Goal: Information Seeking & Learning: Learn about a topic

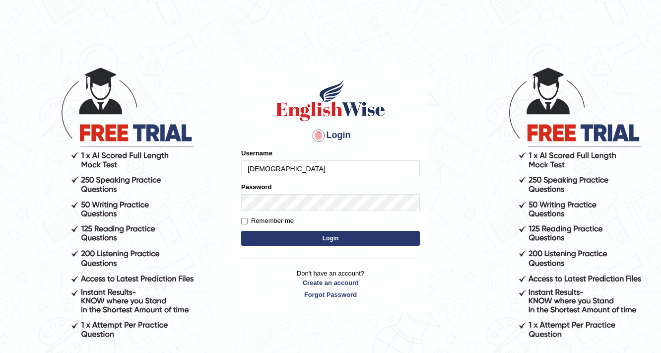
type input "[DEMOGRAPHIC_DATA]"
click at [293, 235] on button "Login" at bounding box center [330, 238] width 179 height 15
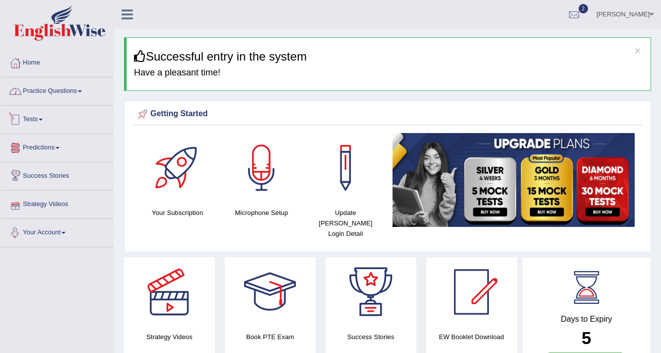
click at [70, 84] on link "Practice Questions" at bounding box center [56, 89] width 113 height 25
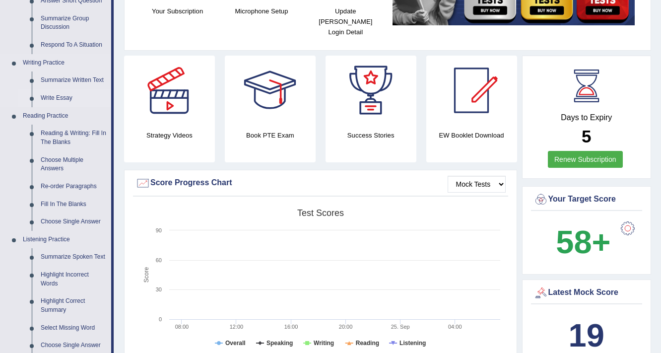
scroll to position [318, 0]
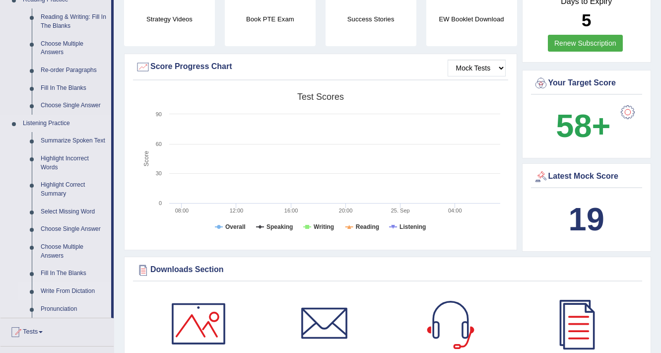
click at [72, 289] on link "Write From Dictation" at bounding box center [73, 291] width 75 height 18
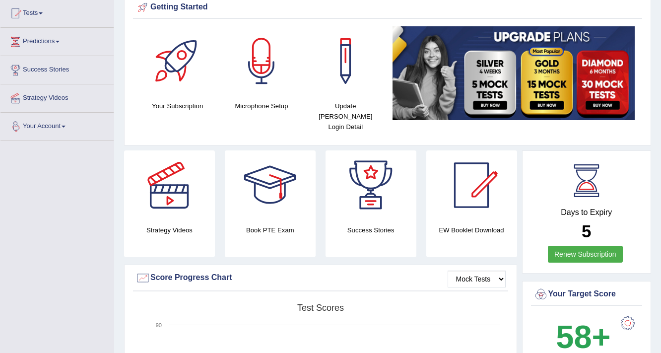
scroll to position [207, 0]
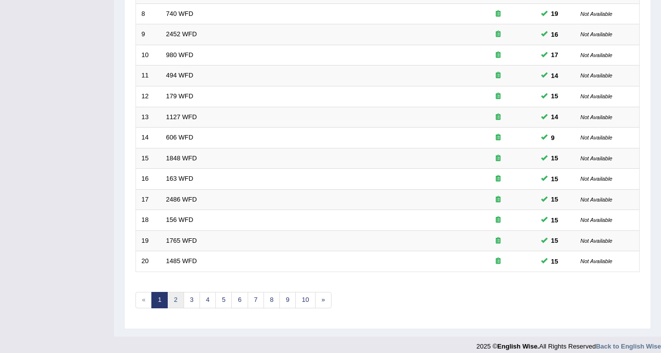
scroll to position [301, 0]
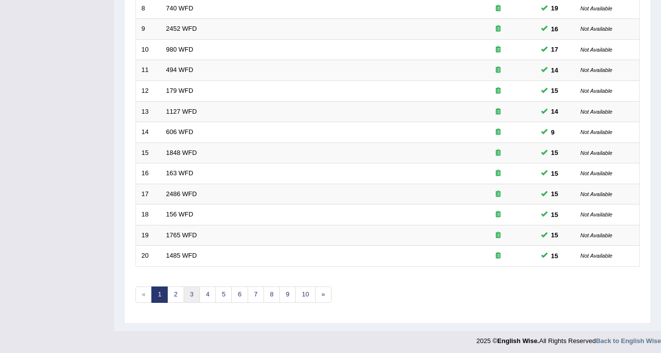
click at [188, 290] on link "3" at bounding box center [192, 294] width 16 height 16
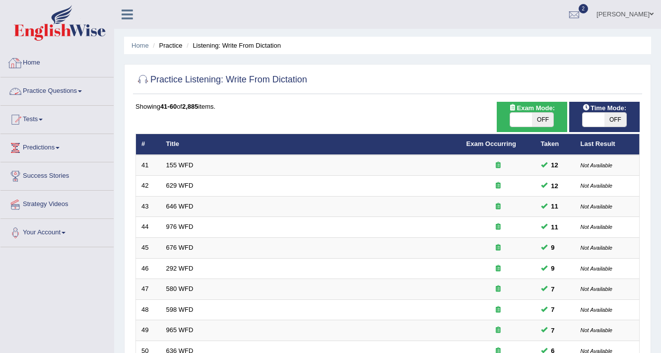
click at [58, 94] on link "Practice Questions" at bounding box center [56, 89] width 113 height 25
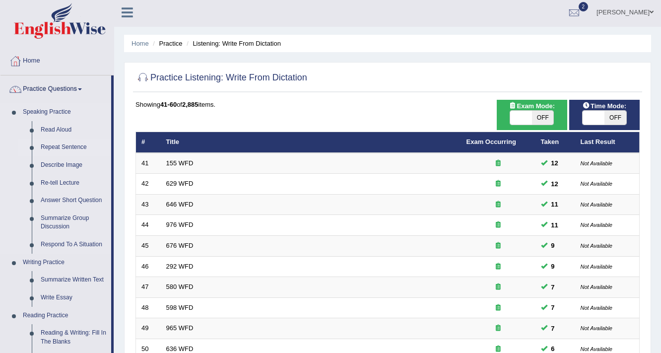
scroll to position [79, 0]
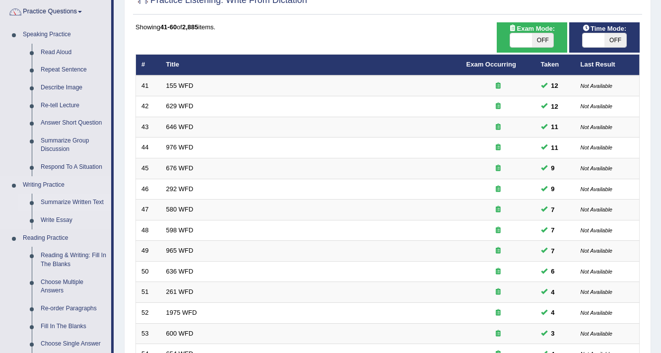
click at [64, 201] on link "Summarize Written Text" at bounding box center [73, 203] width 75 height 18
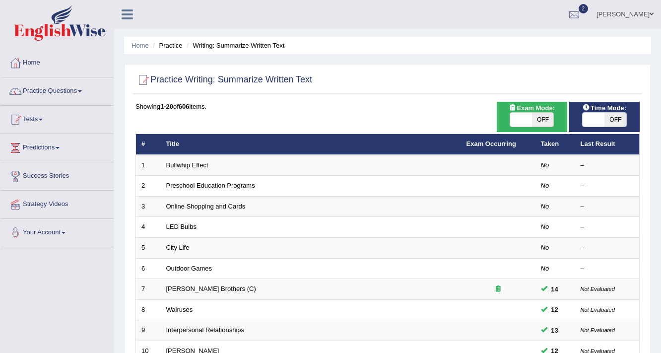
click at [56, 93] on link "Practice Questions" at bounding box center [56, 89] width 113 height 25
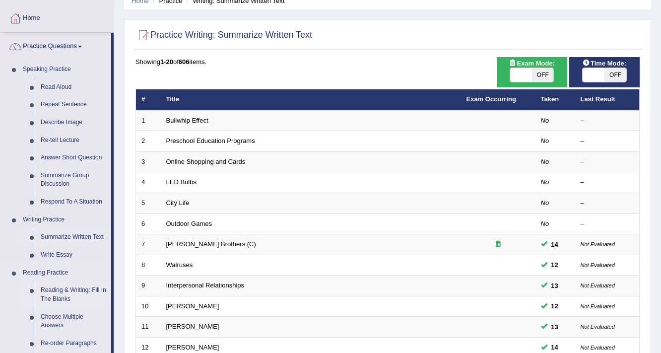
scroll to position [159, 0]
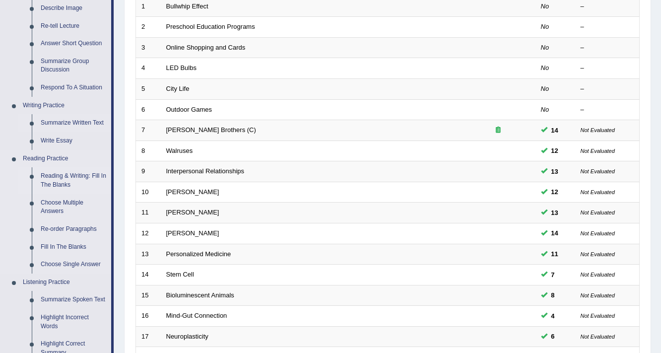
click at [60, 176] on link "Reading & Writing: Fill In The Blanks" at bounding box center [73, 180] width 75 height 26
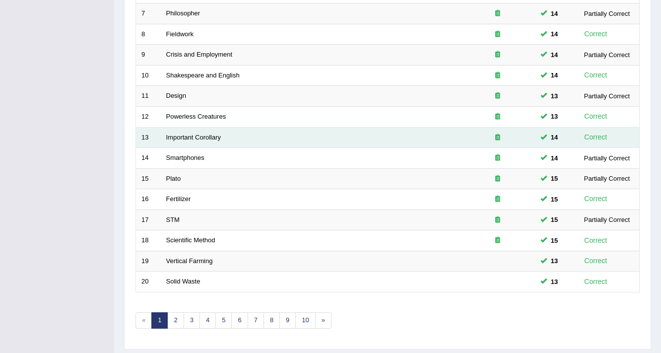
scroll to position [301, 0]
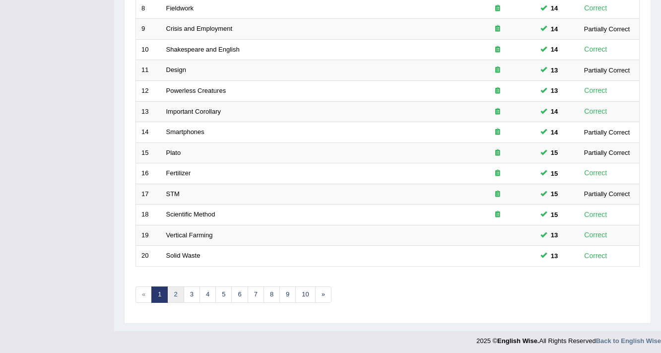
click at [178, 293] on link "2" at bounding box center [175, 294] width 16 height 16
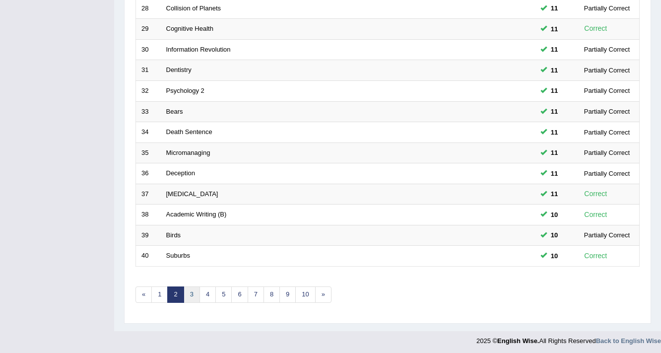
click at [190, 286] on link "3" at bounding box center [192, 294] width 16 height 16
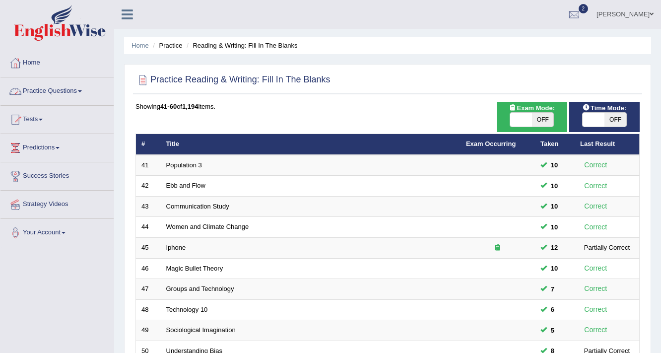
click at [57, 87] on link "Practice Questions" at bounding box center [56, 89] width 113 height 25
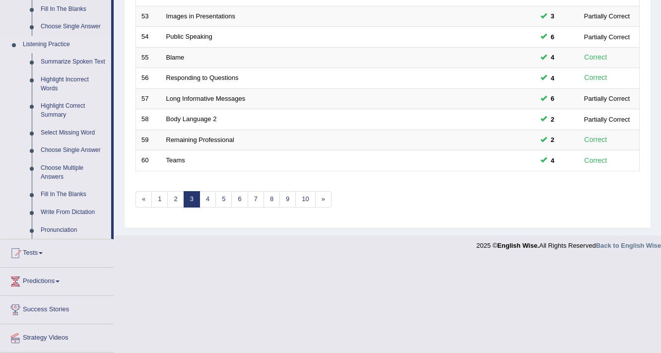
scroll to position [397, 0]
click at [65, 61] on link "Summarize Spoken Text" at bounding box center [73, 62] width 75 height 18
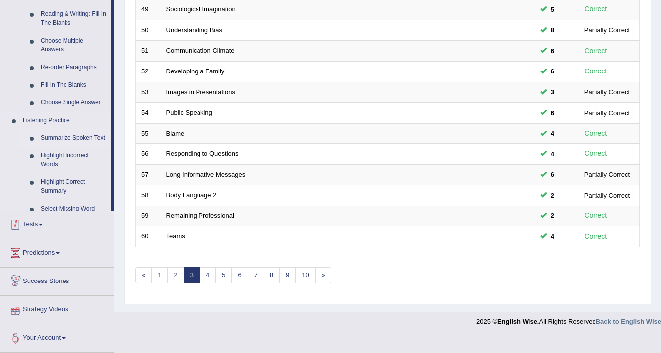
scroll to position [301, 0]
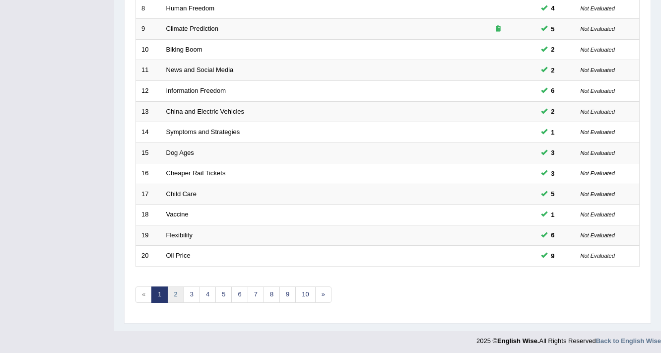
click at [177, 290] on link "2" at bounding box center [175, 294] width 16 height 16
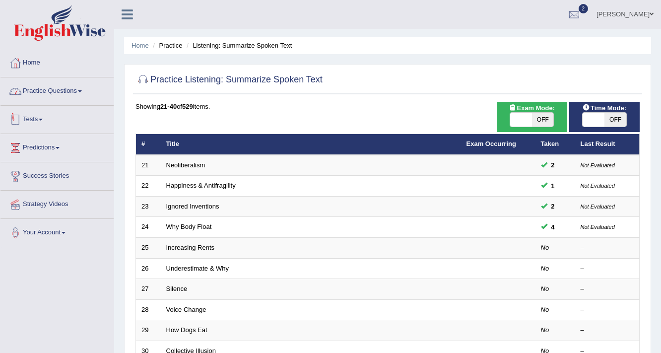
click at [82, 95] on link "Practice Questions" at bounding box center [56, 89] width 113 height 25
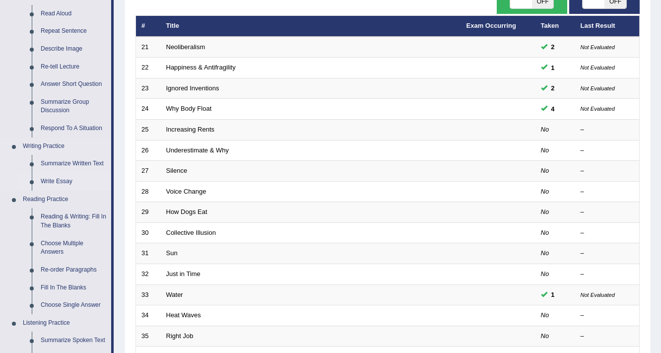
scroll to position [119, 0]
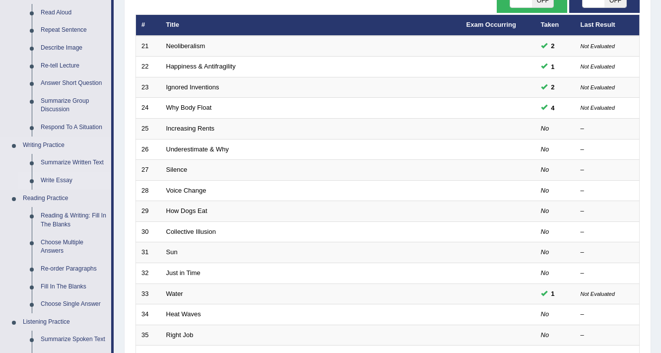
click at [62, 179] on link "Write Essay" at bounding box center [73, 181] width 75 height 18
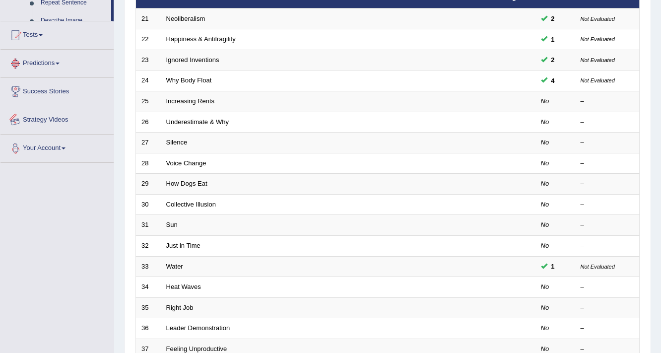
scroll to position [225, 0]
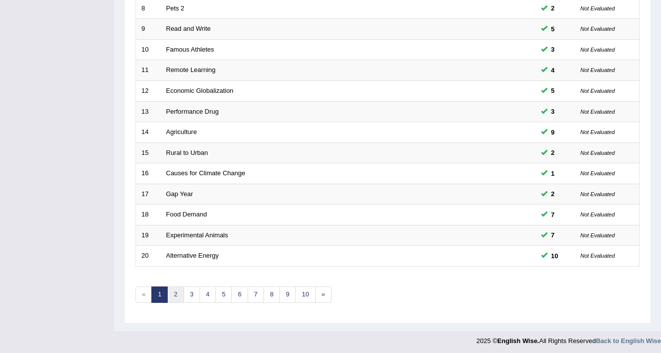
click at [171, 287] on link "2" at bounding box center [175, 294] width 16 height 16
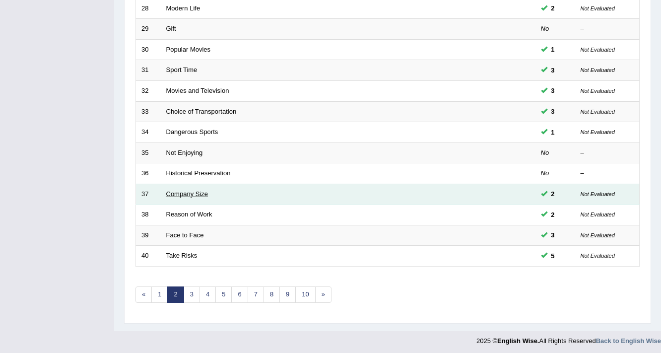
click at [191, 193] on link "Company Size" at bounding box center [187, 193] width 42 height 7
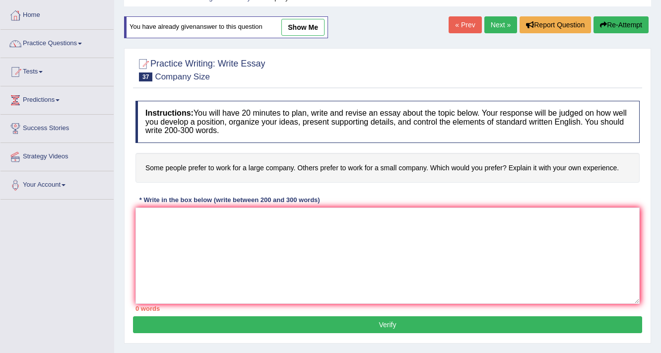
scroll to position [119, 0]
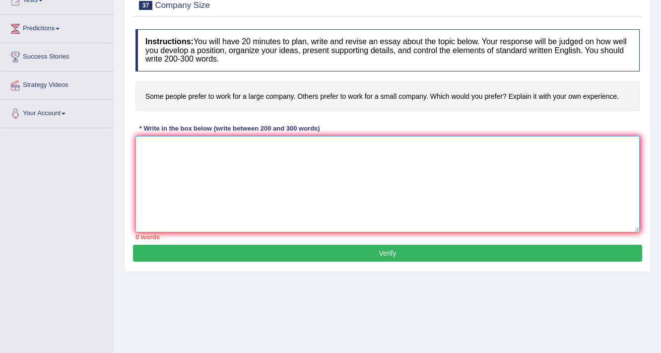
drag, startPoint x: 184, startPoint y: 179, endPoint x: 178, endPoint y: 173, distance: 8.4
click at [181, 176] on textarea at bounding box center [388, 184] width 504 height 96
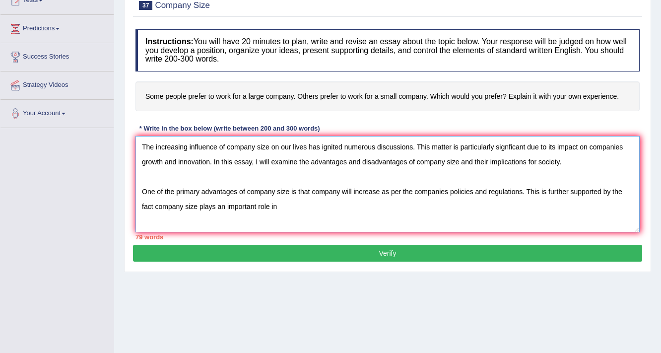
click at [158, 204] on textarea "The increasing influence of company size on our lives has ignited numerous disc…" at bounding box center [388, 184] width 504 height 96
click at [155, 205] on textarea "The increasing influence of company size on our lives has ignited numerous disc…" at bounding box center [388, 184] width 504 height 96
click at [313, 206] on textarea "The increasing influence of company size on our lives has ignited numerous disc…" at bounding box center [388, 184] width 504 height 96
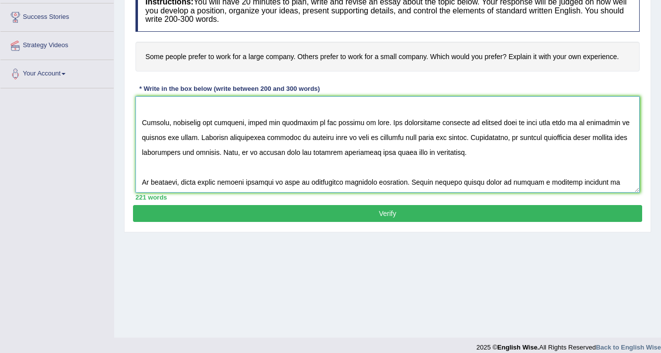
scroll to position [113, 0]
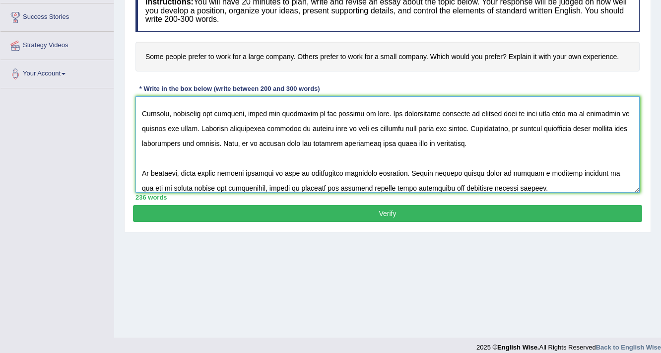
type textarea "The increasing influence of company size on our lives has ignited numerous disc…"
click at [351, 215] on button "Verify" at bounding box center [387, 213] width 509 height 17
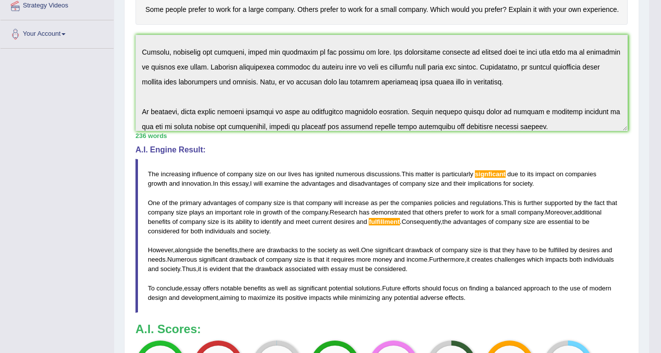
scroll to position [40, 0]
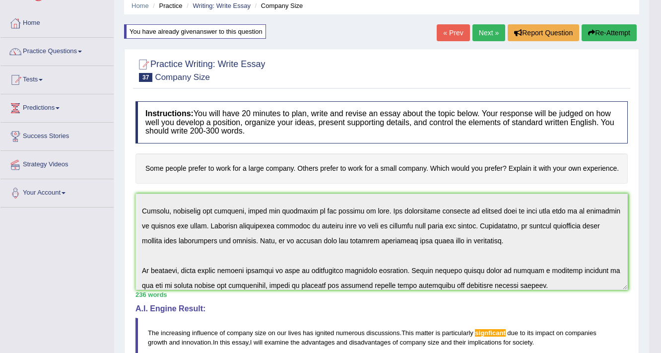
click at [483, 22] on div "Home Practice Writing: Write Essay Company Size You have already given answer t…" at bounding box center [381, 297] width 535 height 674
click at [486, 29] on link "Next »" at bounding box center [489, 32] width 33 height 17
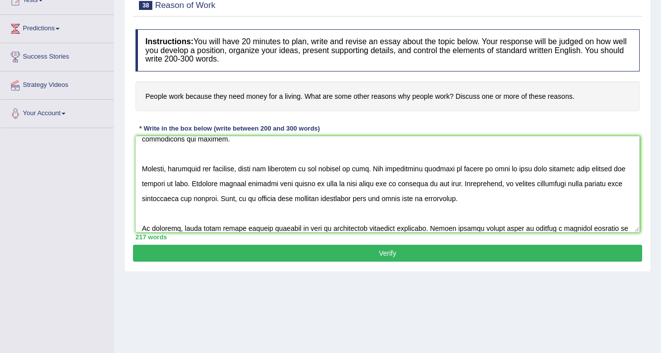
scroll to position [113, 0]
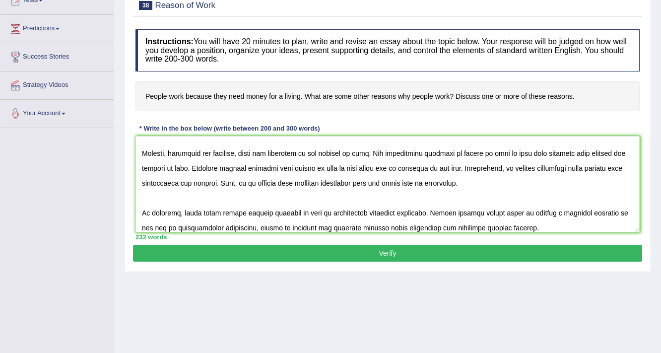
type textarea "The increasing influence of work on our lives has ignited numerous discussion. …"
click at [272, 246] on button "Verify" at bounding box center [387, 253] width 509 height 17
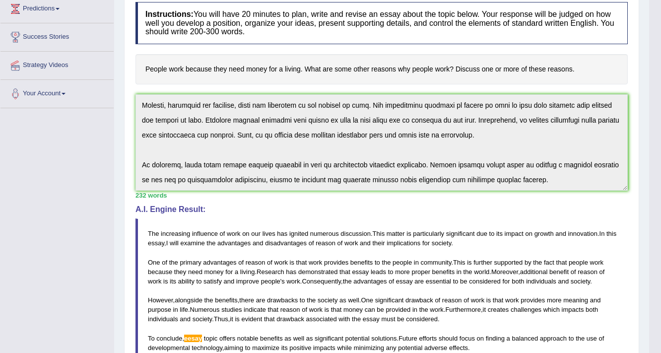
scroll to position [0, 0]
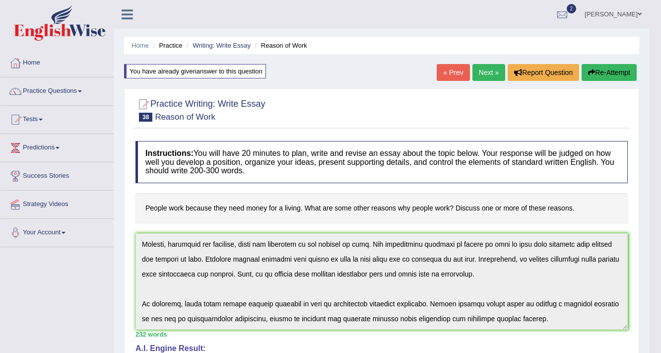
click at [491, 80] on link "Next »" at bounding box center [489, 72] width 33 height 17
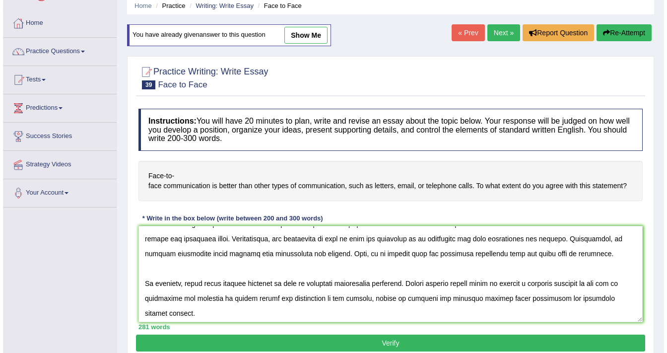
scroll to position [149, 0]
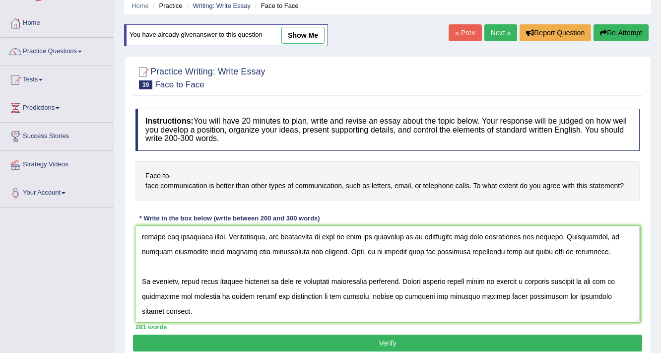
type textarea "The increasing influence of face to face on our lives has ignited numerous disc…"
click at [338, 342] on button "Verify" at bounding box center [387, 343] width 509 height 17
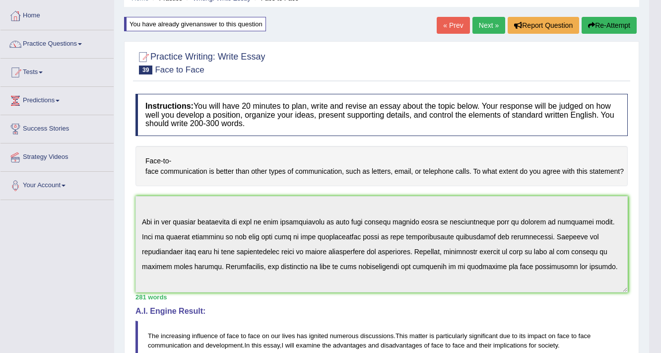
scroll to position [47, 0]
click at [602, 24] on button "Re-Attempt" at bounding box center [609, 25] width 55 height 17
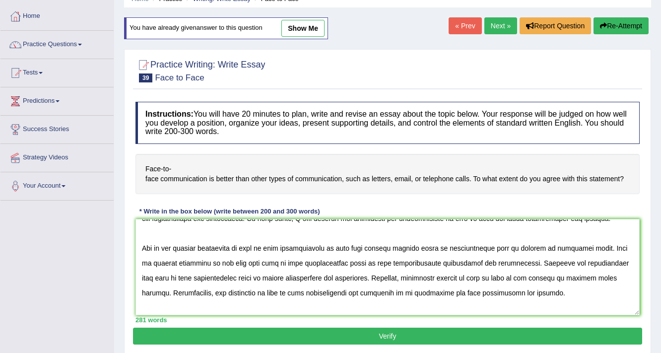
scroll to position [40, 0]
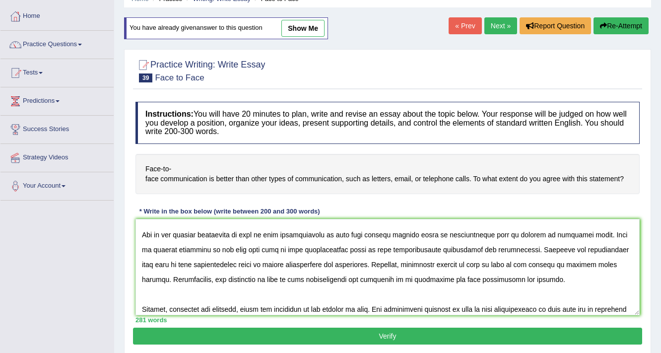
click at [177, 279] on textarea at bounding box center [388, 267] width 504 height 96
type textarea "The increasing influence of face to face on our lives has ignited numerous disc…"
click at [259, 337] on button "Verify" at bounding box center [387, 336] width 509 height 17
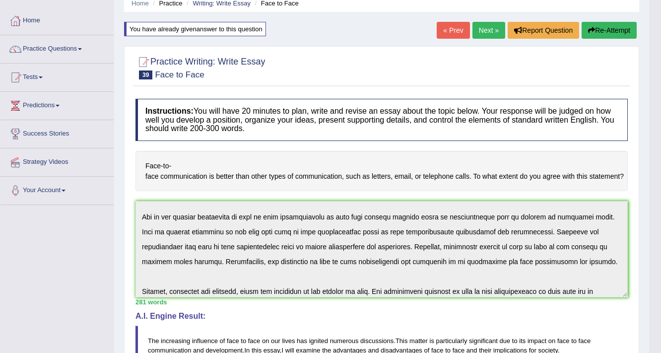
scroll to position [0, 0]
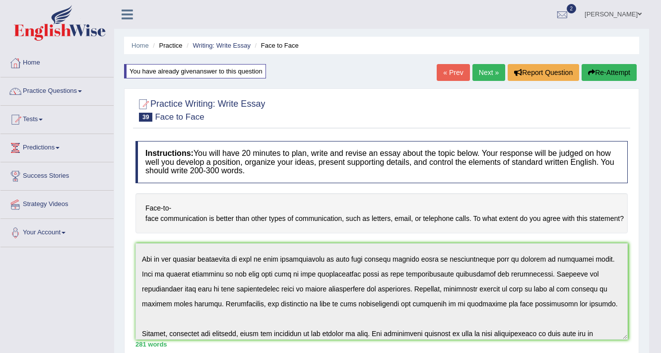
click at [478, 76] on link "Next »" at bounding box center [489, 72] width 33 height 17
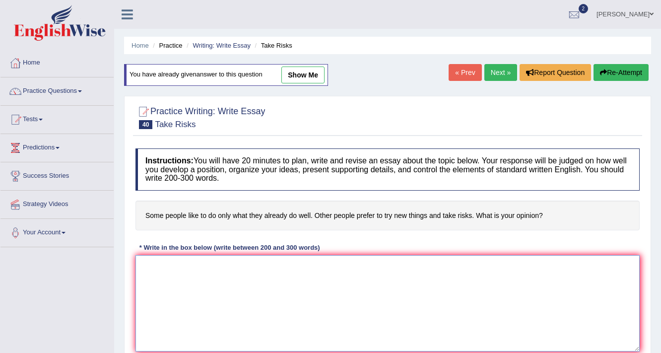
click at [238, 322] on textarea at bounding box center [388, 303] width 504 height 96
type textarea "T"
click at [82, 89] on link "Practice Questions" at bounding box center [56, 89] width 113 height 25
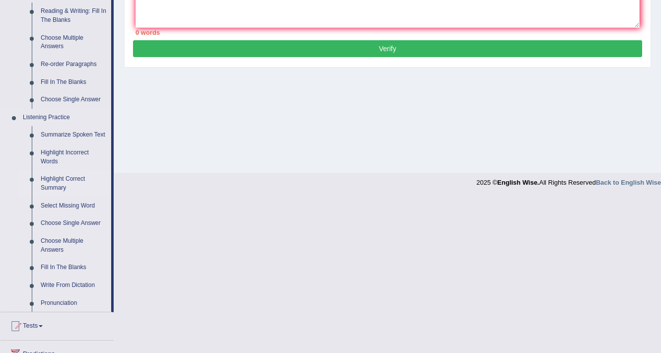
scroll to position [397, 0]
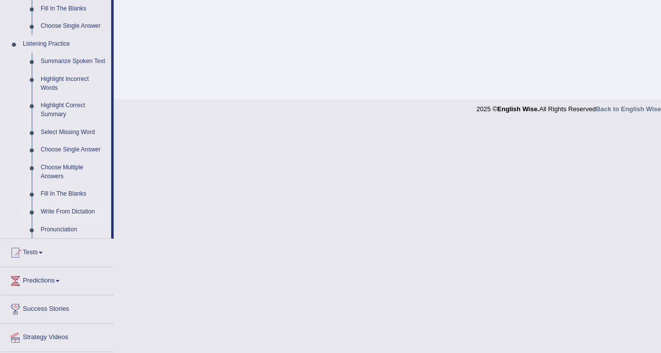
click at [73, 214] on link "Write From Dictation" at bounding box center [73, 212] width 75 height 18
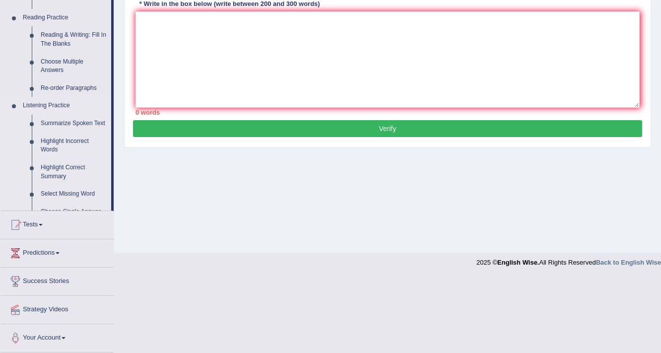
scroll to position [168, 0]
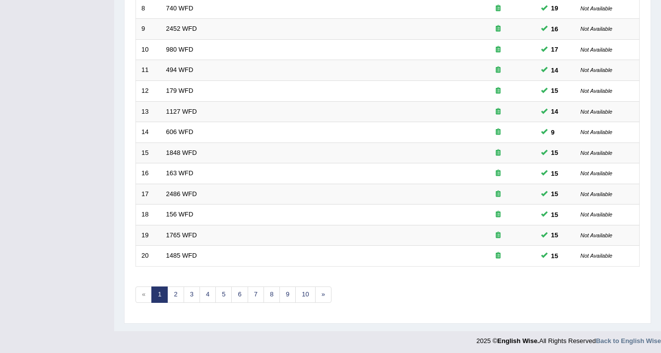
scroll to position [63, 0]
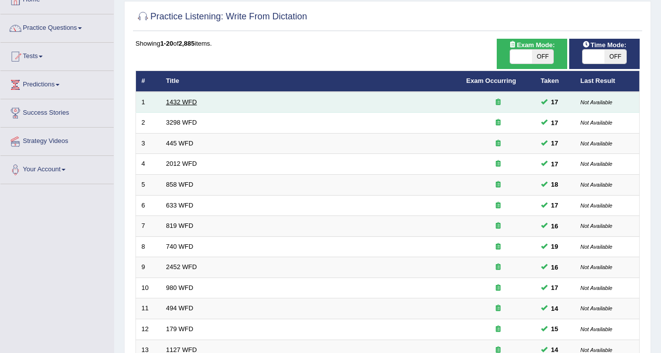
click at [185, 104] on link "1432 WFD" at bounding box center [181, 101] width 31 height 7
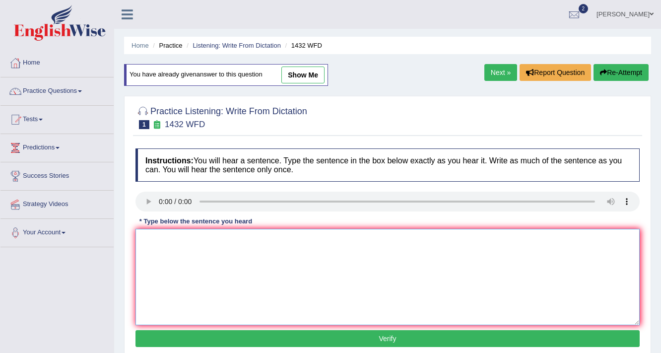
click at [194, 250] on textarea at bounding box center [388, 277] width 504 height 96
click at [173, 240] on textarea "More" at bounding box center [388, 277] width 504 height 96
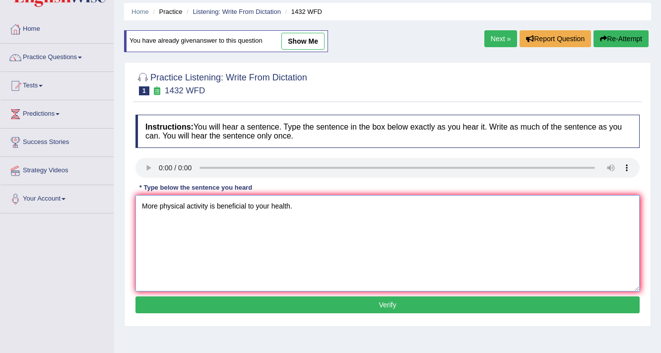
scroll to position [79, 0]
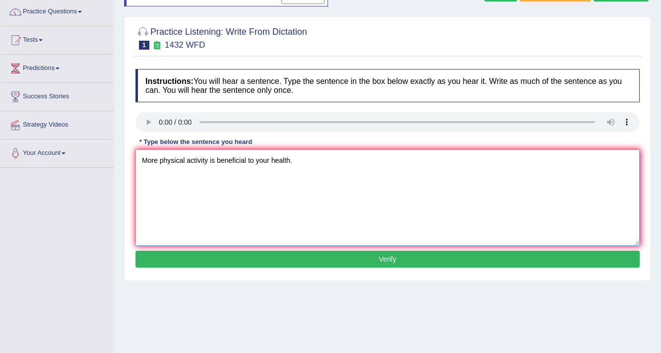
type textarea "More physical activity is beneficial to your health."
click at [246, 258] on button "Verify" at bounding box center [388, 259] width 504 height 17
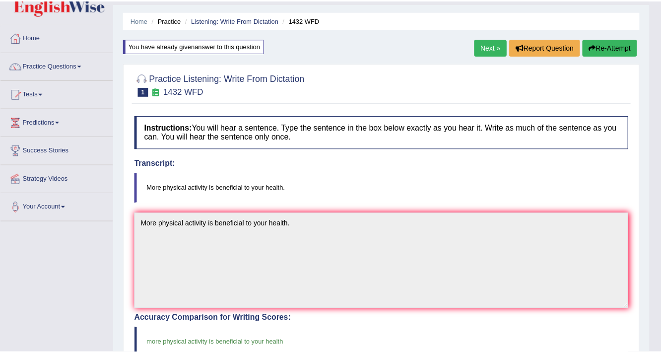
scroll to position [0, 0]
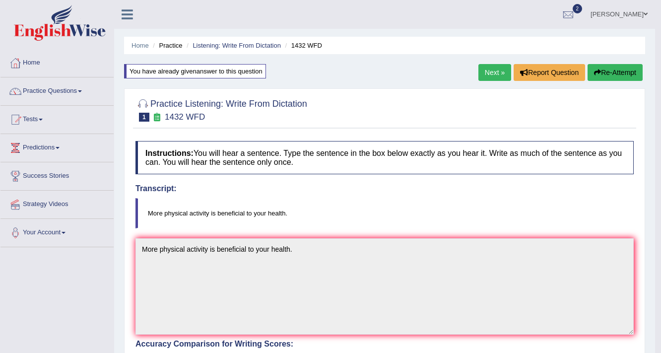
click at [481, 71] on link "Next »" at bounding box center [495, 72] width 33 height 17
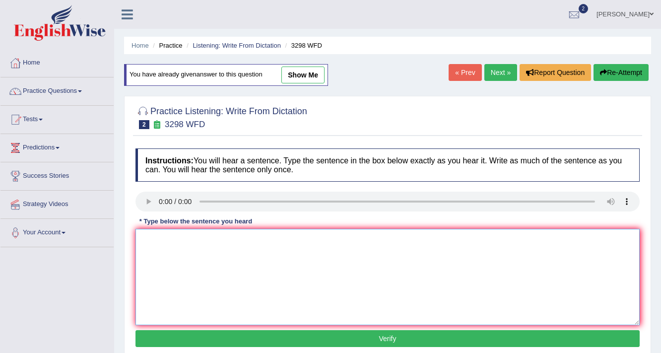
click at [177, 236] on textarea at bounding box center [388, 277] width 504 height 96
click at [317, 240] on textarea "Animal behavior appears to contain both distinct and" at bounding box center [388, 277] width 504 height 96
click at [289, 236] on textarea "Animal behavior appears to contain both distinct and" at bounding box center [388, 277] width 504 height 96
click at [291, 237] on textarea "Animal behavior appears to contain both distinct and" at bounding box center [388, 277] width 504 height 96
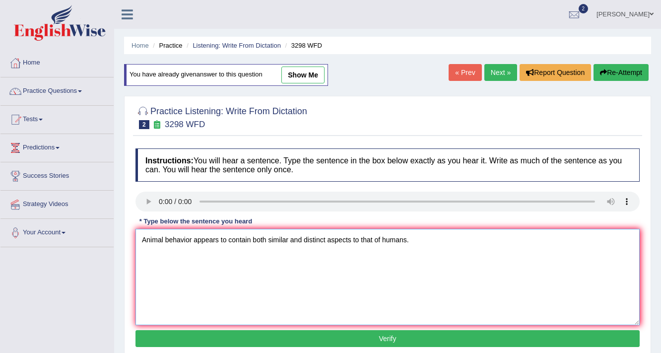
type textarea "Animal behavior appears to contain both similar and distinct aspects to that of…"
click at [330, 335] on button "Verify" at bounding box center [388, 338] width 504 height 17
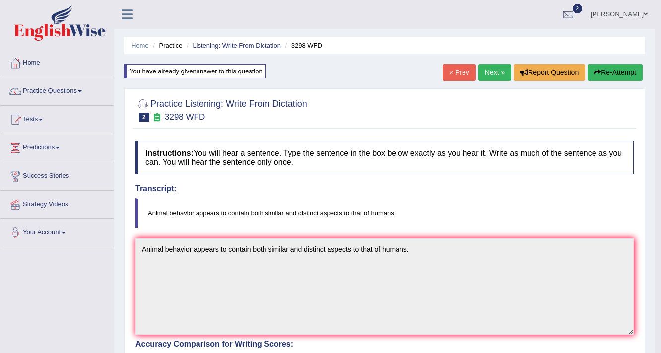
click at [486, 69] on link "Next »" at bounding box center [495, 72] width 33 height 17
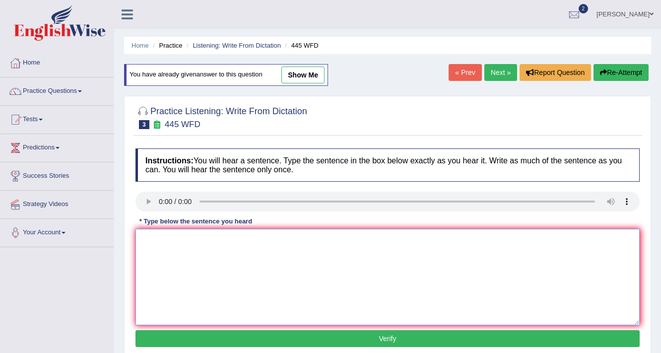
click at [181, 239] on textarea at bounding box center [388, 277] width 504 height 96
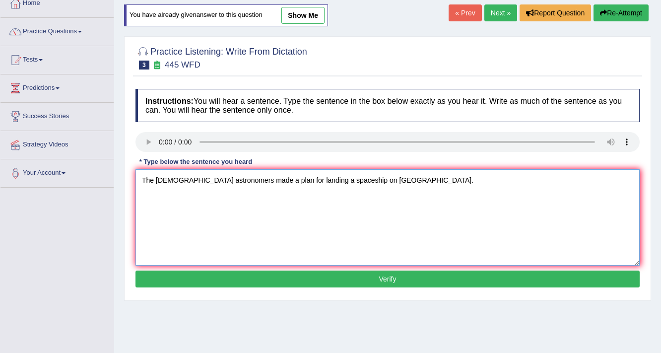
scroll to position [79, 0]
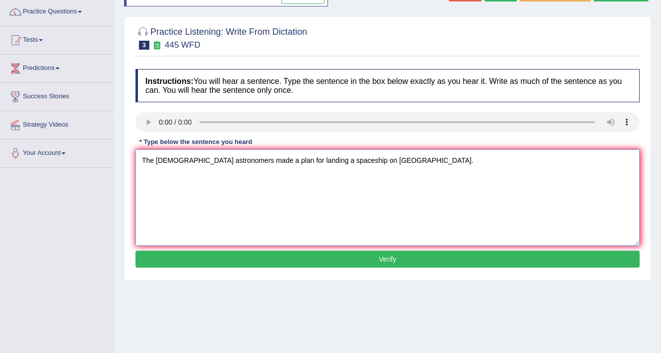
type textarea "The [DEMOGRAPHIC_DATA] astronomers made a plan for landing a spaceship on [GEOG…"
click at [230, 257] on button "Verify" at bounding box center [388, 259] width 504 height 17
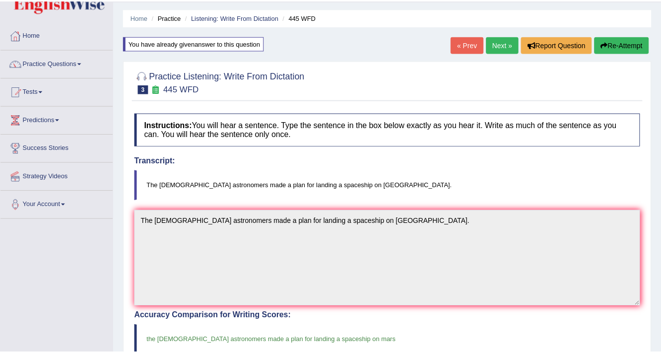
scroll to position [0, 0]
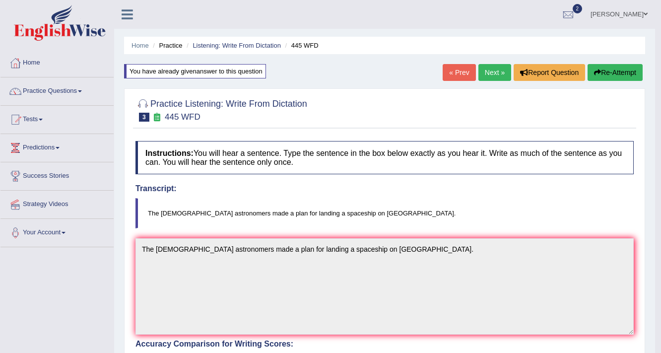
click at [496, 69] on link "Next »" at bounding box center [495, 72] width 33 height 17
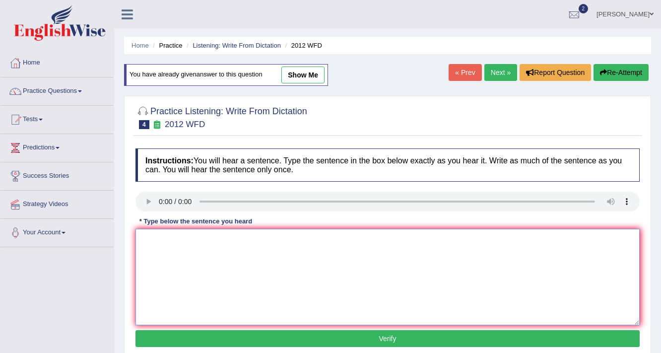
click at [179, 237] on textarea at bounding box center [388, 277] width 504 height 96
type textarea "t"
click at [254, 240] on textarea "There is a great deal of debate i" at bounding box center [388, 277] width 504 height 96
type textarea "There is a great deal of debate on this topic."
click at [310, 333] on button "Verify" at bounding box center [388, 338] width 504 height 17
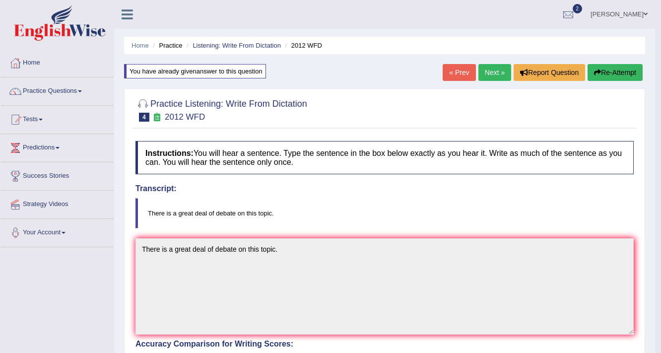
click at [486, 73] on link "Next »" at bounding box center [495, 72] width 33 height 17
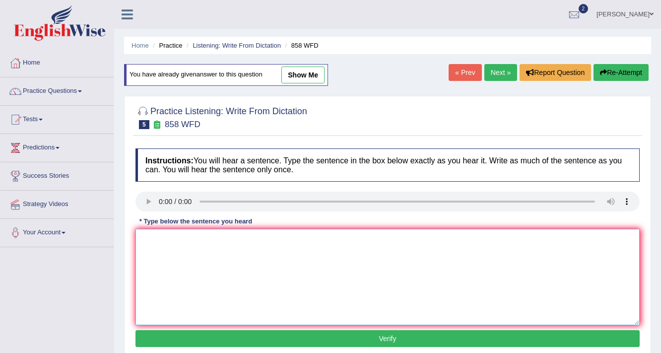
click at [187, 232] on textarea at bounding box center [388, 277] width 504 height 96
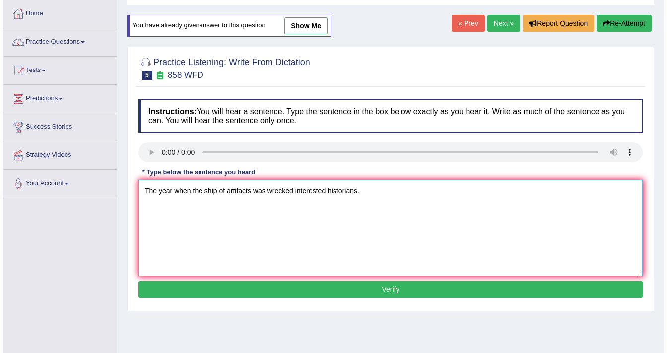
scroll to position [119, 0]
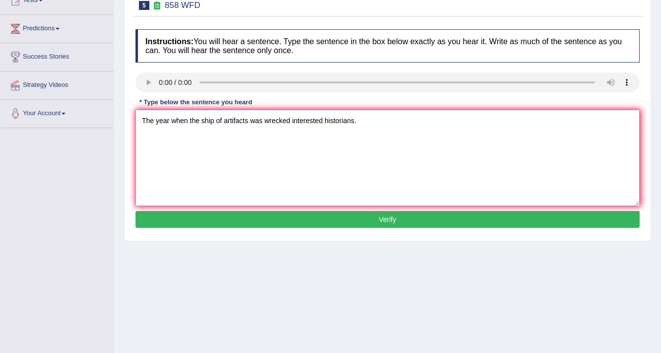
type textarea "The year when the ship of artifacts was wrecked interested historians."
click at [227, 218] on button "Verify" at bounding box center [388, 219] width 504 height 17
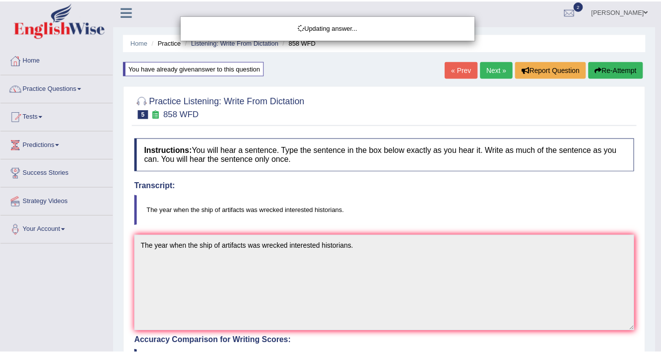
scroll to position [0, 0]
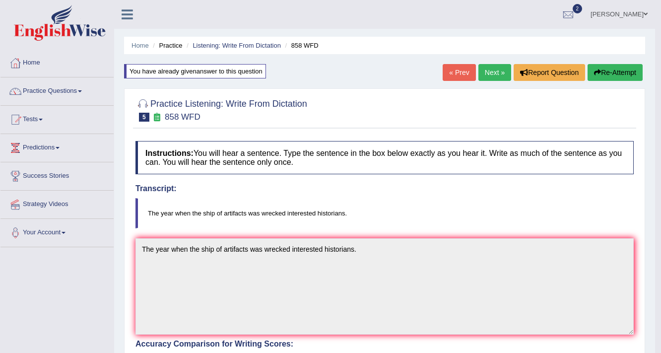
click at [485, 73] on link "Next »" at bounding box center [495, 72] width 33 height 17
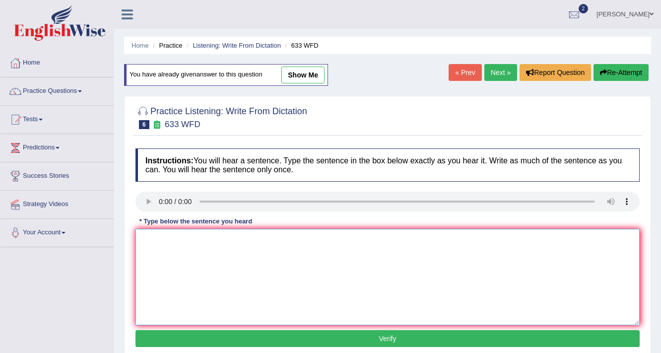
click at [188, 251] on textarea at bounding box center [388, 277] width 504 height 96
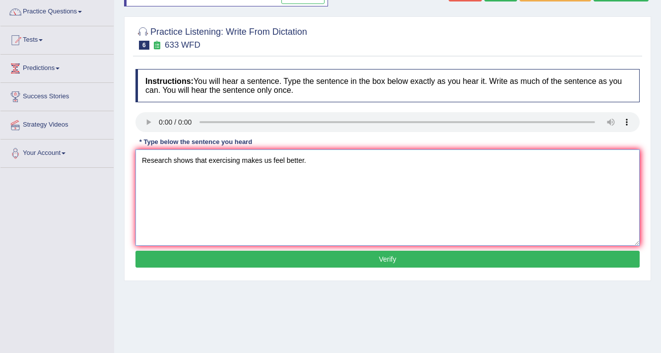
type textarea "Research shows that exercising makes us feel better."
click at [240, 257] on button "Verify" at bounding box center [388, 259] width 504 height 17
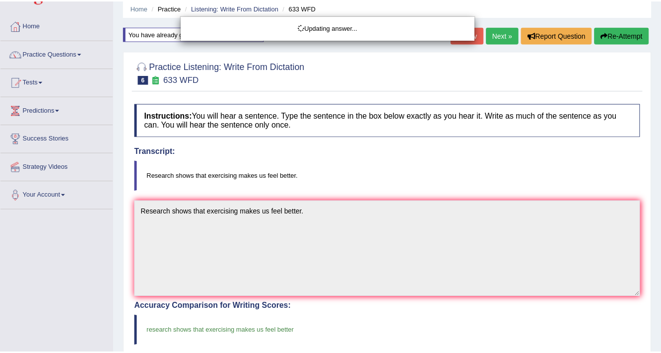
scroll to position [0, 0]
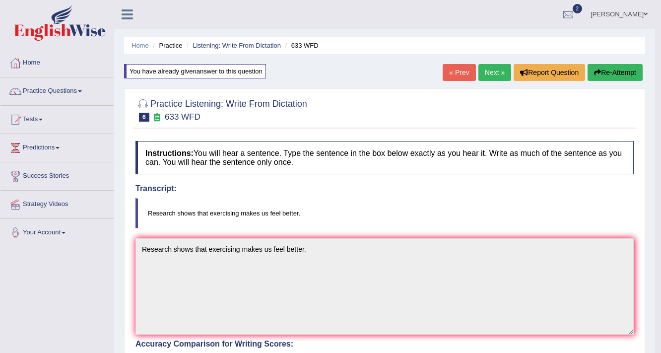
click at [485, 72] on link "Next »" at bounding box center [495, 72] width 33 height 17
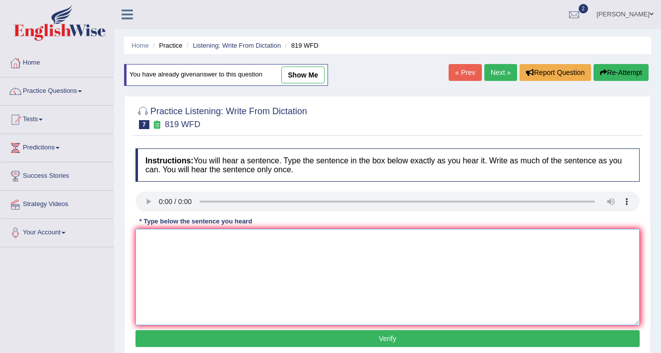
click at [183, 239] on textarea at bounding box center [388, 277] width 504 height 96
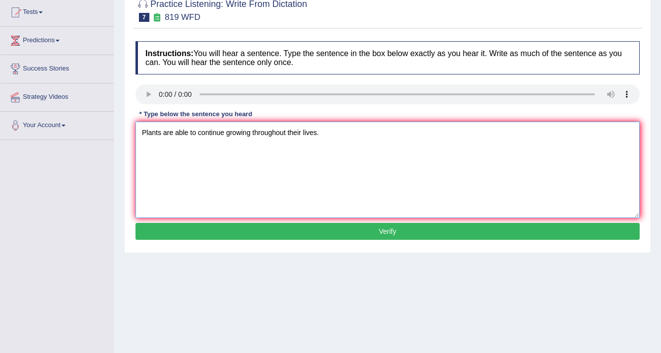
scroll to position [119, 0]
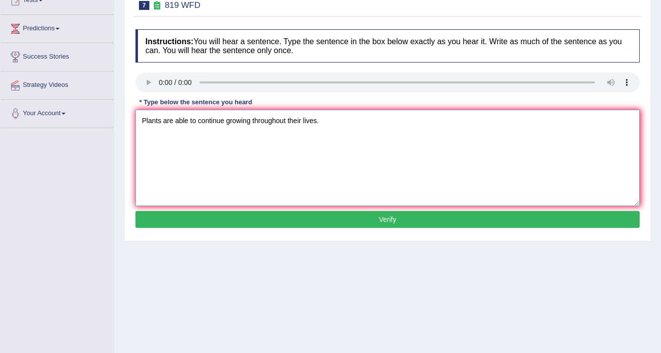
type textarea "Plants are able to continue growing throughout their lives."
click at [244, 215] on button "Verify" at bounding box center [388, 219] width 504 height 17
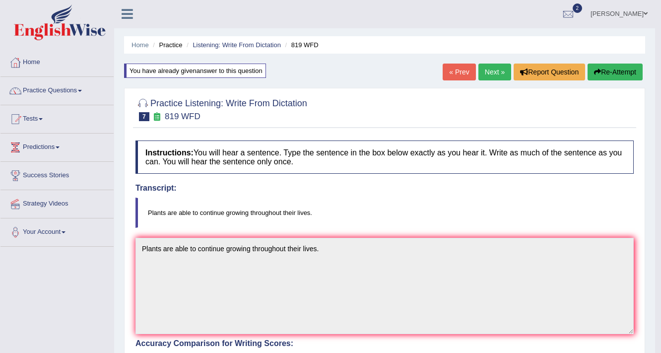
scroll to position [0, 0]
click at [492, 72] on link "Next »" at bounding box center [495, 72] width 33 height 17
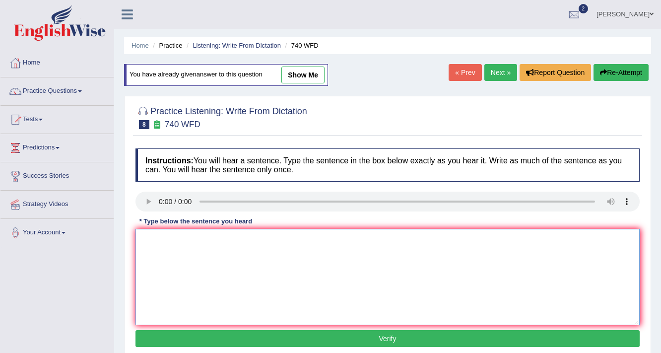
click at [173, 238] on textarea at bounding box center [388, 277] width 504 height 96
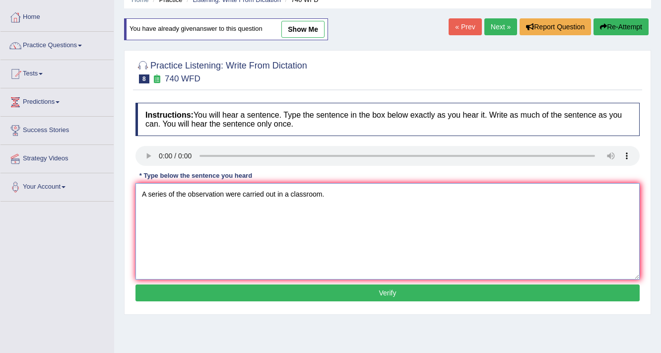
scroll to position [119, 0]
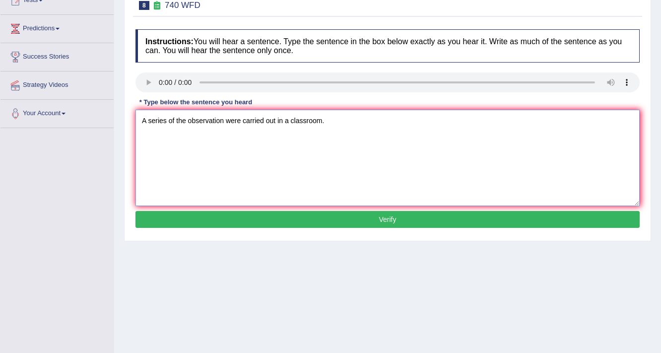
type textarea "A series of the observation were carried out in a classroom."
click at [236, 215] on button "Verify" at bounding box center [388, 219] width 504 height 17
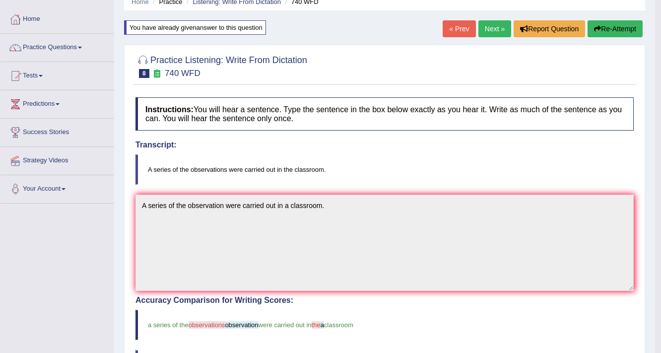
scroll to position [0, 0]
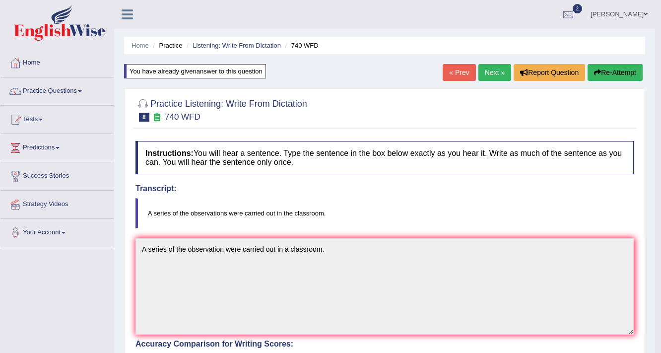
click at [602, 71] on button "Re-Attempt" at bounding box center [615, 72] width 55 height 17
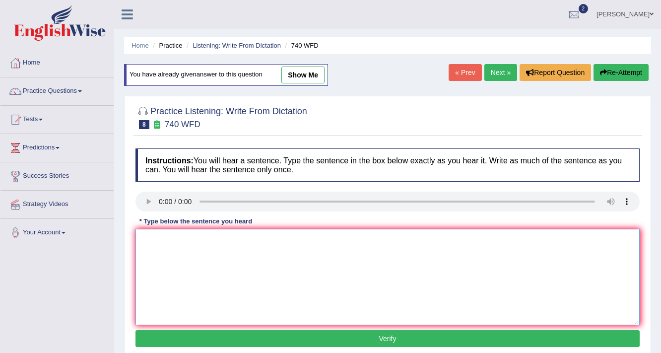
click at [169, 233] on textarea at bounding box center [388, 277] width 504 height 96
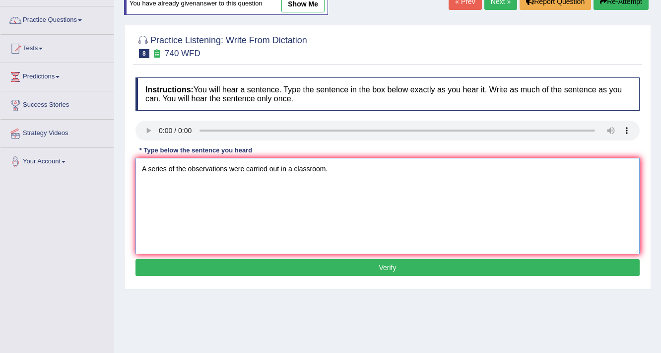
scroll to position [79, 0]
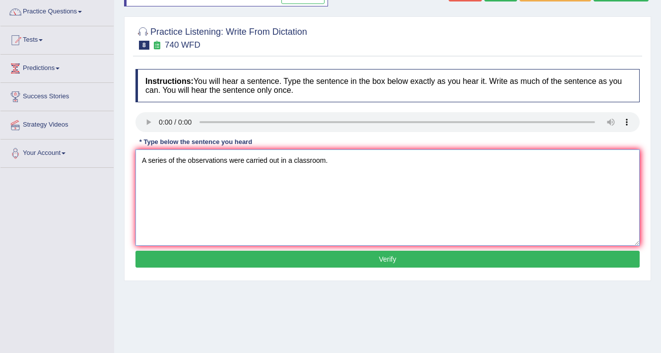
type textarea "A series of the observations were carried out in a classroom."
click at [246, 256] on button "Verify" at bounding box center [388, 259] width 504 height 17
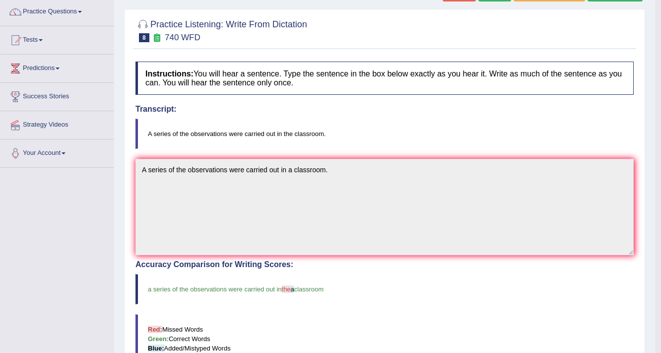
scroll to position [0, 0]
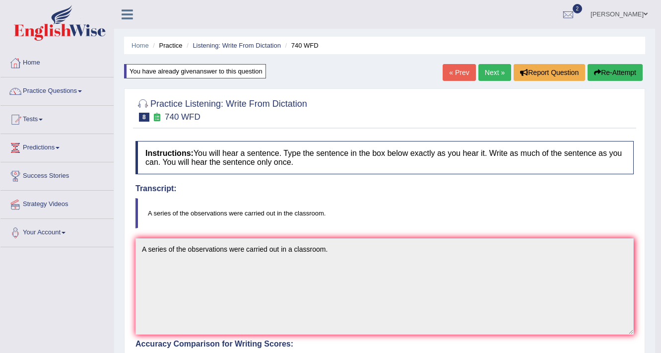
click at [492, 69] on link "Next »" at bounding box center [495, 72] width 33 height 17
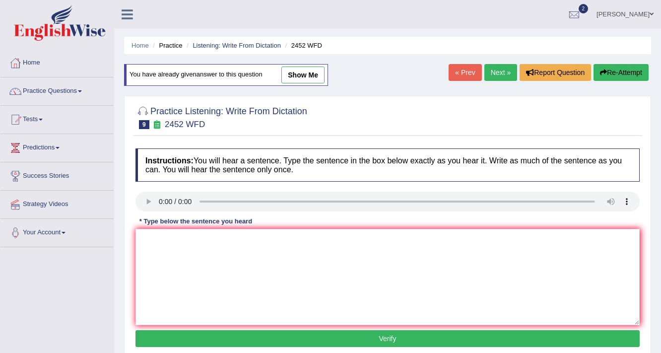
click at [174, 219] on div "* Type below the sentence you heard" at bounding box center [196, 220] width 121 height 9
click at [195, 248] on textarea at bounding box center [388, 277] width 504 height 96
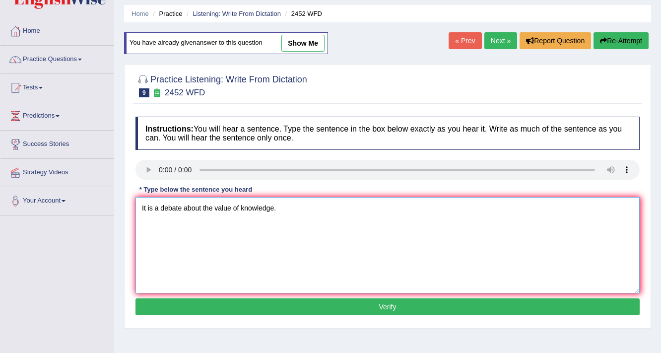
scroll to position [79, 0]
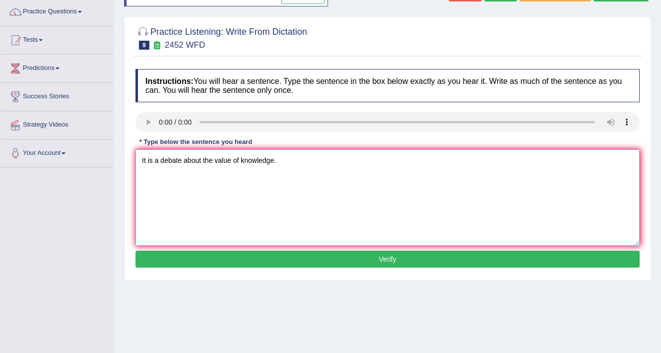
type textarea "It is a debate about the value of knowledge."
click at [230, 256] on button "Verify" at bounding box center [388, 259] width 504 height 17
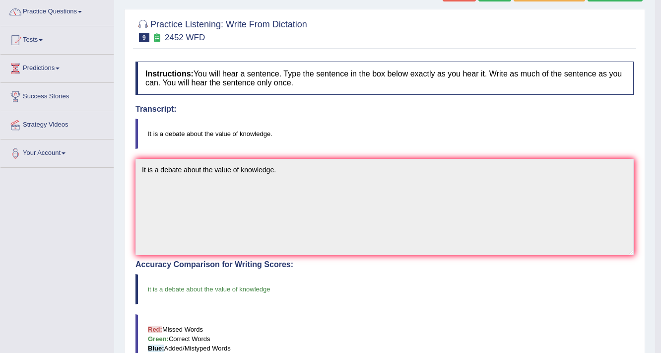
scroll to position [40, 0]
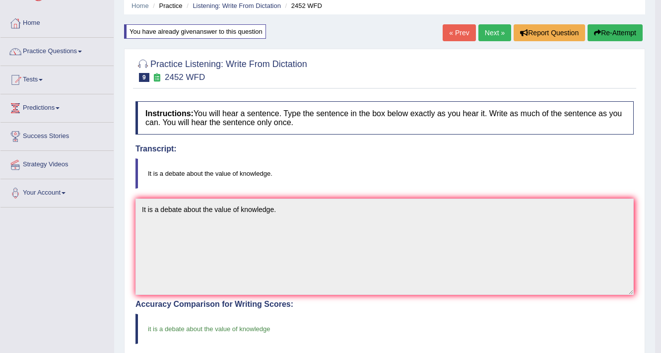
click at [492, 27] on link "Next »" at bounding box center [495, 32] width 33 height 17
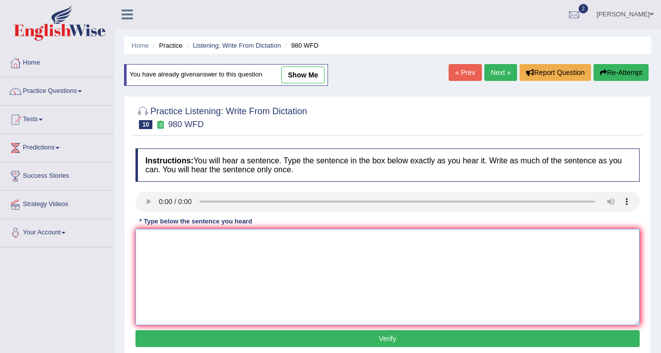
click at [185, 255] on textarea at bounding box center [388, 277] width 504 height 96
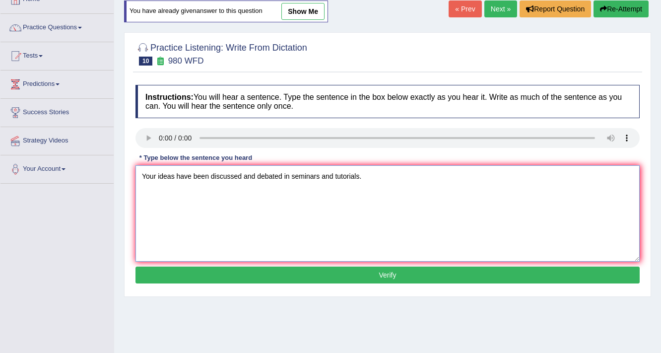
scroll to position [79, 0]
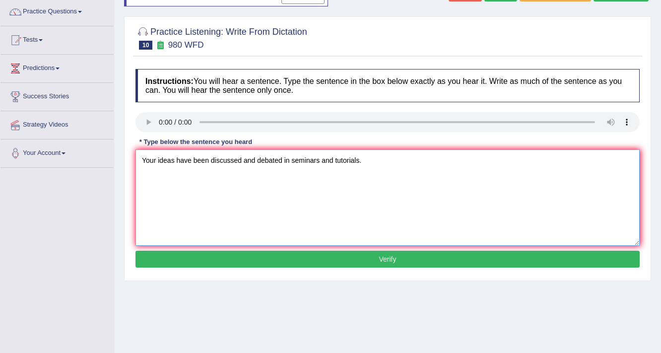
type textarea "Your ideas have been discussed and debated in seminars and tutorials."
click at [267, 252] on button "Verify" at bounding box center [388, 259] width 504 height 17
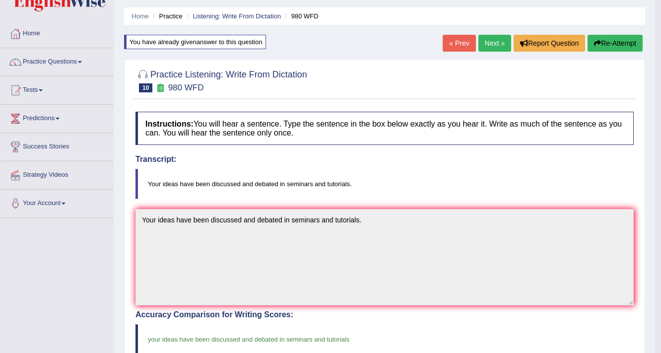
scroll to position [0, 0]
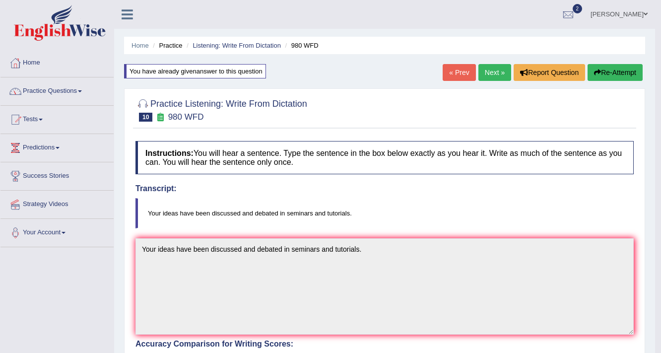
click at [58, 89] on link "Practice Questions" at bounding box center [56, 89] width 113 height 25
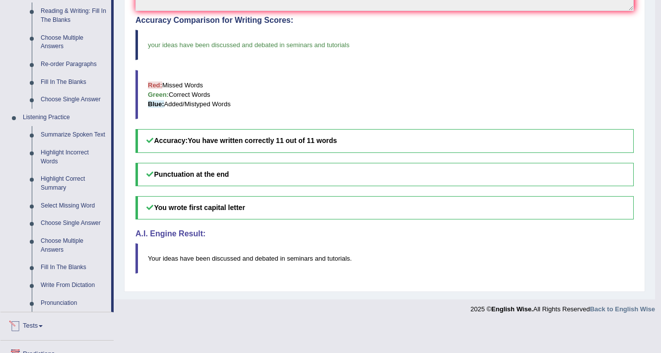
scroll to position [397, 0]
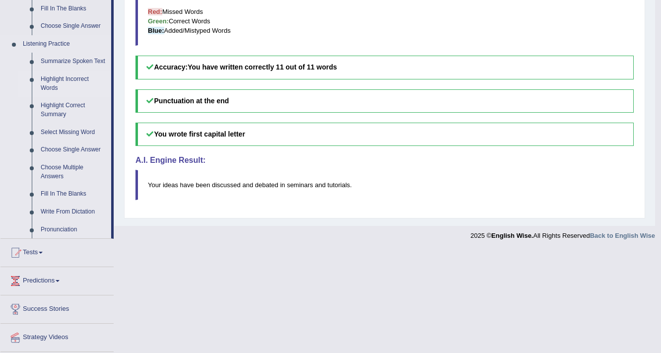
click at [55, 80] on link "Highlight Incorrect Words" at bounding box center [73, 83] width 75 height 26
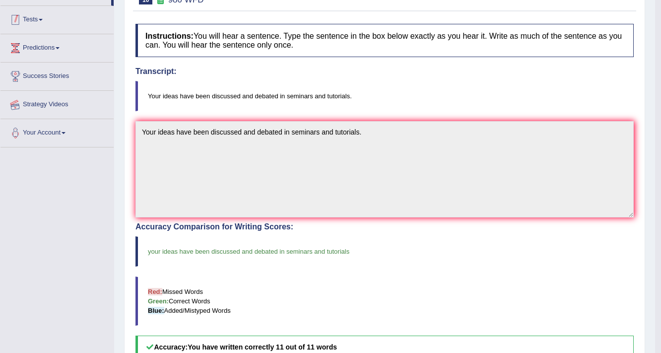
scroll to position [142, 0]
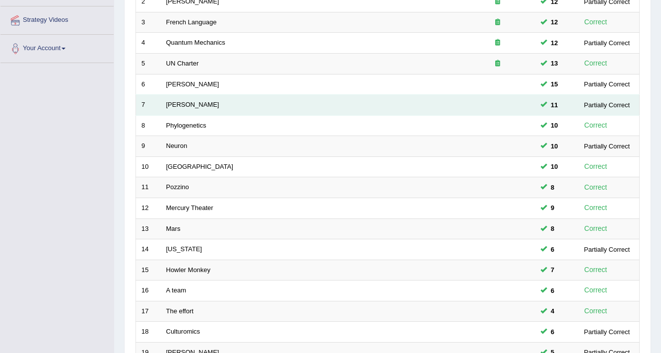
scroll to position [142, 0]
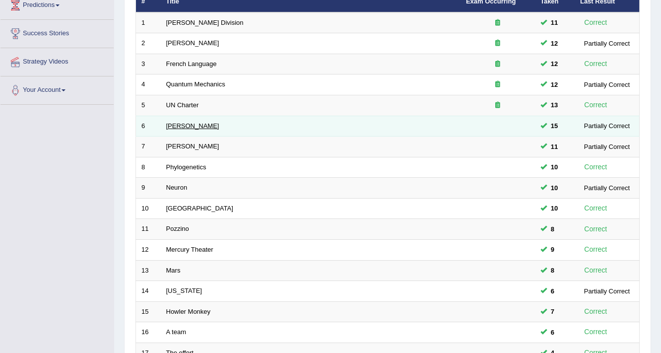
click at [175, 124] on link "Harold" at bounding box center [192, 125] width 53 height 7
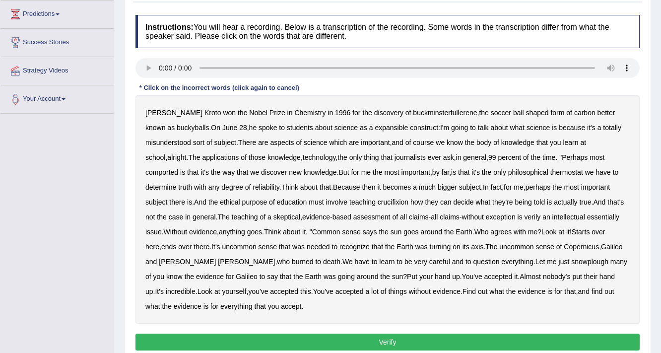
scroll to position [159, 0]
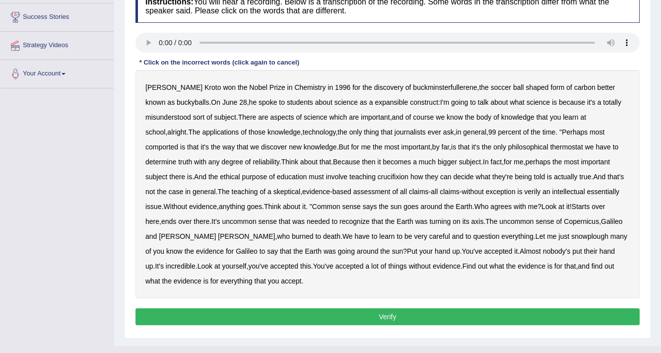
click at [375, 100] on b "expansible" at bounding box center [391, 102] width 33 height 8
click at [178, 143] on b "comported" at bounding box center [161, 147] width 33 height 8
click at [538, 140] on div "Harold Kroto won the Nobel Prize in Chemistry in 1996 for the discovery of buck…" at bounding box center [388, 184] width 504 height 228
click at [551, 145] on b "thermostat" at bounding box center [567, 147] width 33 height 8
click at [378, 176] on b "crucifixion" at bounding box center [393, 177] width 31 height 8
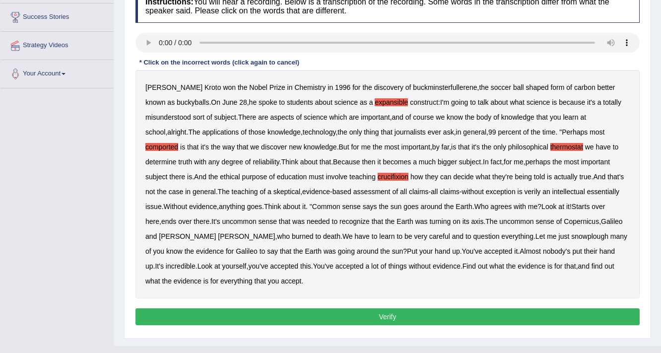
click at [525, 188] on b "verily" at bounding box center [533, 192] width 16 height 8
click at [587, 191] on b "essentially" at bounding box center [603, 192] width 32 height 8
click at [571, 233] on b "snowplough" at bounding box center [589, 236] width 37 height 8
click at [420, 319] on button "Verify" at bounding box center [388, 316] width 504 height 17
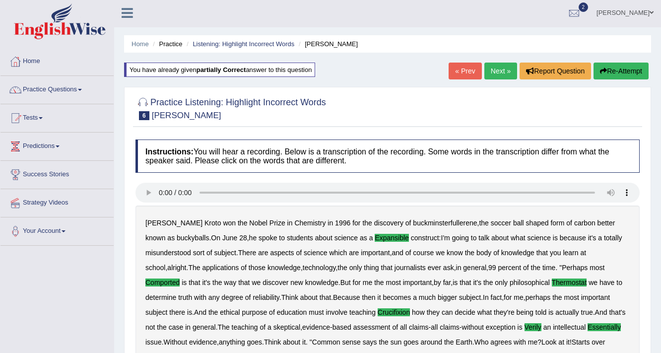
scroll to position [0, 0]
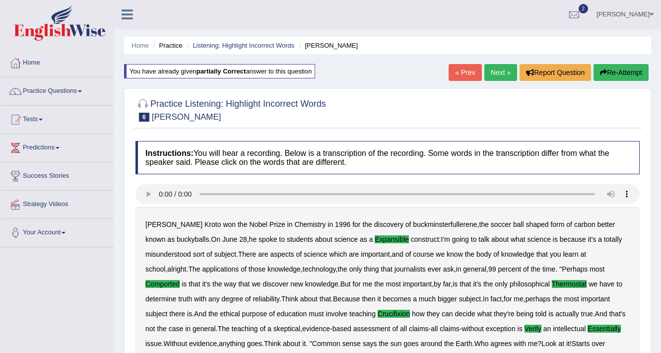
click at [491, 75] on link "Next »" at bounding box center [501, 72] width 33 height 17
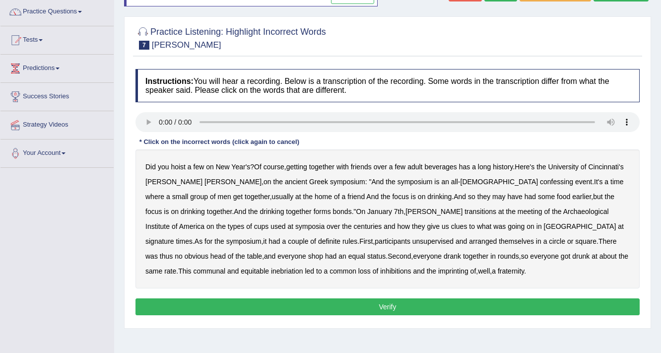
click at [540, 181] on b "confessing" at bounding box center [556, 182] width 33 height 8
click at [465, 209] on b "transitions" at bounding box center [481, 212] width 32 height 8
click at [174, 237] on b "signature" at bounding box center [159, 241] width 29 height 8
click at [413, 241] on b "unsupervised" at bounding box center [433, 241] width 41 height 8
click at [323, 252] on b "shop" at bounding box center [315, 256] width 15 height 8
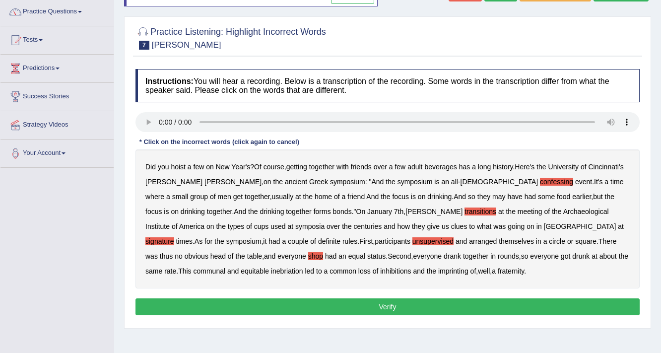
click at [438, 270] on b "imprinting" at bounding box center [453, 271] width 30 height 8
click at [300, 308] on button "Verify" at bounding box center [388, 306] width 504 height 17
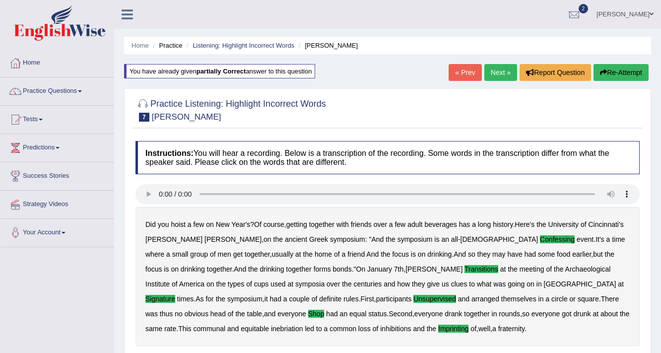
click at [492, 67] on link "Next »" at bounding box center [501, 72] width 33 height 17
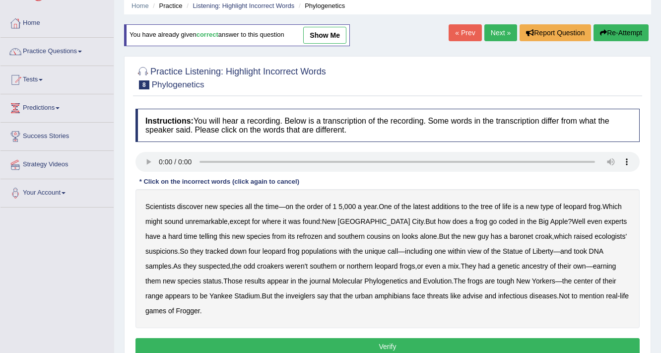
click at [499, 218] on b "coded" at bounding box center [508, 221] width 19 height 8
click at [297, 234] on b "refrozen" at bounding box center [309, 236] width 25 height 8
click at [510, 232] on b "baronet" at bounding box center [521, 236] width 23 height 8
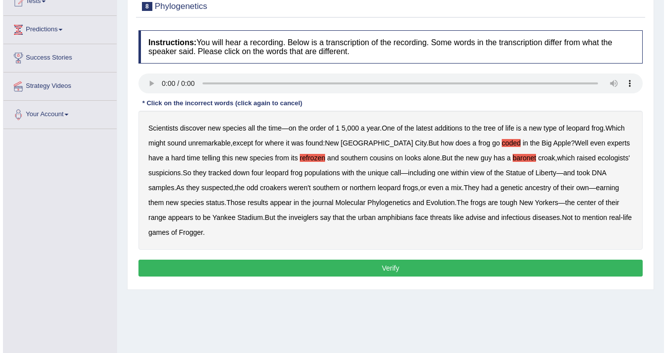
scroll to position [119, 0]
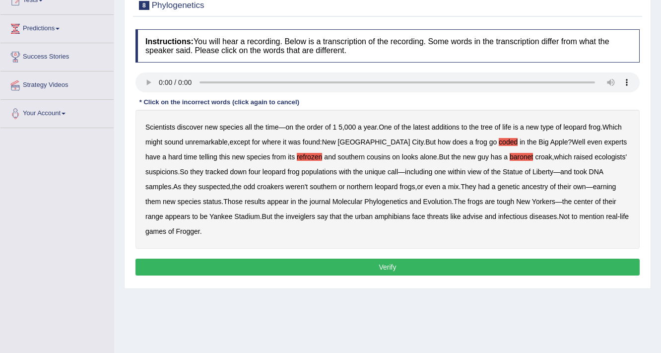
click at [286, 216] on b "inveiglers" at bounding box center [300, 216] width 29 height 8
click at [463, 217] on b "advise" at bounding box center [473, 216] width 20 height 8
click at [409, 259] on button "Verify" at bounding box center [388, 267] width 504 height 17
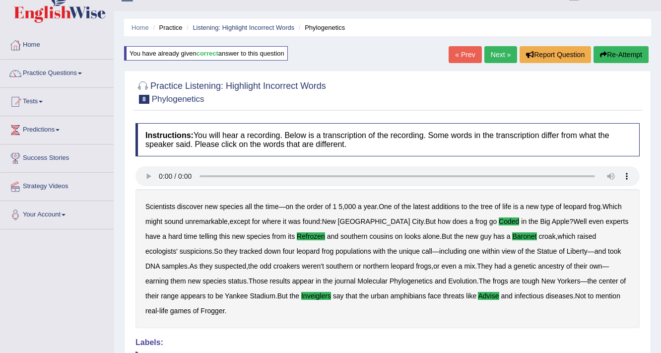
scroll to position [0, 0]
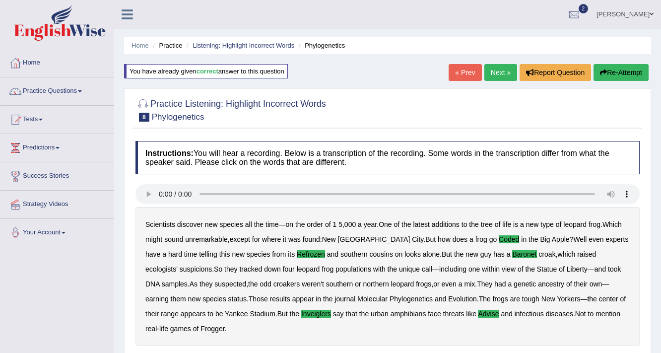
click at [498, 64] on div "Home Practice Listening: Highlight Incorrect Words Phylogenetics You have alrea…" at bounding box center [387, 255] width 547 height 511
click at [497, 69] on link "Next »" at bounding box center [501, 72] width 33 height 17
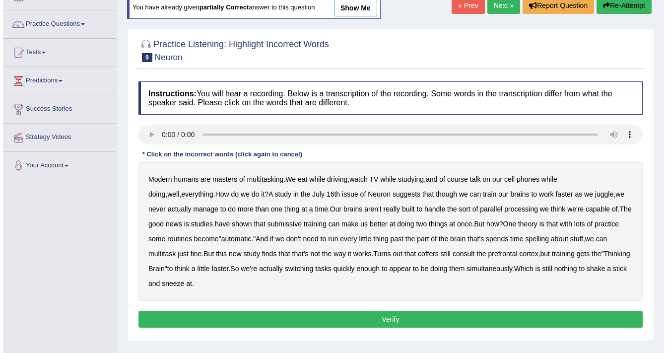
scroll to position [79, 0]
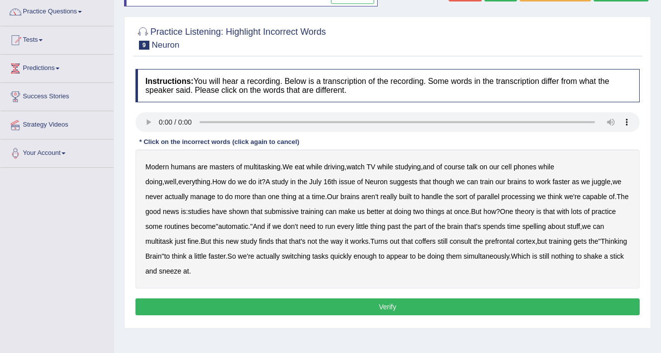
click at [271, 212] on b "submissive" at bounding box center [282, 212] width 34 height 8
click at [535, 223] on b "spelling" at bounding box center [533, 226] width 23 height 8
click at [429, 238] on b "coffers" at bounding box center [425, 241] width 21 height 8
click at [372, 308] on button "Verify" at bounding box center [388, 306] width 504 height 17
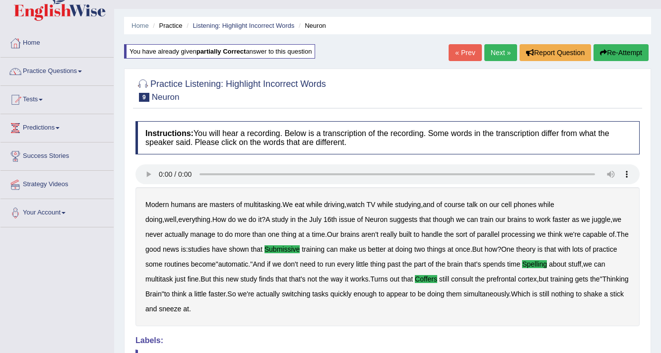
scroll to position [0, 0]
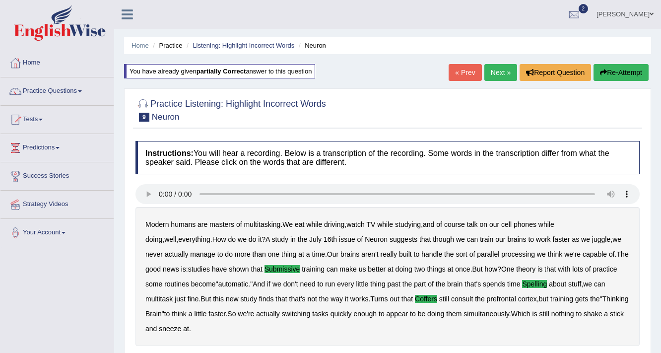
click at [494, 77] on link "Next »" at bounding box center [501, 72] width 33 height 17
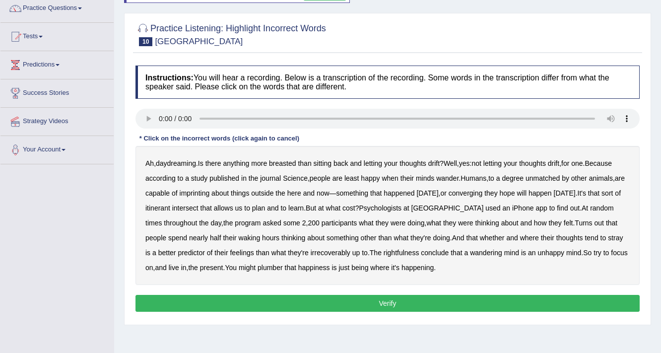
scroll to position [79, 0]
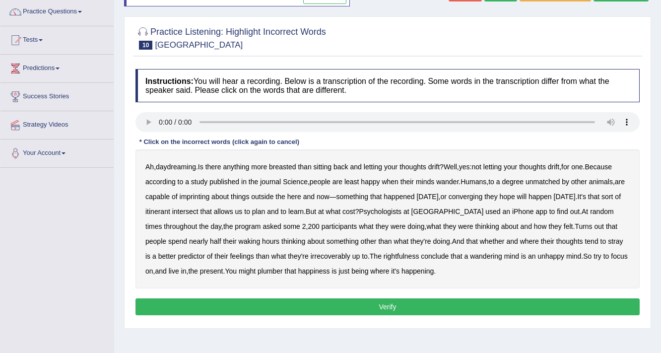
click at [279, 163] on b "breasted" at bounding box center [282, 167] width 27 height 8
click at [199, 193] on b "imprinting" at bounding box center [195, 197] width 30 height 8
click at [479, 198] on b "converging" at bounding box center [466, 197] width 34 height 8
click at [199, 210] on b "intersect" at bounding box center [185, 212] width 26 height 8
click at [324, 252] on b "irrecoverably" at bounding box center [331, 256] width 40 height 8
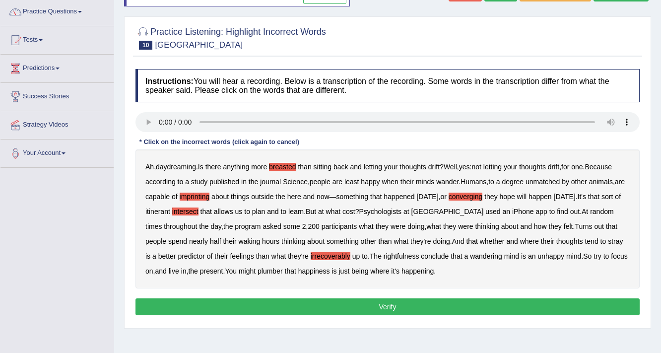
click at [387, 254] on b "rightfulness" at bounding box center [402, 256] width 36 height 8
click at [270, 270] on b "plumber" at bounding box center [270, 271] width 25 height 8
click at [307, 306] on button "Verify" at bounding box center [388, 306] width 504 height 17
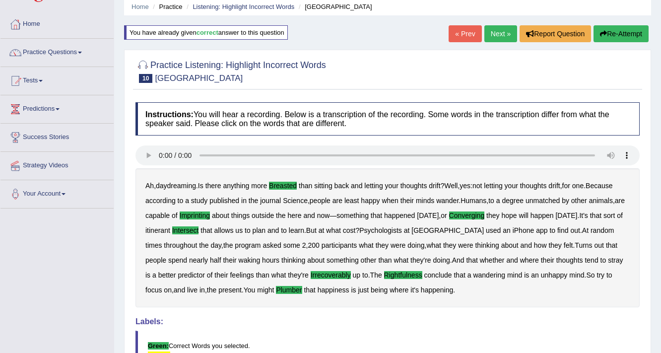
scroll to position [0, 0]
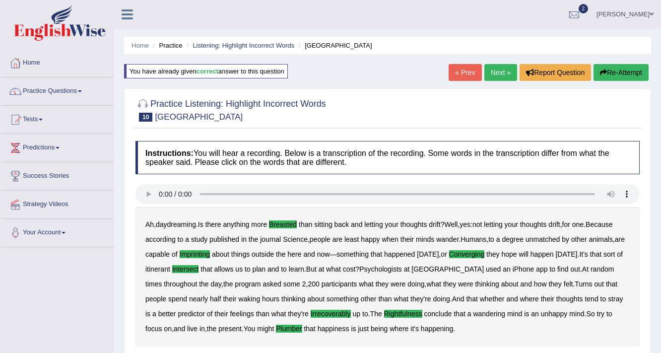
click at [498, 69] on link "Next »" at bounding box center [501, 72] width 33 height 17
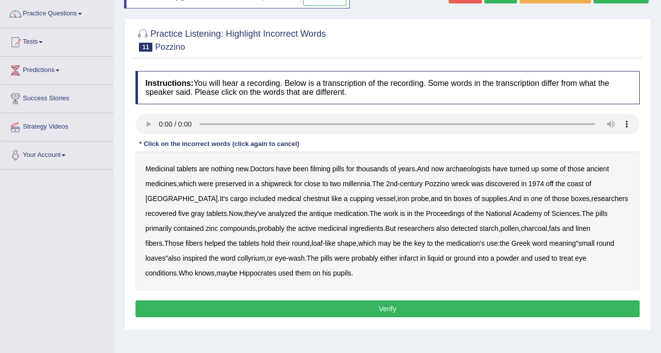
scroll to position [79, 0]
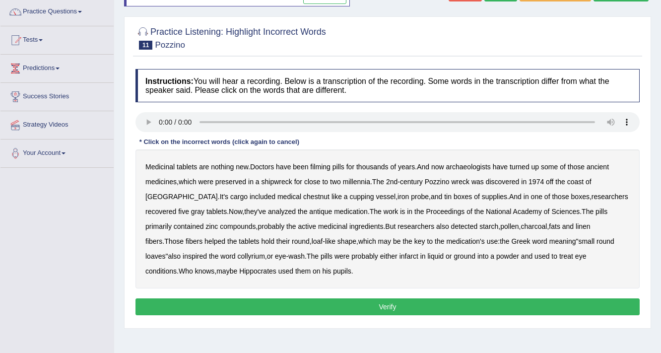
click at [326, 167] on b "filming" at bounding box center [320, 167] width 20 height 8
click at [303, 196] on b "chestnut" at bounding box center [316, 197] width 26 height 8
click at [400, 256] on b "infarct" at bounding box center [409, 256] width 19 height 8
click at [341, 302] on button "Verify" at bounding box center [388, 306] width 504 height 17
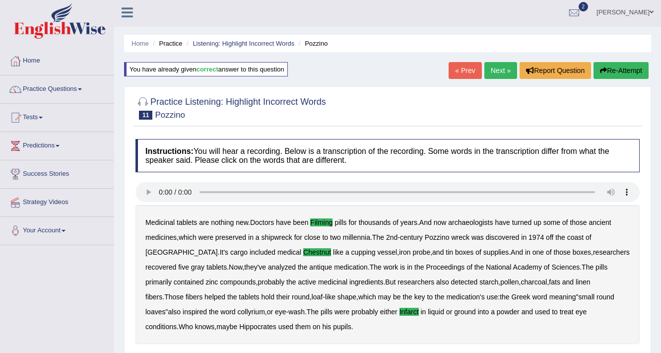
scroll to position [0, 0]
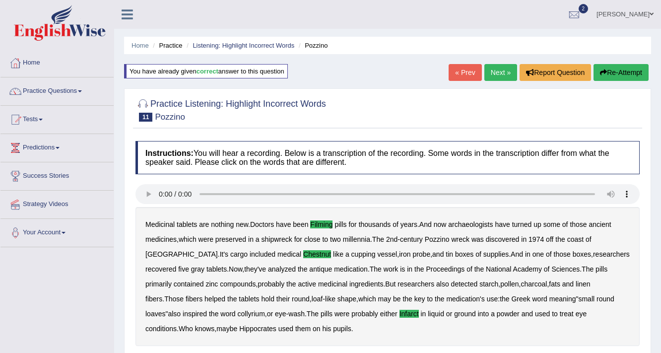
click at [494, 66] on link "Next »" at bounding box center [501, 72] width 33 height 17
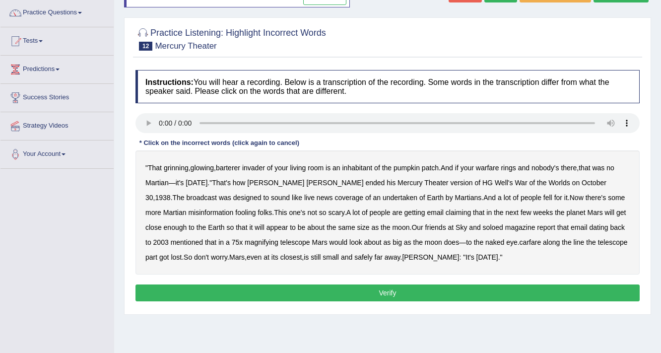
scroll to position [79, 0]
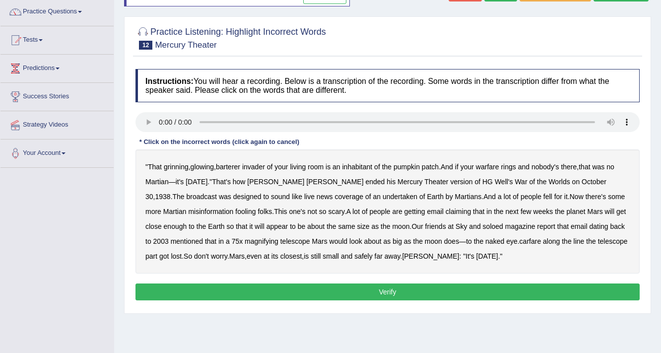
click at [230, 163] on b "barterer" at bounding box center [228, 167] width 24 height 8
click at [496, 165] on b "warfare" at bounding box center [487, 167] width 23 height 8
click at [383, 194] on b "undertaken" at bounding box center [400, 197] width 35 height 8
click at [483, 228] on b "soloed" at bounding box center [493, 226] width 20 height 8
click at [520, 240] on b "carfare" at bounding box center [531, 241] width 22 height 8
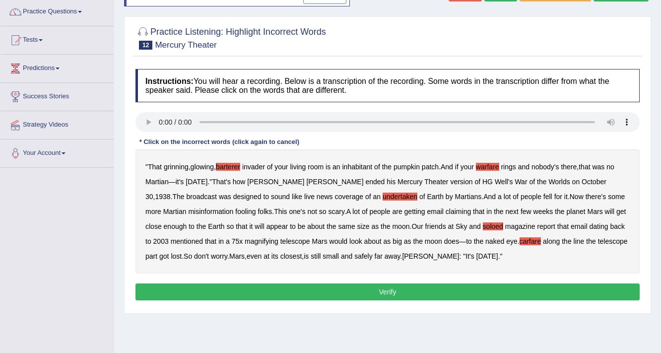
click at [311, 290] on button "Verify" at bounding box center [388, 291] width 504 height 17
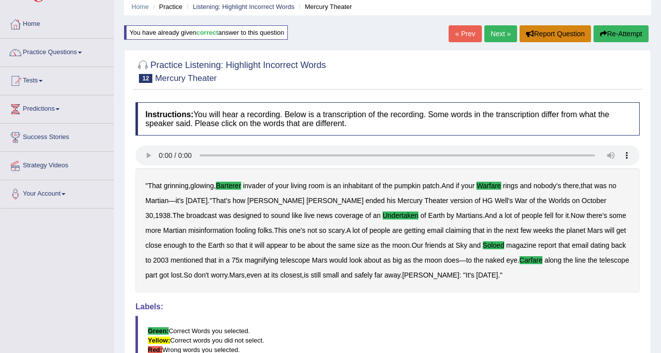
scroll to position [0, 0]
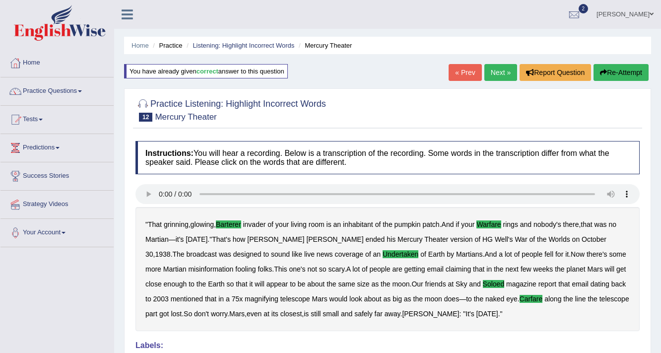
click at [498, 69] on link "Next »" at bounding box center [501, 72] width 33 height 17
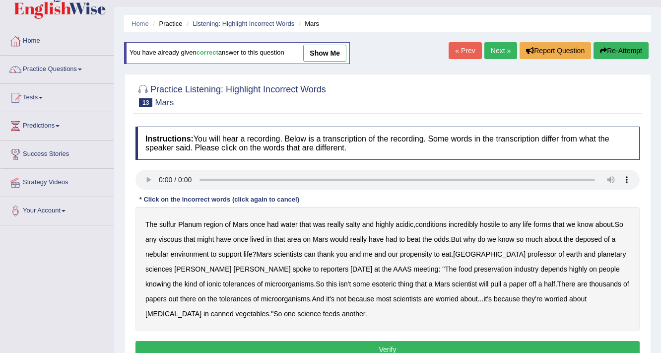
scroll to position [40, 0]
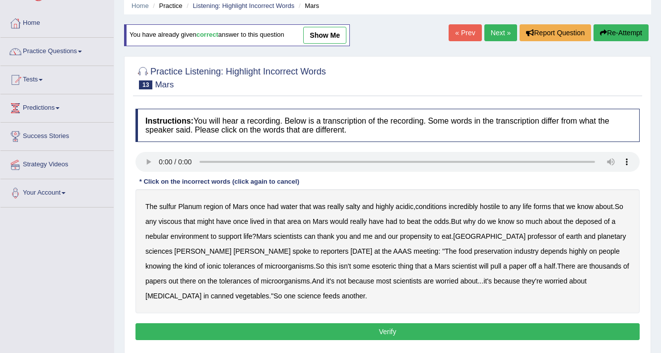
click at [170, 203] on b "sulfur" at bounding box center [167, 207] width 17 height 8
click at [170, 220] on b "viscous" at bounding box center [169, 221] width 23 height 8
click at [580, 222] on b "deposed" at bounding box center [588, 221] width 27 height 8
click at [150, 234] on b "nebular" at bounding box center [156, 236] width 23 height 8
click at [544, 266] on b "half" at bounding box center [549, 266] width 11 height 8
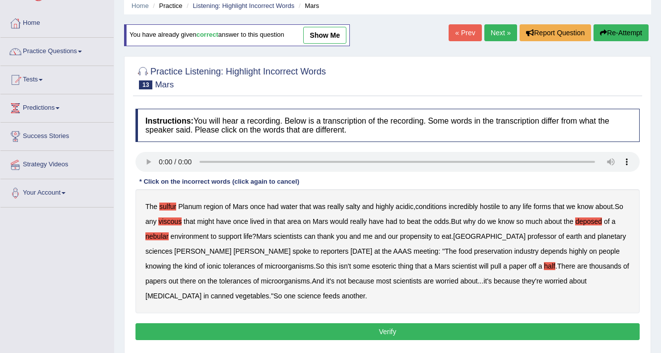
click at [320, 325] on button "Verify" at bounding box center [388, 331] width 504 height 17
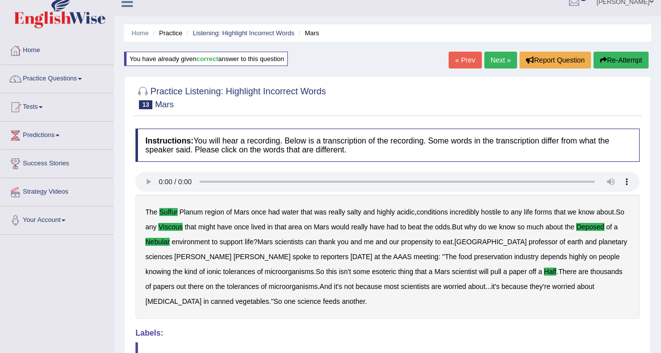
scroll to position [0, 0]
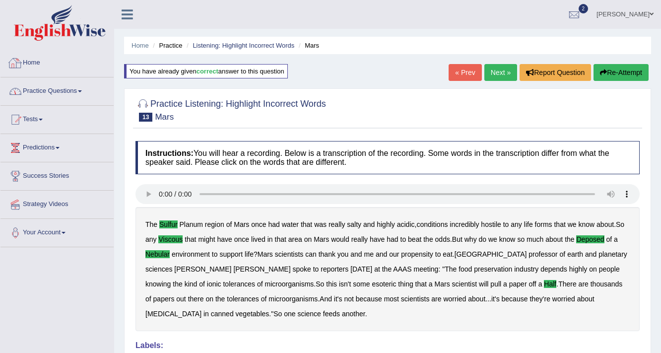
click at [45, 89] on link "Practice Questions" at bounding box center [56, 89] width 113 height 25
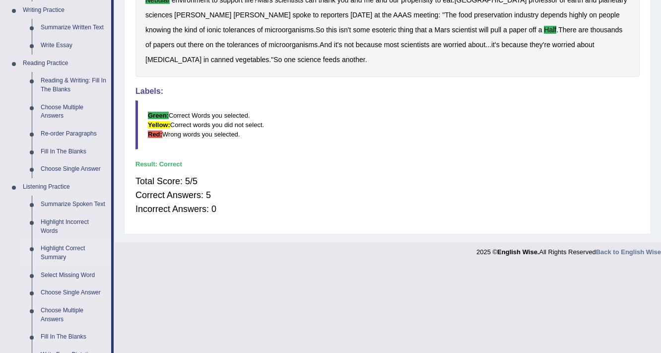
scroll to position [318, 0]
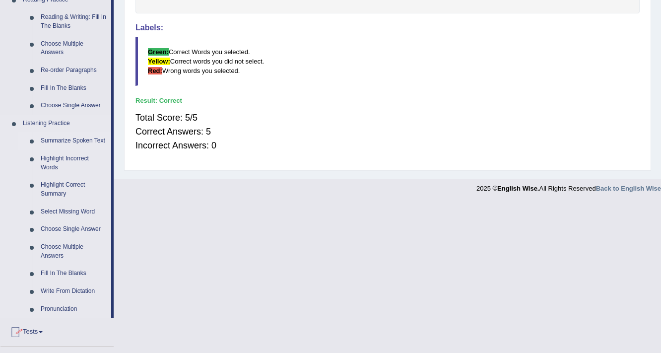
click at [69, 140] on link "Summarize Spoken Text" at bounding box center [73, 141] width 75 height 18
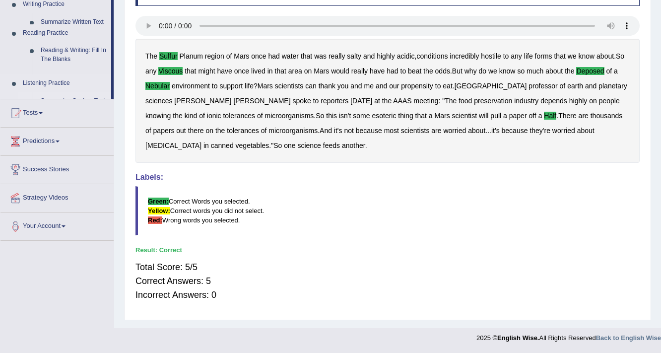
scroll to position [168, 0]
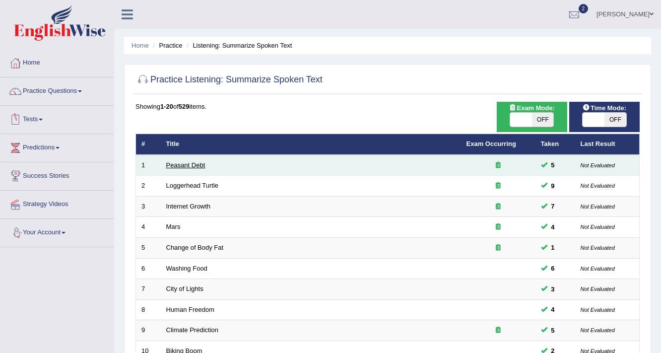
click at [199, 167] on link "Peasant Debt" at bounding box center [185, 164] width 39 height 7
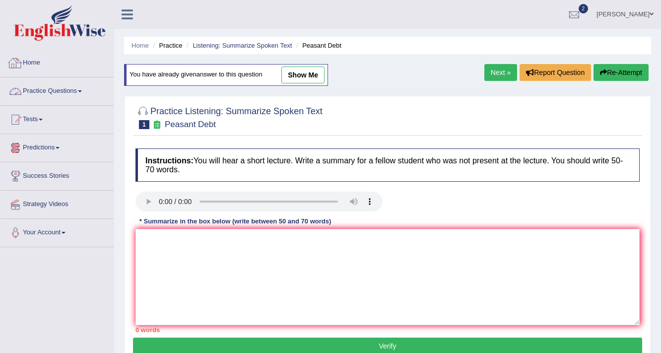
click at [61, 91] on link "Practice Questions" at bounding box center [56, 89] width 113 height 25
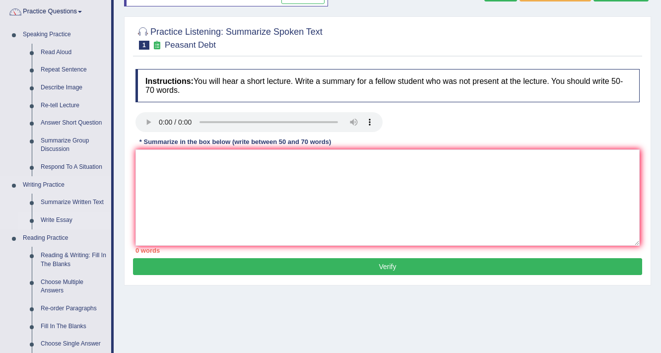
scroll to position [159, 0]
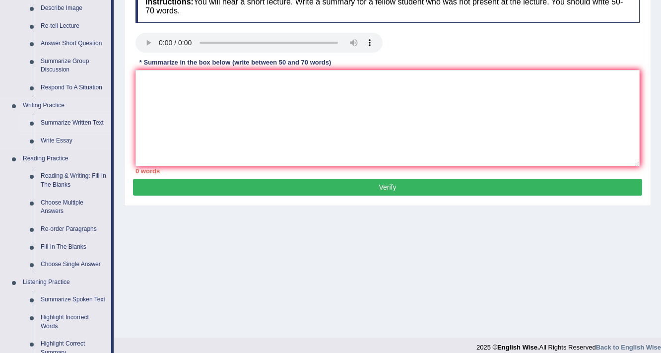
click at [80, 121] on link "Summarize Written Text" at bounding box center [73, 123] width 75 height 18
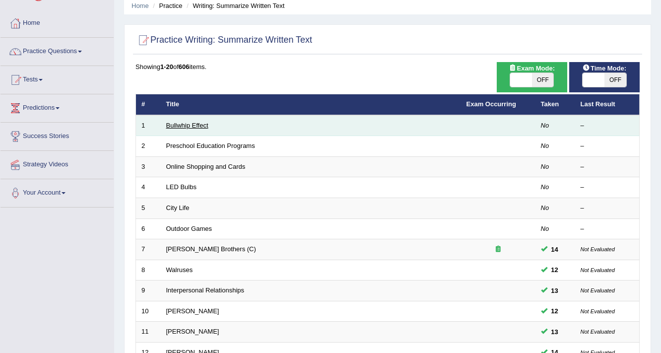
click at [187, 125] on link "Bullwhip Effect" at bounding box center [187, 125] width 42 height 7
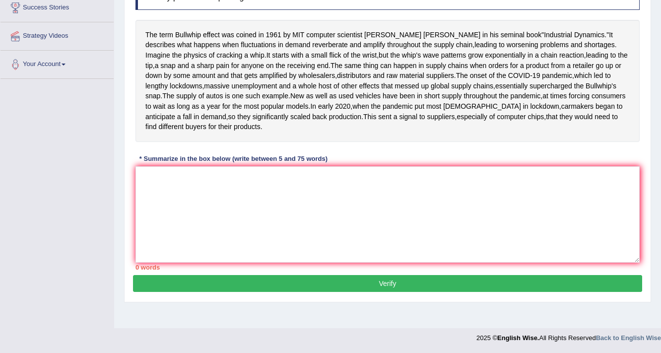
scroll to position [141, 0]
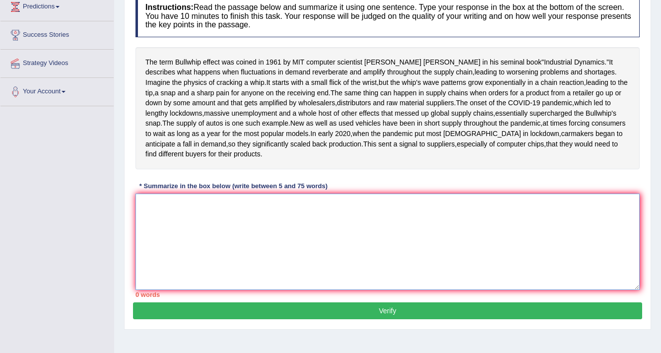
click at [209, 283] on textarea at bounding box center [388, 242] width 504 height 96
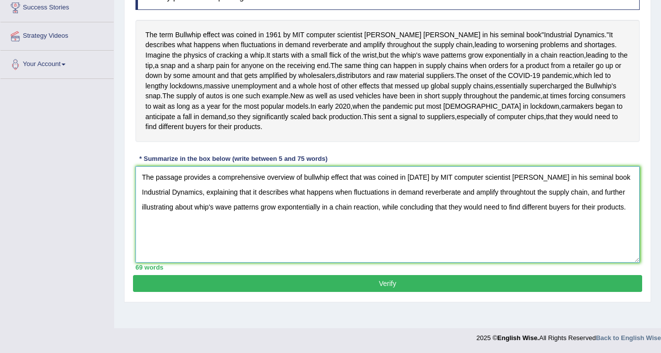
type textarea "The passage provides a comprehensive overview of bullwhip effect that was coine…"
click at [274, 292] on button "Verify" at bounding box center [387, 283] width 509 height 17
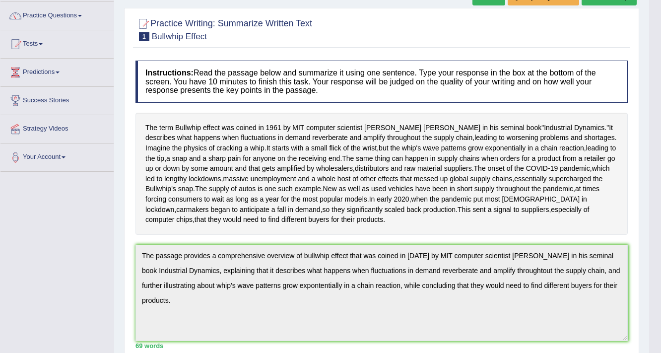
scroll to position [72, 0]
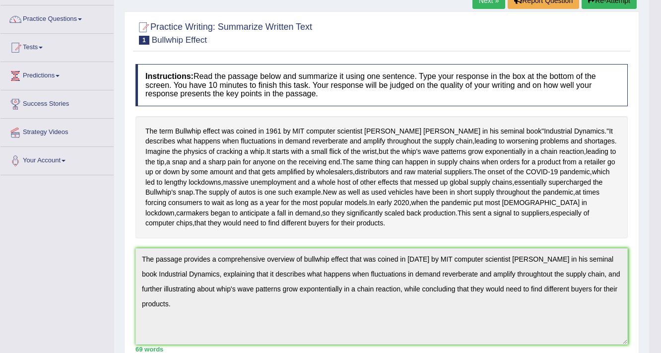
click at [605, 2] on button "Re-Attempt" at bounding box center [609, 0] width 55 height 17
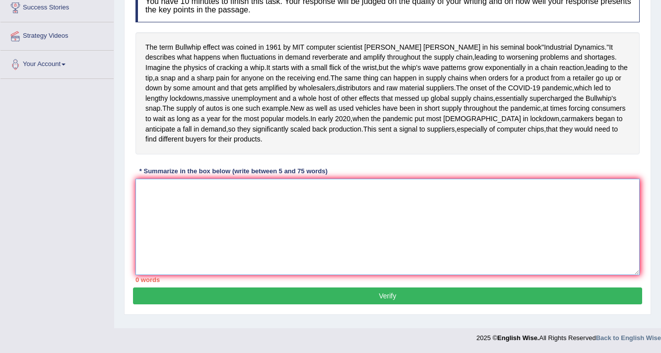
click at [253, 210] on textarea at bounding box center [388, 227] width 504 height 96
paste textarea "The passage provides a comprehensive overview of bullwhip effect that was coine…"
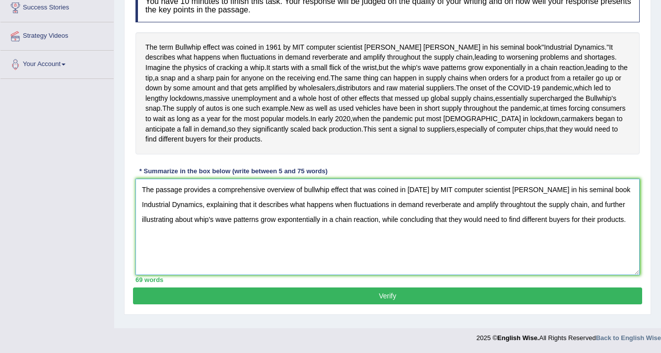
click at [296, 226] on textarea "The passage provides a comprehensive overview of bullwhip effect that was coine…" at bounding box center [388, 227] width 504 height 96
click at [522, 210] on textarea "The passage provides a comprehensive overview of bullwhip effect that was coine…" at bounding box center [388, 227] width 504 height 96
click at [524, 210] on textarea "The passage provides a comprehensive overview of bullwhip effect that was coine…" at bounding box center [388, 227] width 504 height 96
type textarea "The passage provides a comprehensive overview of bullwhip effect that was coine…"
click at [435, 296] on button "Verify" at bounding box center [387, 295] width 509 height 17
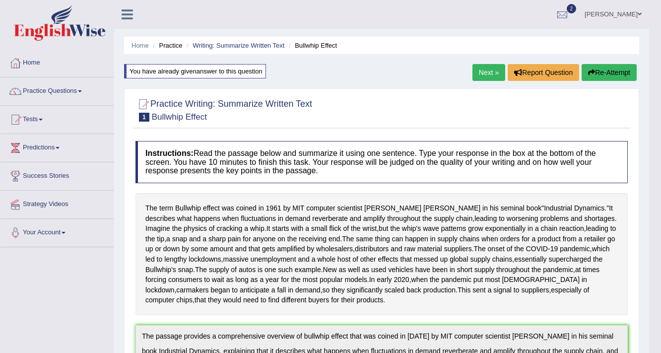
click at [602, 66] on button "Re-Attempt" at bounding box center [609, 72] width 55 height 17
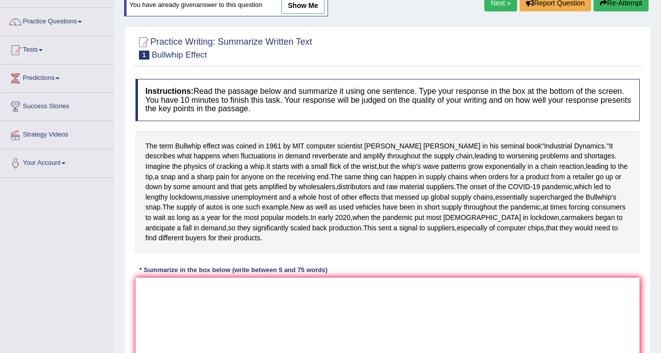
scroll to position [159, 0]
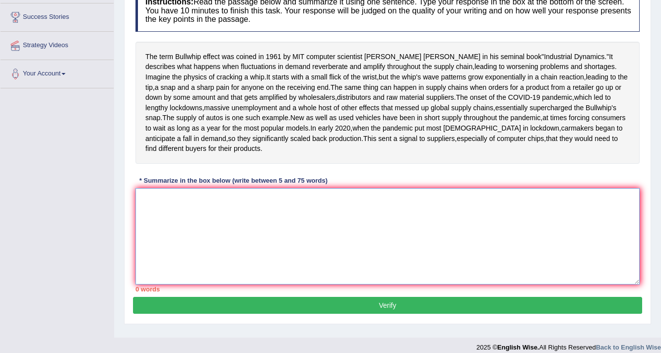
click at [260, 248] on textarea at bounding box center [388, 236] width 504 height 96
paste textarea "The passage provides a comprehensive overview of bullwhip effect that was coine…"
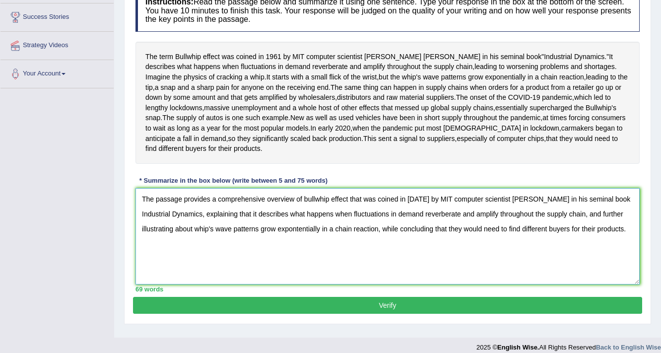
click at [298, 276] on textarea "The passage provides a comprehensive overview of bullwhip effect that was coine…" at bounding box center [388, 236] width 504 height 96
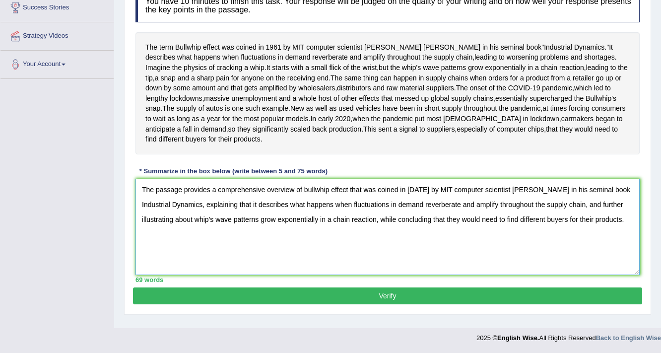
type textarea "The passage provides a comprehensive overview of bullwhip effect that was coine…"
click at [306, 295] on button "Verify" at bounding box center [387, 295] width 509 height 17
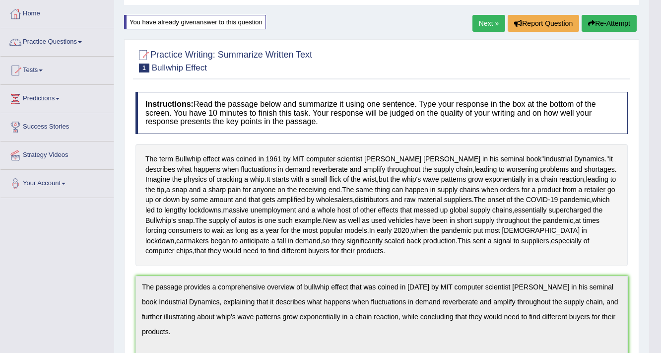
scroll to position [0, 0]
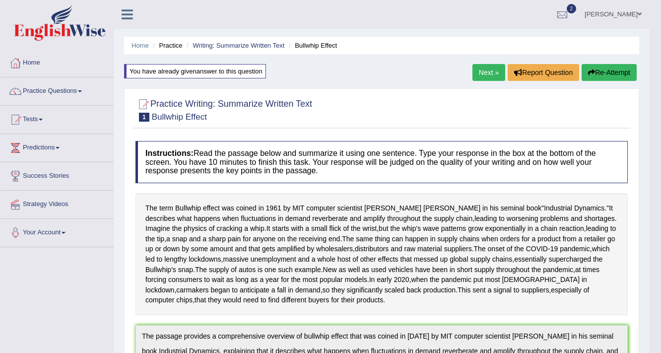
click at [486, 75] on link "Next »" at bounding box center [489, 72] width 33 height 17
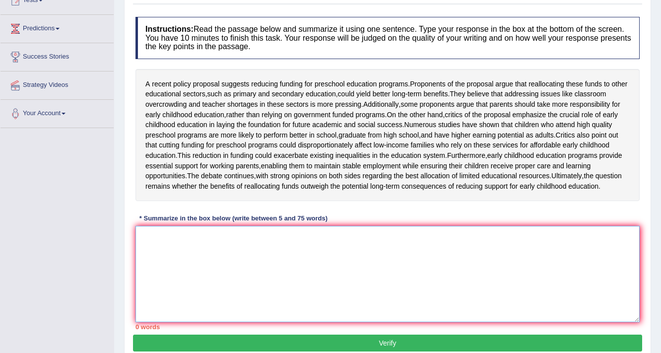
click at [274, 286] on textarea at bounding box center [388, 274] width 504 height 96
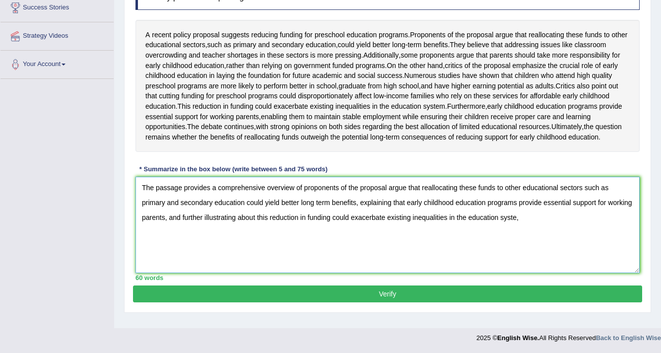
scroll to position [199, 0]
type textarea "The passage provides a comprehensive overview of proponents of the proposal arg…"
click at [366, 302] on button "Verify" at bounding box center [387, 293] width 509 height 17
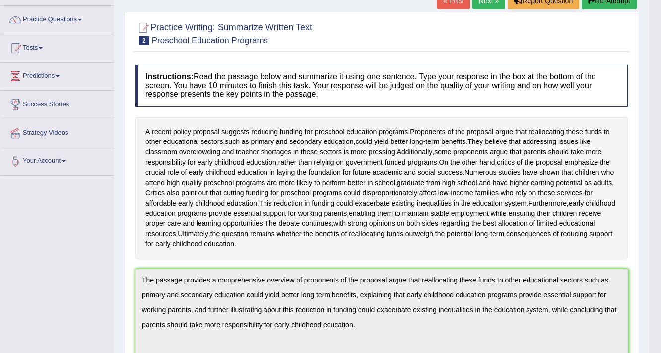
scroll to position [0, 0]
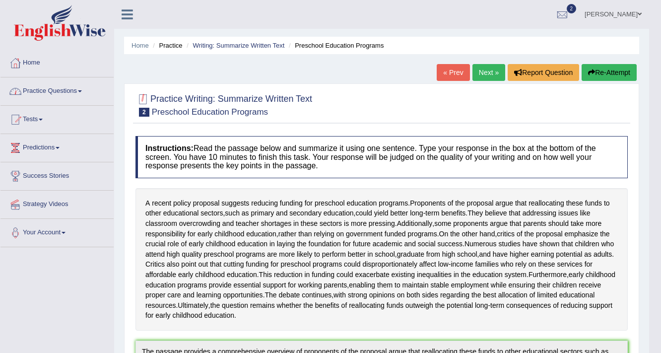
click at [58, 91] on link "Practice Questions" at bounding box center [56, 89] width 113 height 25
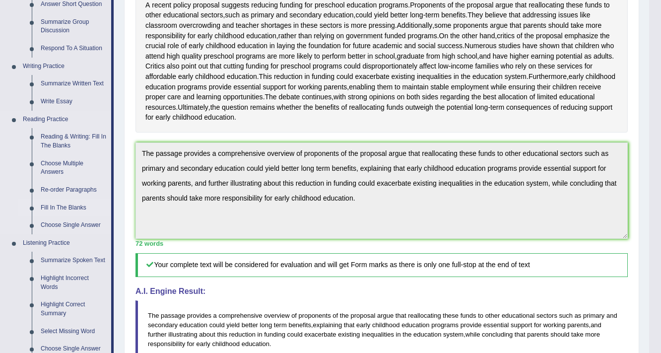
scroll to position [199, 0]
click at [62, 140] on link "Reading & Writing: Fill In The Blanks" at bounding box center [73, 141] width 75 height 26
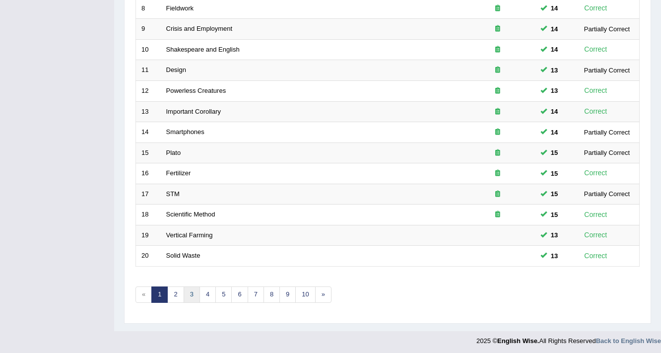
click at [185, 291] on link "3" at bounding box center [192, 294] width 16 height 16
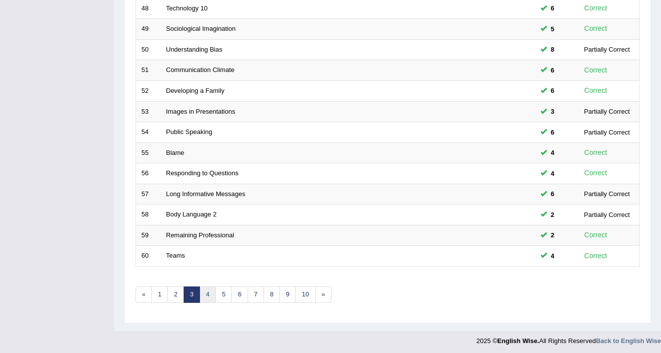
click at [208, 290] on link "4" at bounding box center [208, 294] width 16 height 16
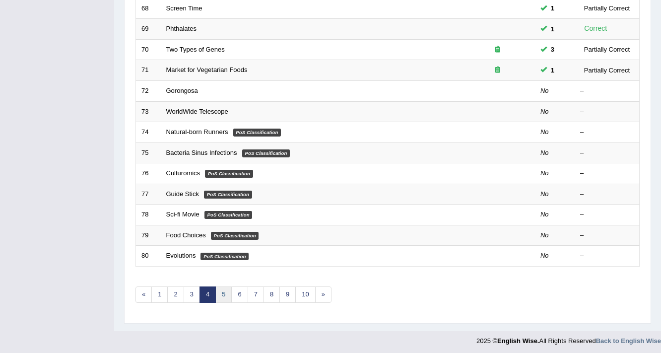
scroll to position [301, 0]
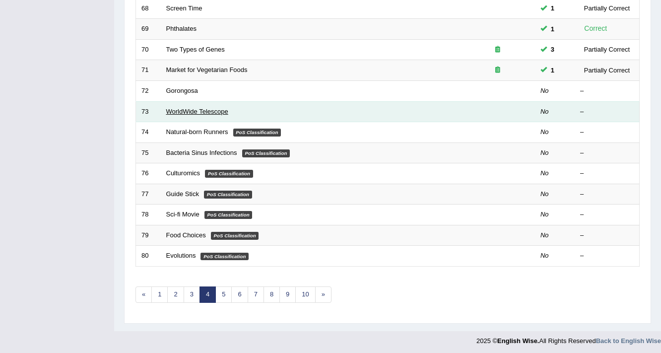
click at [186, 110] on link "WorldWide Telescope" at bounding box center [197, 111] width 62 height 7
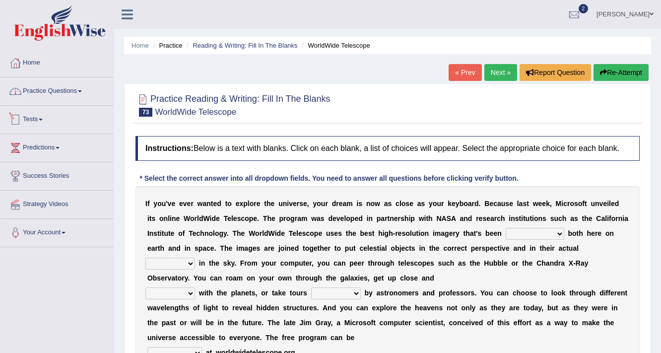
click at [71, 82] on link "Practice Questions" at bounding box center [56, 89] width 113 height 25
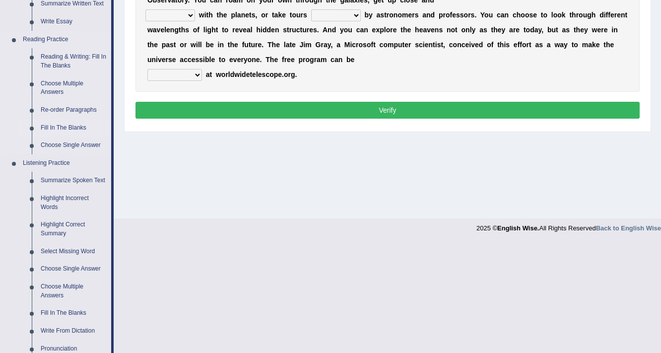
scroll to position [238, 0]
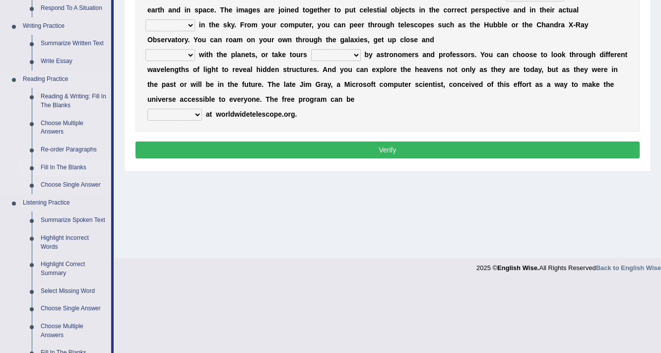
click at [60, 165] on link "Fill In The Blanks" at bounding box center [73, 168] width 75 height 18
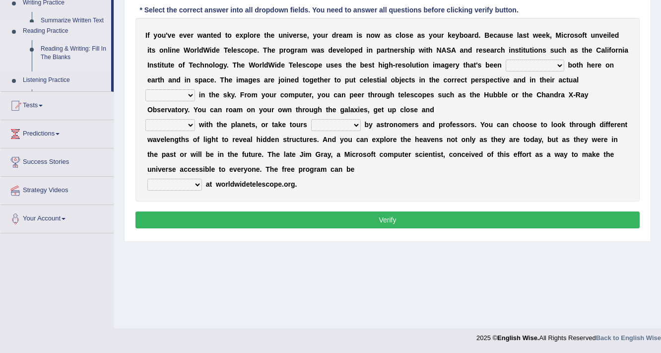
scroll to position [168, 0]
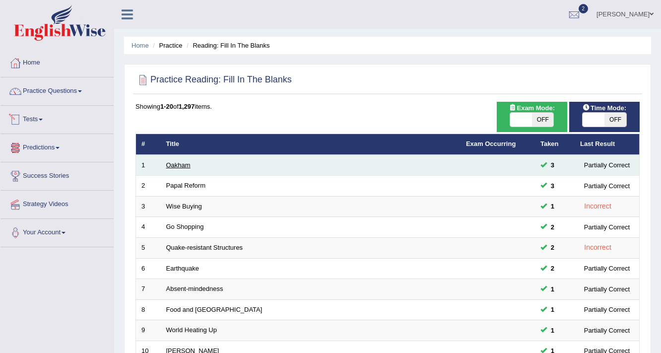
click at [176, 161] on link "Oakham" at bounding box center [178, 164] width 24 height 7
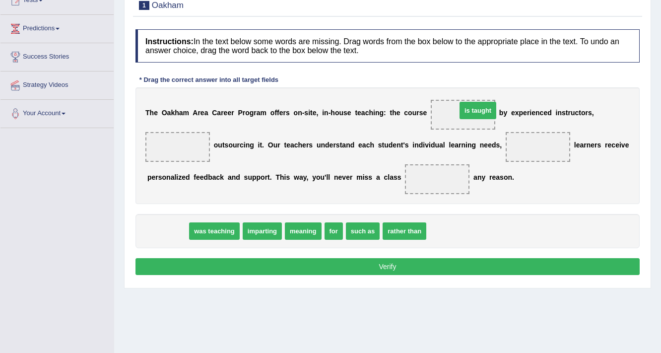
drag, startPoint x: 168, startPoint y: 232, endPoint x: 478, endPoint y: 113, distance: 331.9
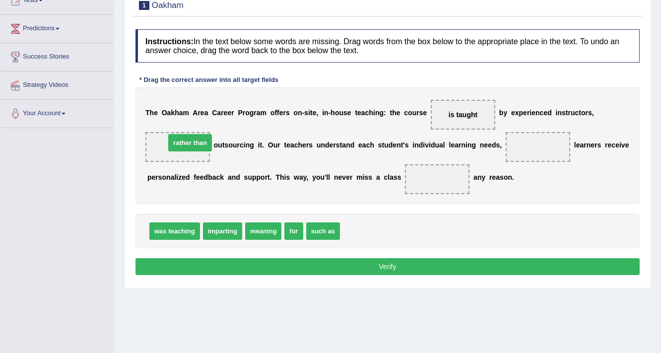
drag, startPoint x: 363, startPoint y: 227, endPoint x: 188, endPoint y: 139, distance: 195.8
drag, startPoint x: 297, startPoint y: 229, endPoint x: 454, endPoint y: 170, distance: 167.8
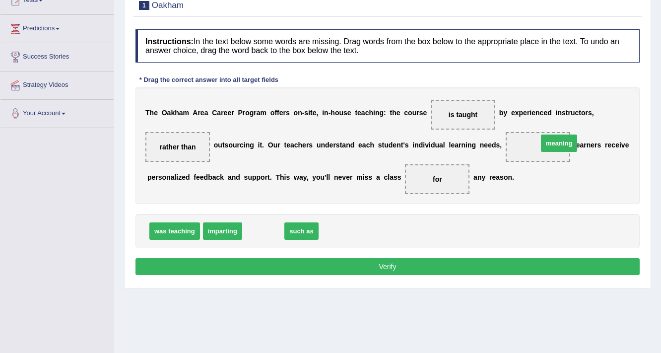
drag, startPoint x: 262, startPoint y: 228, endPoint x: 558, endPoint y: 140, distance: 308.6
click at [418, 268] on button "Verify" at bounding box center [388, 266] width 504 height 17
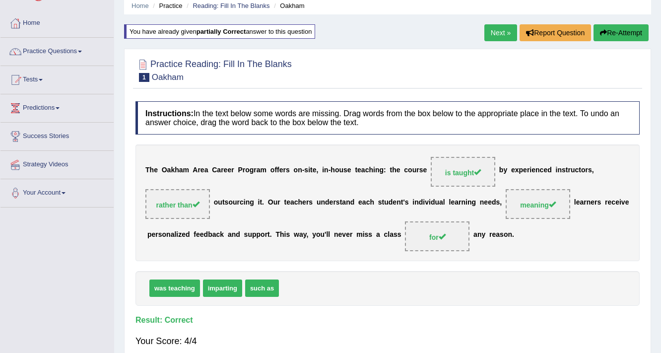
scroll to position [40, 0]
click at [489, 33] on link "Next »" at bounding box center [501, 32] width 33 height 17
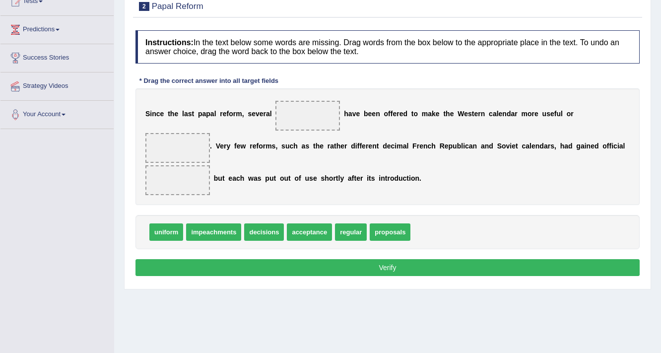
scroll to position [119, 0]
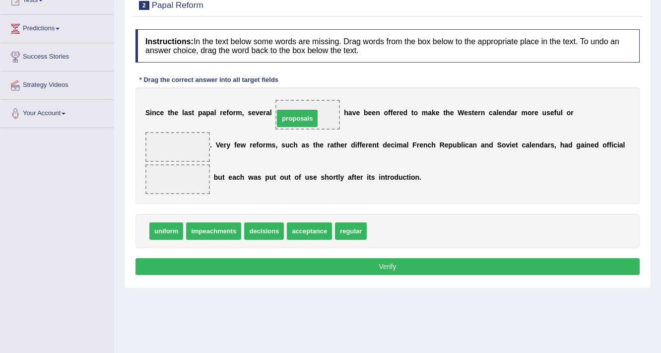
drag, startPoint x: 386, startPoint y: 226, endPoint x: 292, endPoint y: 107, distance: 152.0
drag, startPoint x: 359, startPoint y: 230, endPoint x: 204, endPoint y: 147, distance: 175.9
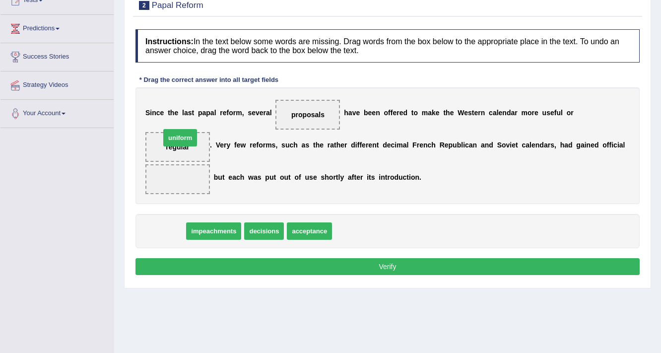
drag, startPoint x: 175, startPoint y: 220, endPoint x: 188, endPoint y: 135, distance: 86.4
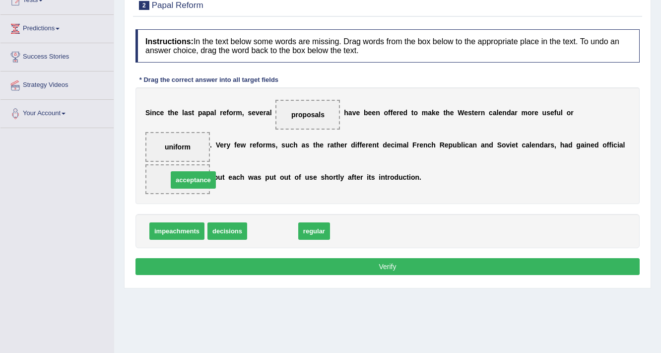
drag, startPoint x: 272, startPoint y: 232, endPoint x: 193, endPoint y: 182, distance: 93.9
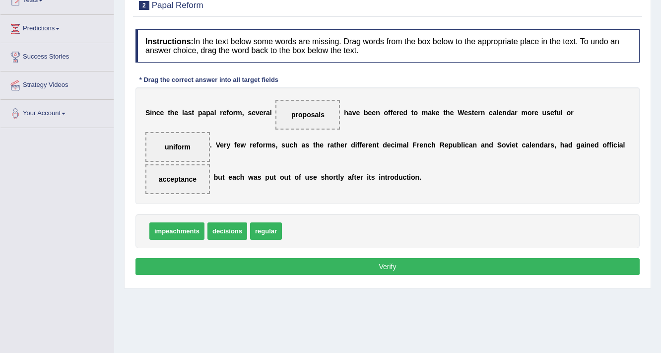
click at [270, 263] on button "Verify" at bounding box center [388, 266] width 504 height 17
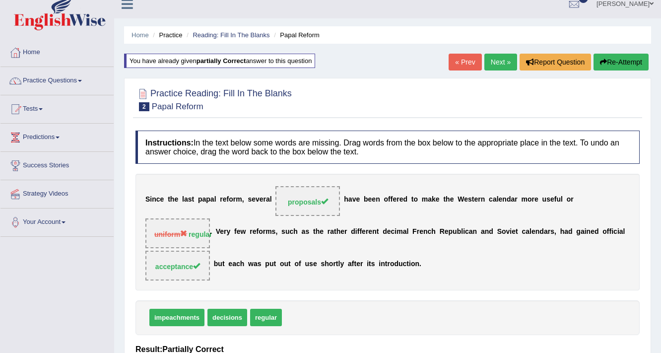
scroll to position [0, 0]
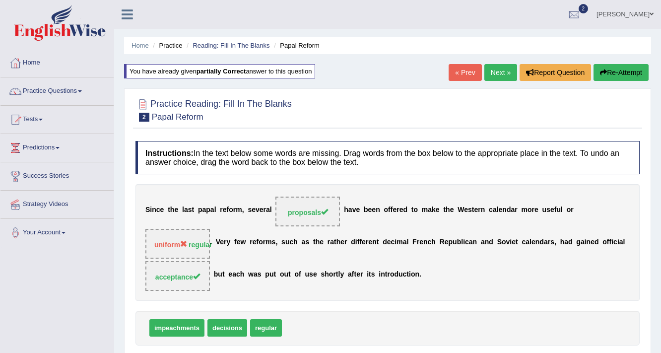
click at [506, 68] on link "Next »" at bounding box center [501, 72] width 33 height 17
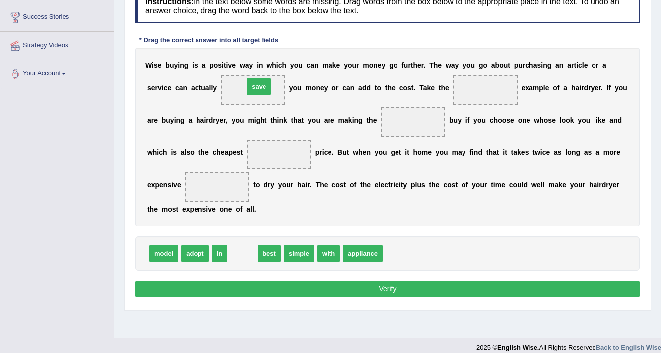
drag, startPoint x: 248, startPoint y: 256, endPoint x: 264, endPoint y: 89, distance: 167.6
drag, startPoint x: 238, startPoint y: 255, endPoint x: 469, endPoint y: 91, distance: 283.1
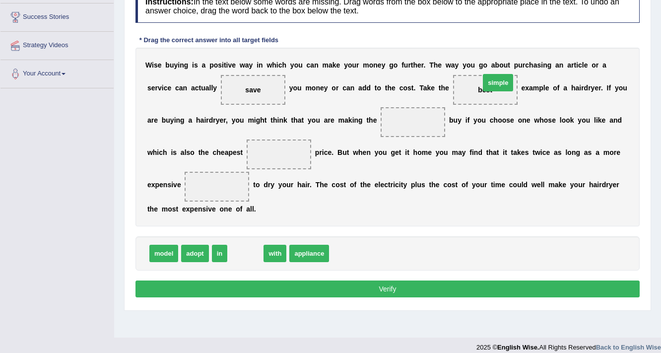
drag, startPoint x: 242, startPoint y: 252, endPoint x: 504, endPoint y: 75, distance: 315.7
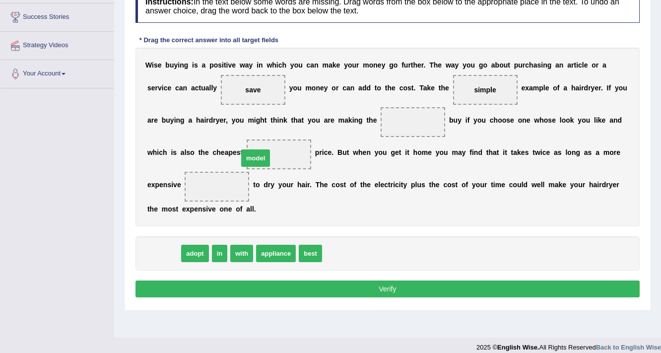
drag, startPoint x: 156, startPoint y: 251, endPoint x: 248, endPoint y: 156, distance: 132.4
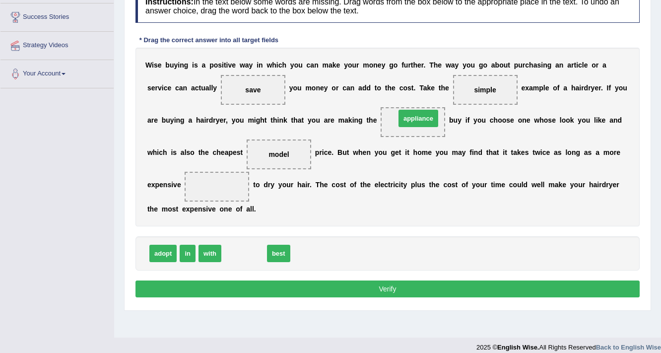
drag, startPoint x: 229, startPoint y: 252, endPoint x: 404, endPoint y: 117, distance: 220.4
drag, startPoint x: 240, startPoint y: 255, endPoint x: 224, endPoint y: 192, distance: 64.5
click at [267, 286] on button "Verify" at bounding box center [388, 288] width 504 height 17
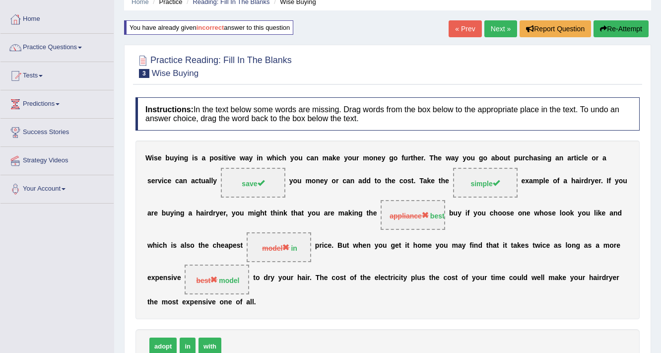
scroll to position [40, 0]
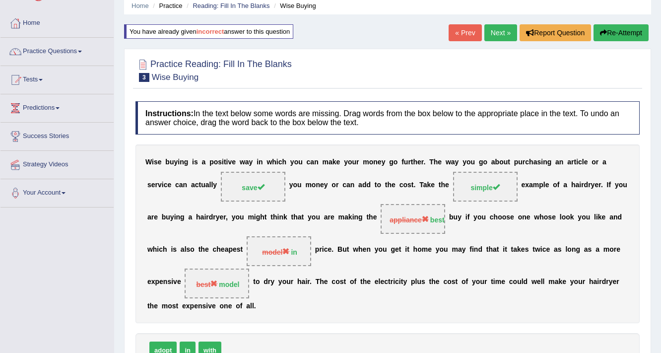
click at [496, 30] on link "Next »" at bounding box center [501, 32] width 33 height 17
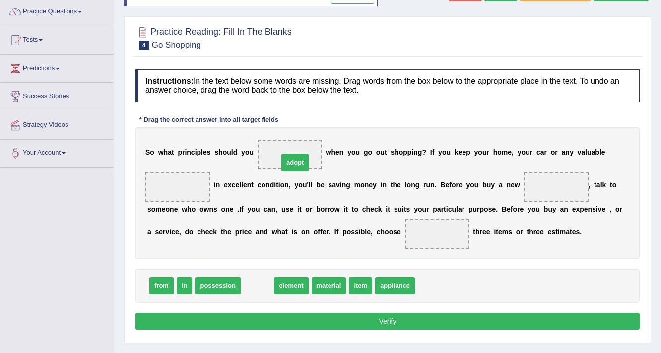
drag, startPoint x: 266, startPoint y: 286, endPoint x: 303, endPoint y: 163, distance: 128.8
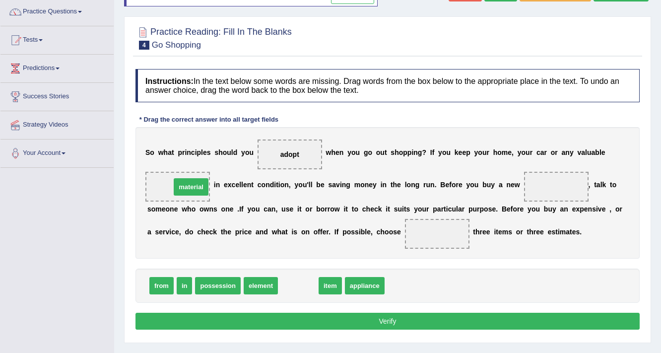
drag, startPoint x: 298, startPoint y: 288, endPoint x: 191, endPoint y: 190, distance: 145.8
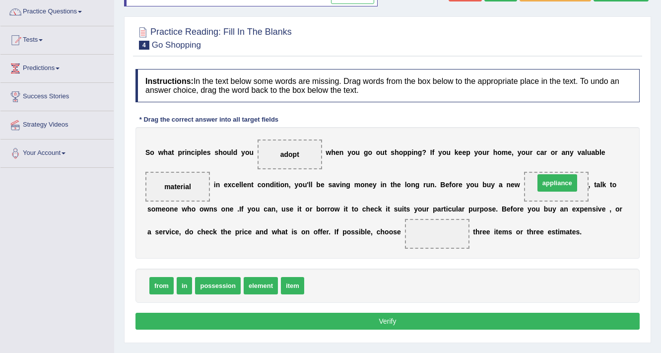
drag, startPoint x: 318, startPoint y: 282, endPoint x: 548, endPoint y: 179, distance: 252.2
drag, startPoint x: 167, startPoint y: 280, endPoint x: 459, endPoint y: 228, distance: 296.5
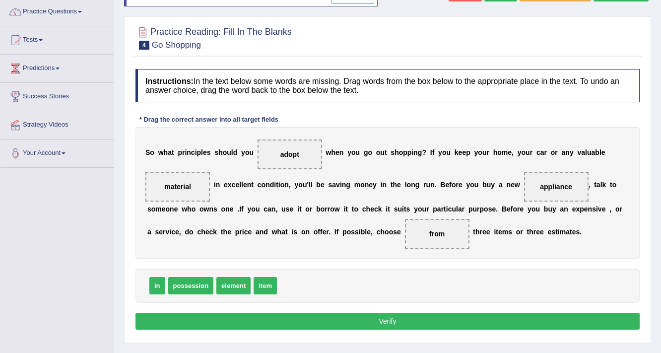
click at [392, 320] on button "Verify" at bounding box center [388, 321] width 504 height 17
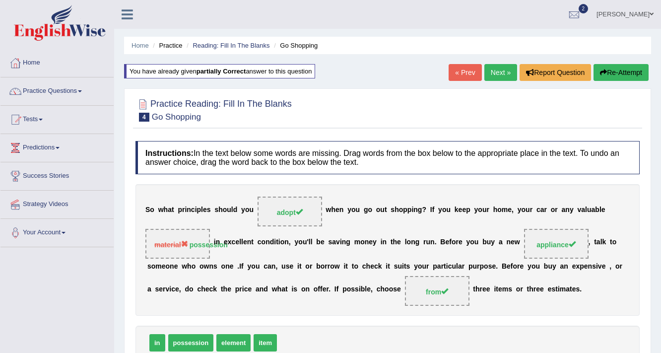
click at [495, 75] on link "Next »" at bounding box center [501, 72] width 33 height 17
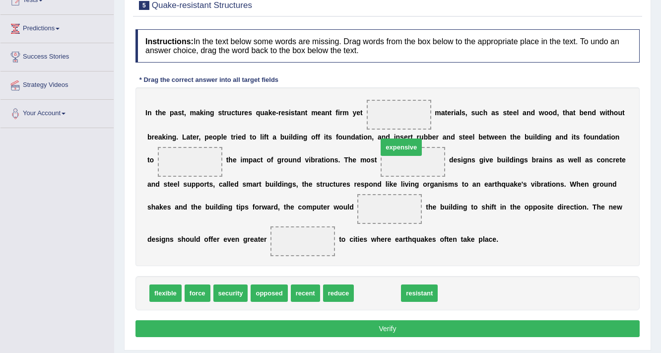
drag, startPoint x: 372, startPoint y: 286, endPoint x: 393, endPoint y: 154, distance: 133.7
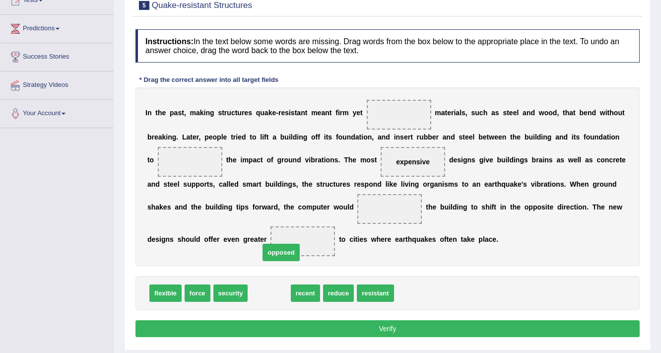
drag, startPoint x: 279, startPoint y: 291, endPoint x: 296, endPoint y: 238, distance: 55.1
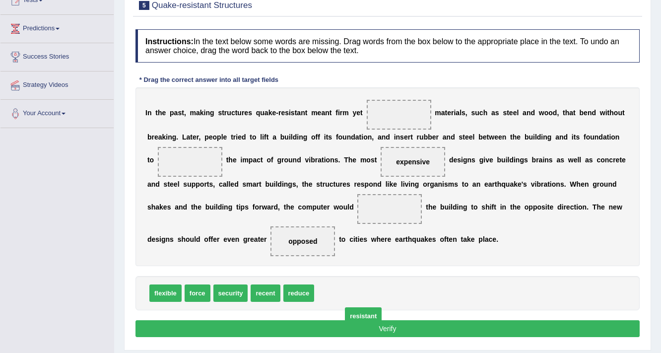
drag, startPoint x: 338, startPoint y: 286, endPoint x: 365, endPoint y: 309, distance: 36.0
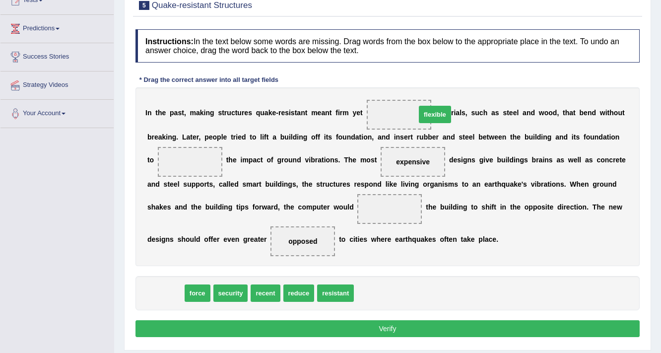
drag, startPoint x: 175, startPoint y: 293, endPoint x: 442, endPoint y: 115, distance: 321.4
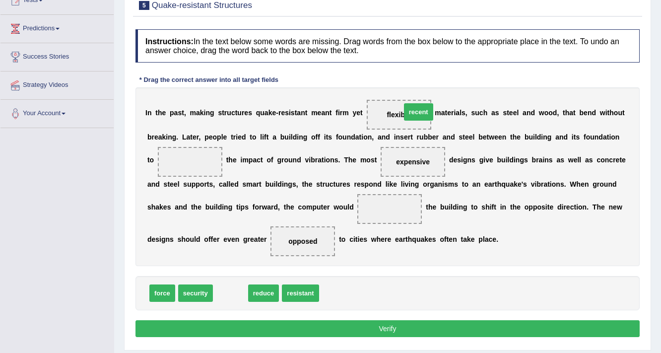
drag, startPoint x: 235, startPoint y: 287, endPoint x: 420, endPoint y: 105, distance: 259.8
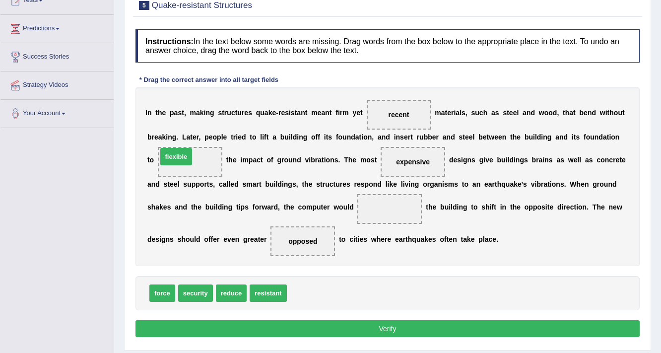
drag, startPoint x: 312, startPoint y: 292, endPoint x: 181, endPoint y: 155, distance: 190.0
click at [364, 329] on button "Verify" at bounding box center [388, 328] width 504 height 17
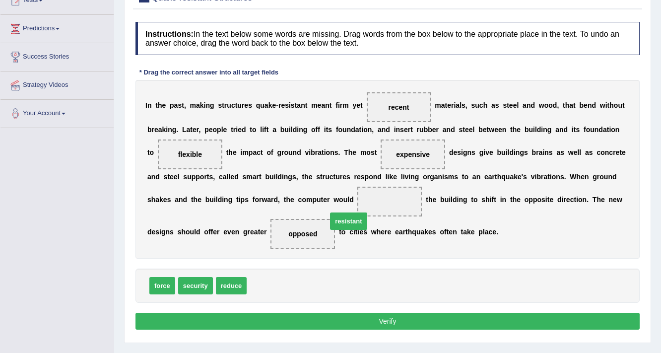
drag, startPoint x: 278, startPoint y: 287, endPoint x: 391, endPoint y: 212, distance: 136.2
click at [369, 323] on button "Verify" at bounding box center [388, 321] width 504 height 17
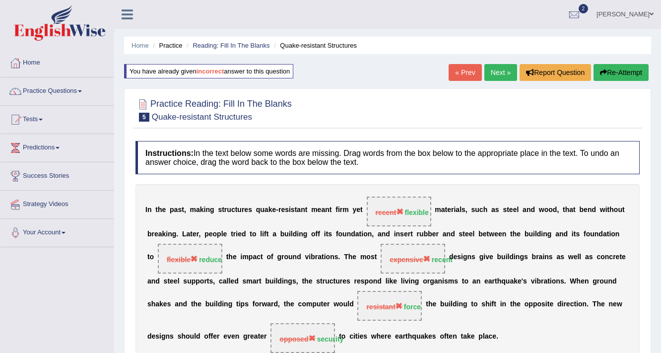
click at [491, 68] on link "Next »" at bounding box center [501, 72] width 33 height 17
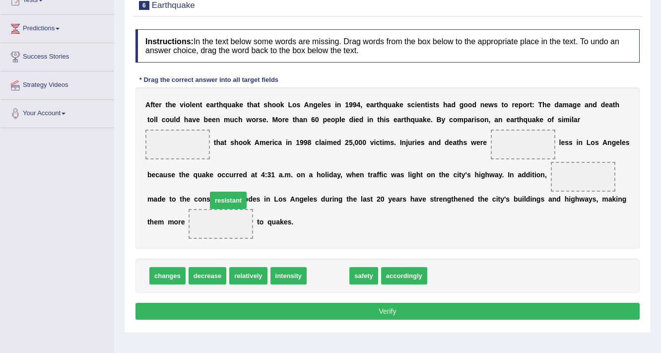
drag, startPoint x: 323, startPoint y: 277, endPoint x: 282, endPoint y: 257, distance: 45.5
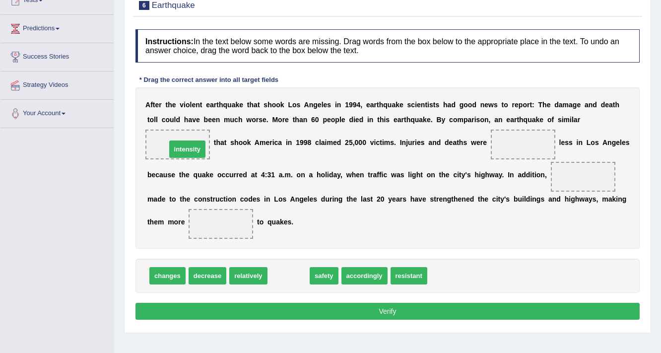
drag, startPoint x: 284, startPoint y: 271, endPoint x: 183, endPoint y: 144, distance: 162.1
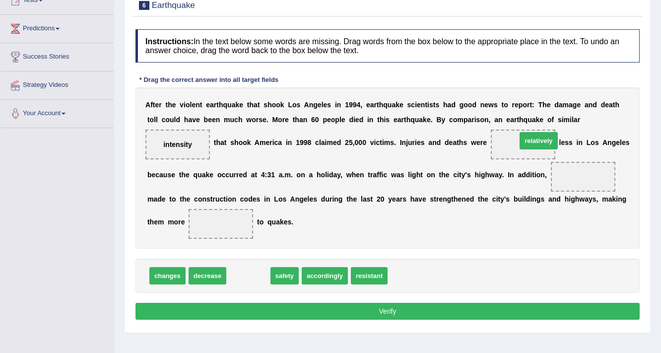
drag, startPoint x: 251, startPoint y: 274, endPoint x: 541, endPoint y: 139, distance: 320.3
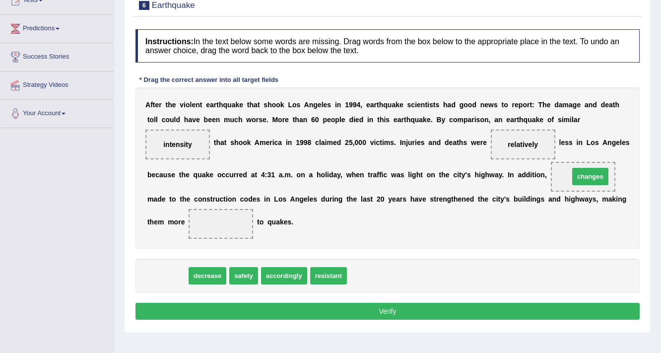
drag, startPoint x: 167, startPoint y: 276, endPoint x: 585, endPoint y: 177, distance: 430.1
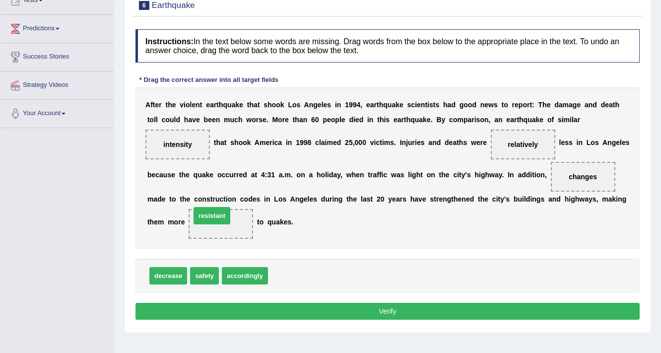
drag, startPoint x: 292, startPoint y: 272, endPoint x: 215, endPoint y: 212, distance: 98.0
click at [343, 306] on button "Verify" at bounding box center [388, 311] width 504 height 17
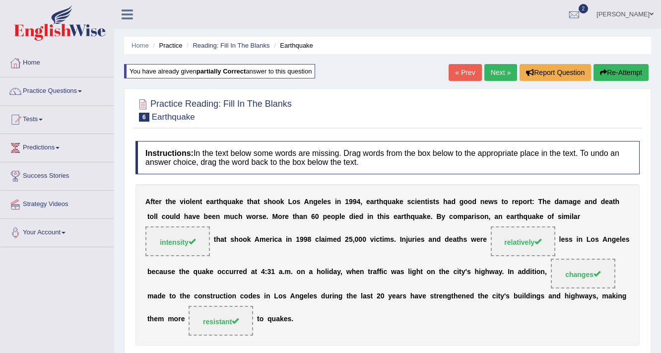
click at [491, 69] on link "Next »" at bounding box center [501, 72] width 33 height 17
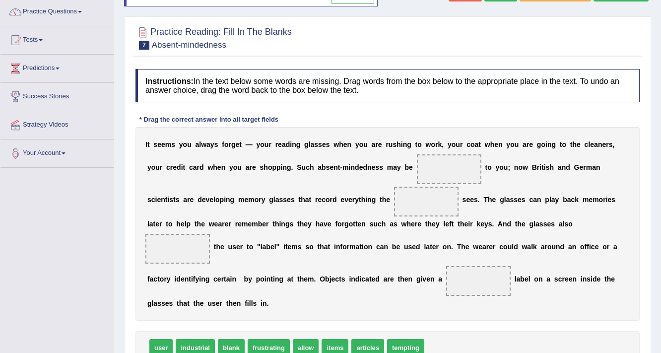
scroll to position [119, 0]
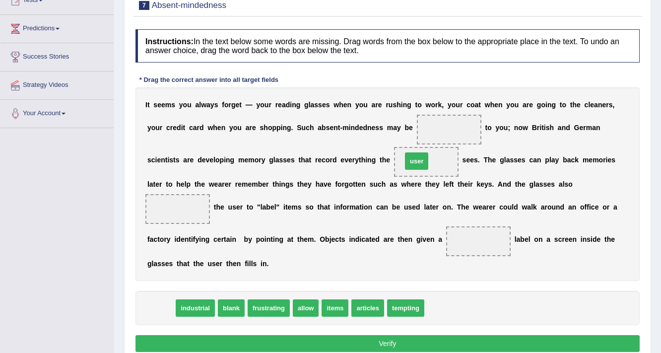
drag, startPoint x: 161, startPoint y: 302, endPoint x: 417, endPoint y: 155, distance: 294.9
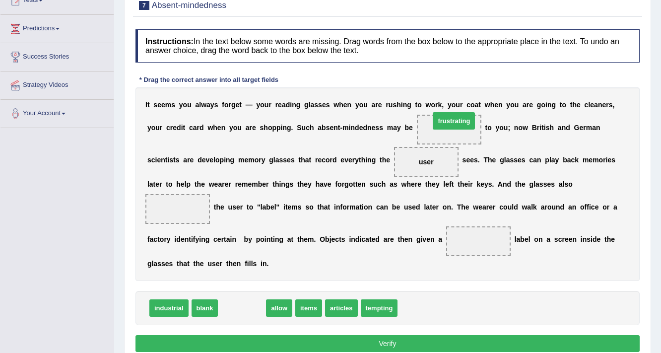
drag, startPoint x: 237, startPoint y: 308, endPoint x: 450, endPoint y: 122, distance: 282.5
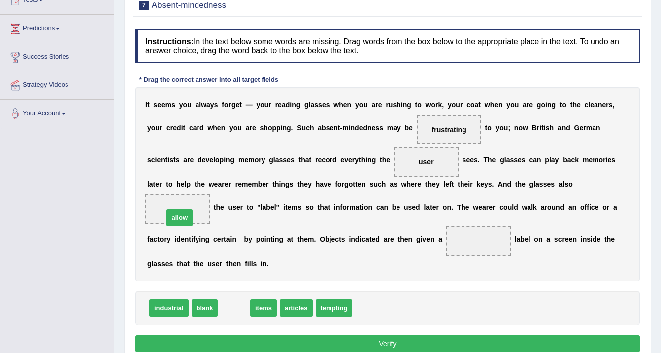
drag, startPoint x: 237, startPoint y: 305, endPoint x: 183, endPoint y: 214, distance: 105.6
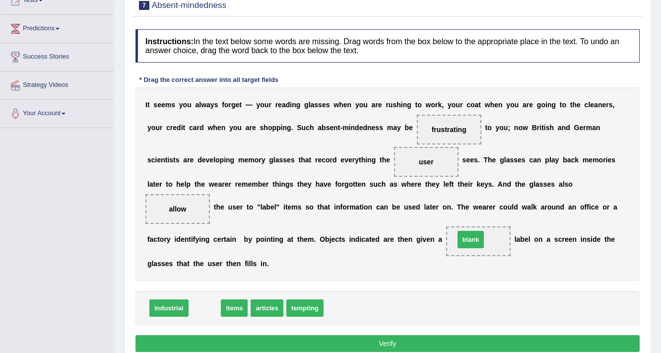
drag, startPoint x: 204, startPoint y: 304, endPoint x: 470, endPoint y: 235, distance: 274.8
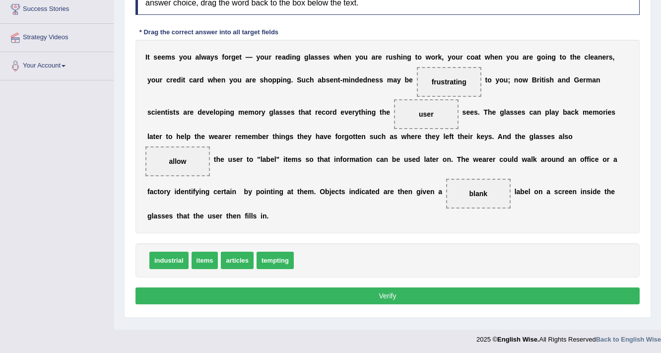
scroll to position [168, 0]
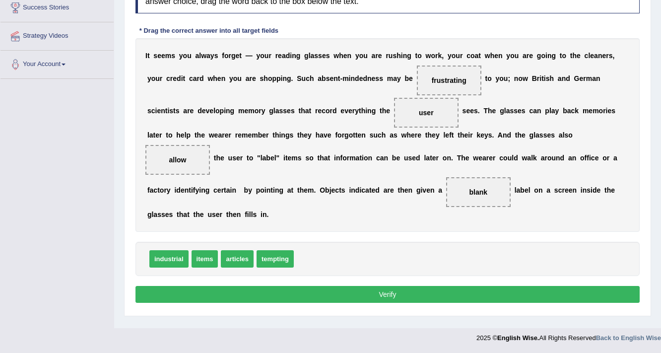
click at [371, 290] on button "Verify" at bounding box center [388, 294] width 504 height 17
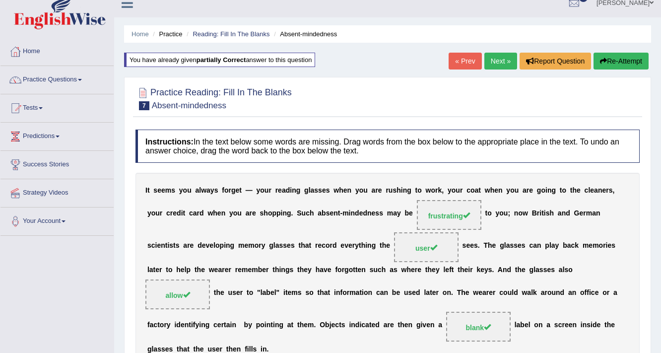
scroll to position [9, 0]
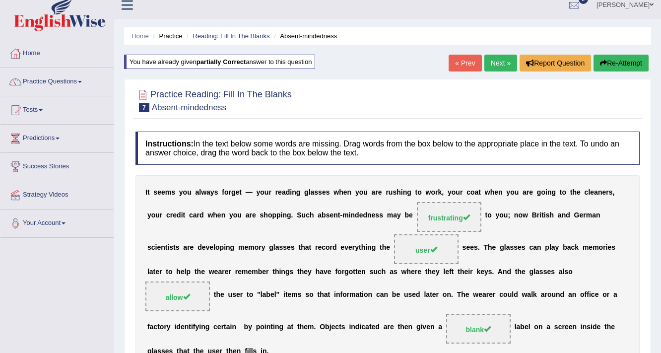
click at [490, 61] on link "Next »" at bounding box center [501, 63] width 33 height 17
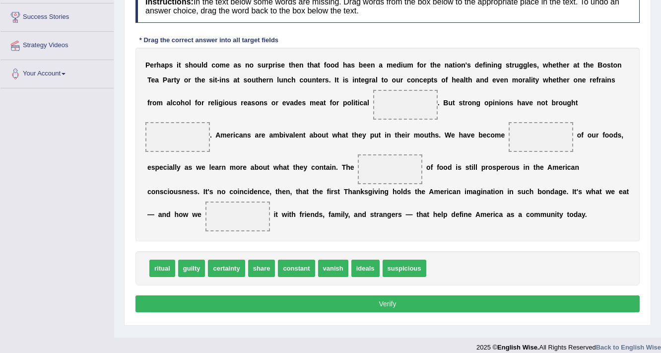
scroll to position [119, 0]
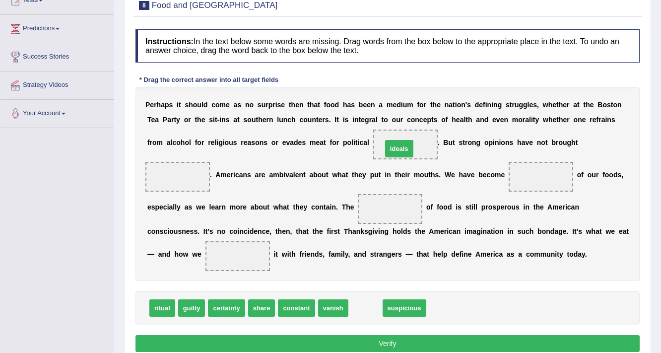
drag, startPoint x: 365, startPoint y: 303, endPoint x: 399, endPoint y: 144, distance: 162.9
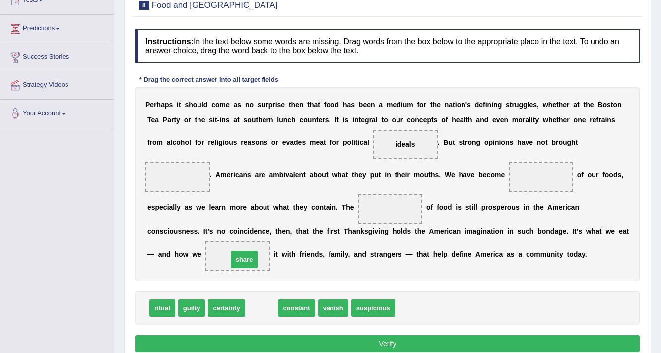
drag, startPoint x: 267, startPoint y: 304, endPoint x: 249, endPoint y: 256, distance: 51.7
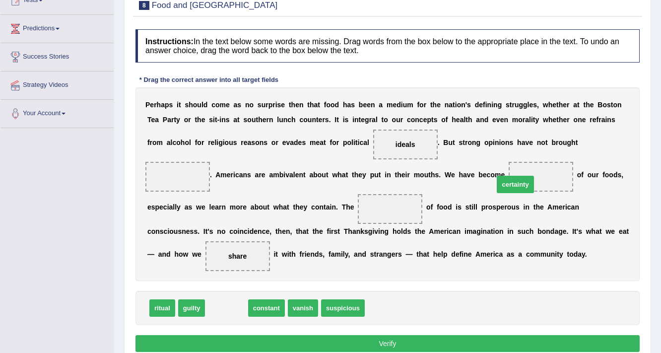
drag, startPoint x: 233, startPoint y: 303, endPoint x: 546, endPoint y: 170, distance: 340.3
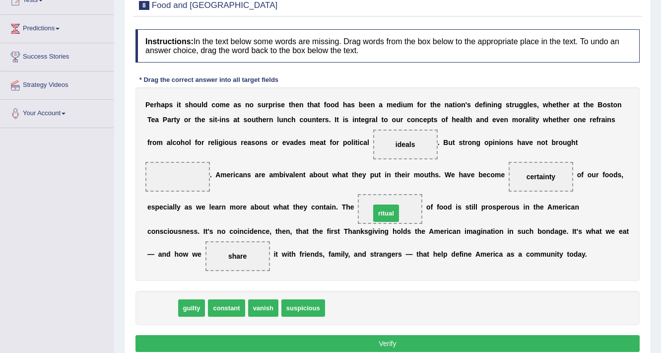
drag, startPoint x: 169, startPoint y: 299, endPoint x: 392, endPoint y: 204, distance: 242.7
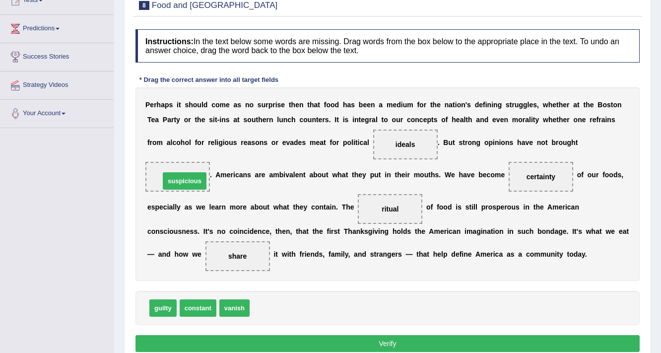
drag, startPoint x: 276, startPoint y: 306, endPoint x: 187, endPoint y: 181, distance: 153.7
click at [347, 342] on button "Verify" at bounding box center [388, 343] width 504 height 17
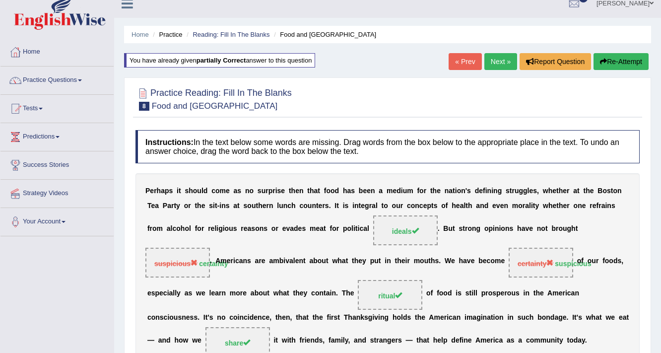
scroll to position [0, 0]
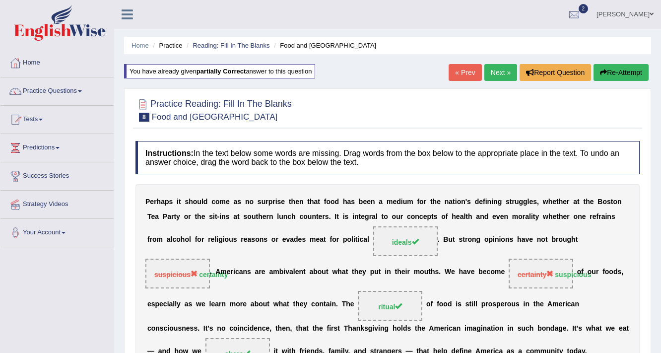
click at [492, 66] on link "Next »" at bounding box center [501, 72] width 33 height 17
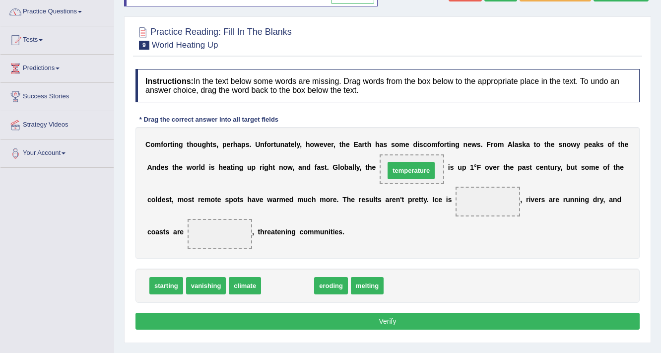
drag, startPoint x: 293, startPoint y: 282, endPoint x: 417, endPoint y: 167, distance: 168.9
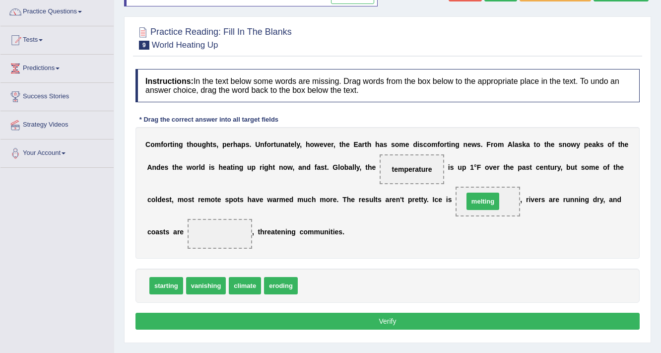
drag, startPoint x: 311, startPoint y: 282, endPoint x: 477, endPoint y: 198, distance: 186.0
drag, startPoint x: 282, startPoint y: 283, endPoint x: 228, endPoint y: 219, distance: 83.1
click at [329, 319] on button "Verify" at bounding box center [388, 321] width 504 height 17
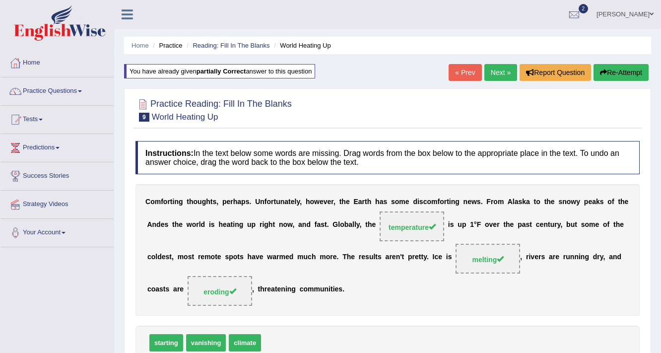
click at [490, 75] on link "Next »" at bounding box center [501, 72] width 33 height 17
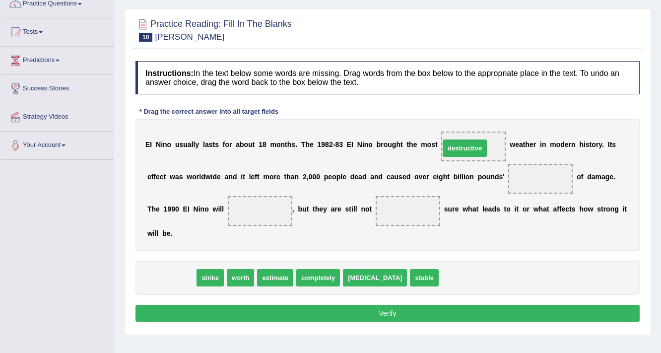
drag, startPoint x: 183, startPoint y: 277, endPoint x: 476, endPoint y: 147, distance: 320.7
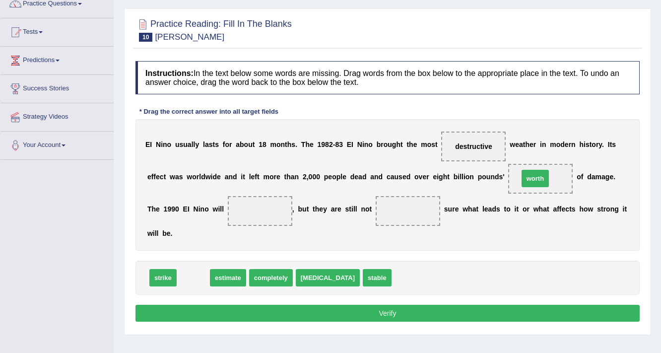
drag, startPoint x: 187, startPoint y: 281, endPoint x: 529, endPoint y: 182, distance: 356.2
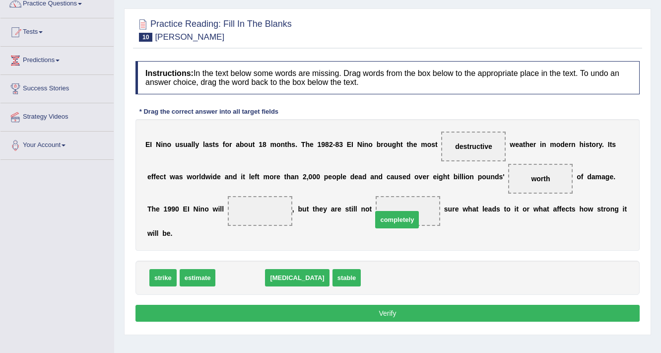
drag, startPoint x: 251, startPoint y: 271, endPoint x: 408, endPoint y: 212, distance: 167.3
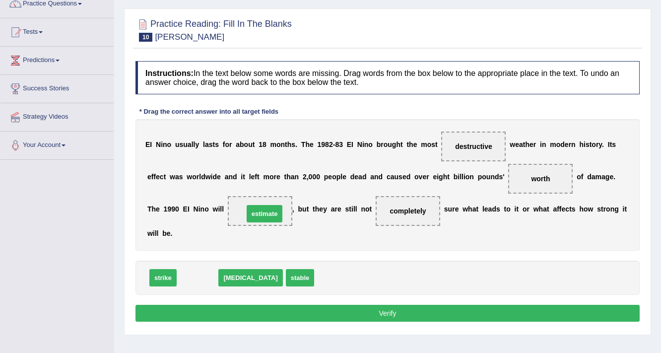
drag, startPoint x: 201, startPoint y: 276, endPoint x: 269, endPoint y: 210, distance: 94.1
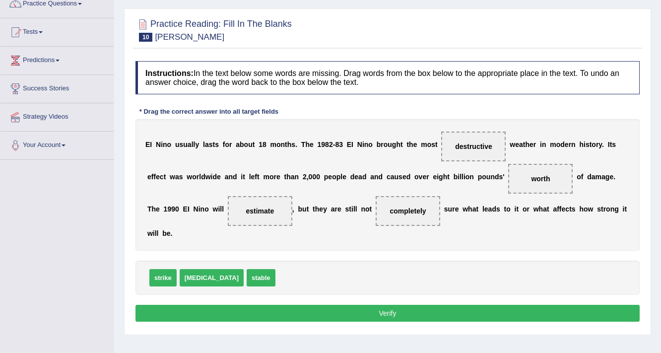
click at [349, 310] on button "Verify" at bounding box center [388, 313] width 504 height 17
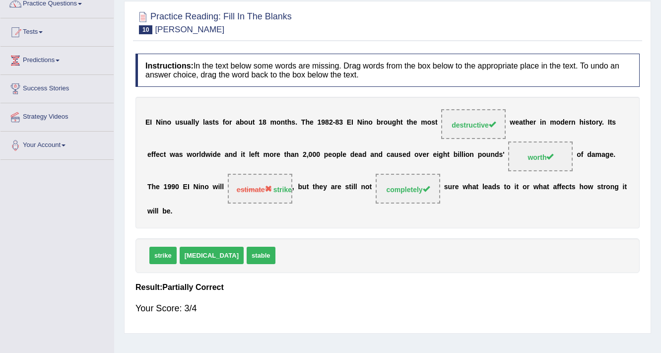
scroll to position [8, 0]
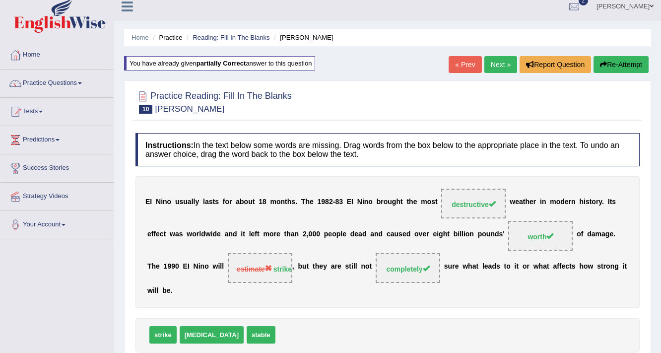
click at [502, 58] on link "Next »" at bounding box center [501, 64] width 33 height 17
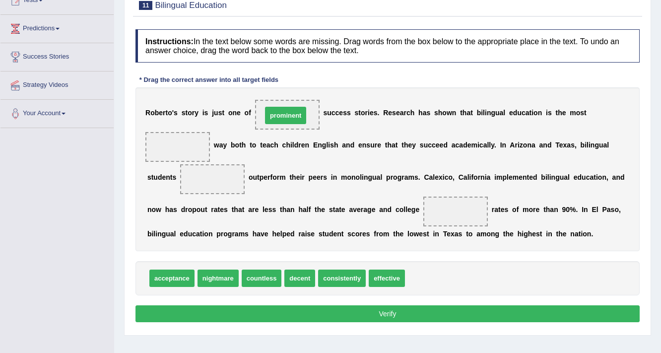
drag, startPoint x: 417, startPoint y: 266, endPoint x: 284, endPoint y: 117, distance: 199.7
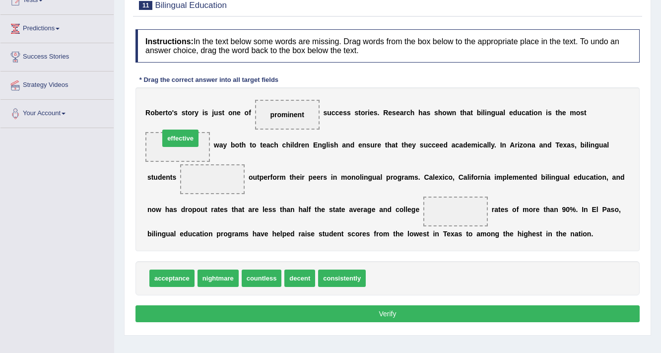
drag, startPoint x: 377, startPoint y: 281, endPoint x: 171, endPoint y: 141, distance: 249.5
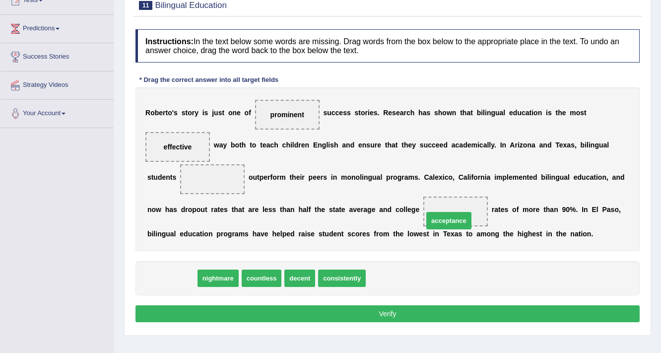
drag, startPoint x: 168, startPoint y: 278, endPoint x: 445, endPoint y: 220, distance: 282.9
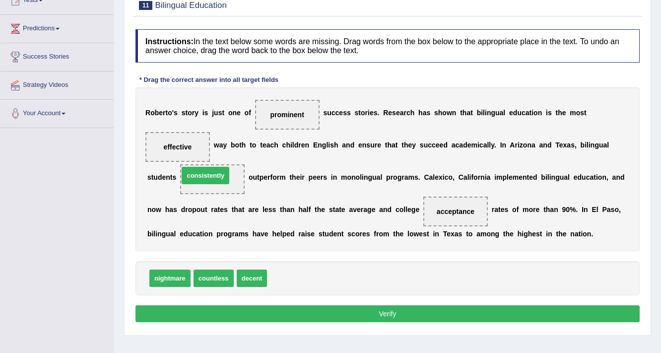
drag, startPoint x: 291, startPoint y: 274, endPoint x: 203, endPoint y: 171, distance: 135.5
click at [338, 311] on button "Verify" at bounding box center [388, 313] width 504 height 17
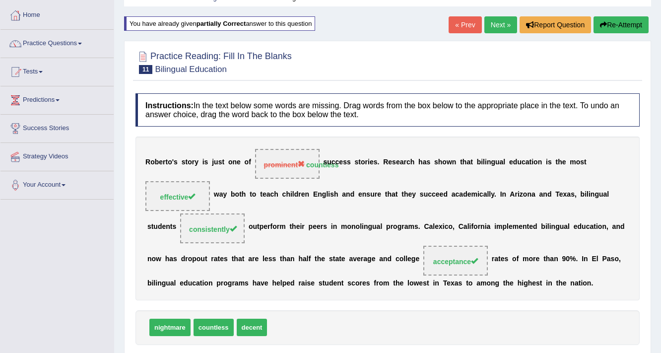
scroll to position [40, 0]
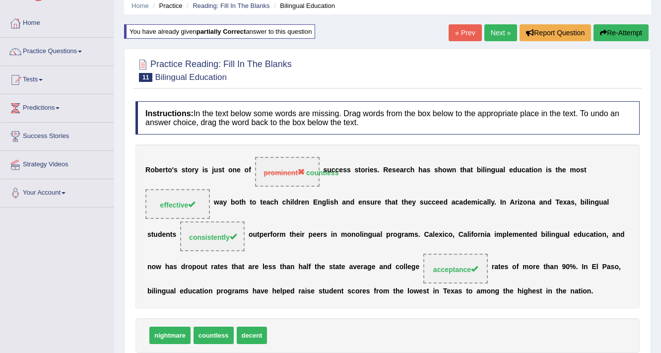
click at [492, 29] on link "Next »" at bounding box center [501, 32] width 33 height 17
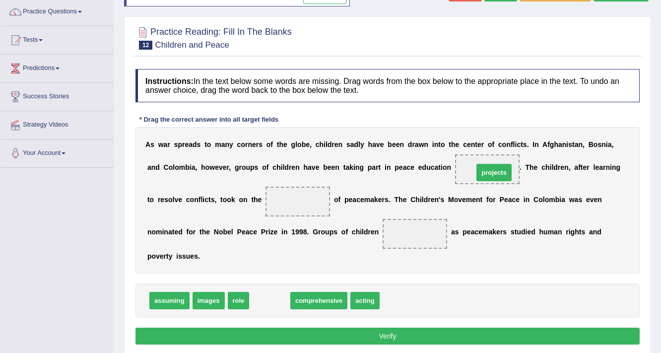
drag, startPoint x: 262, startPoint y: 297, endPoint x: 486, endPoint y: 169, distance: 258.4
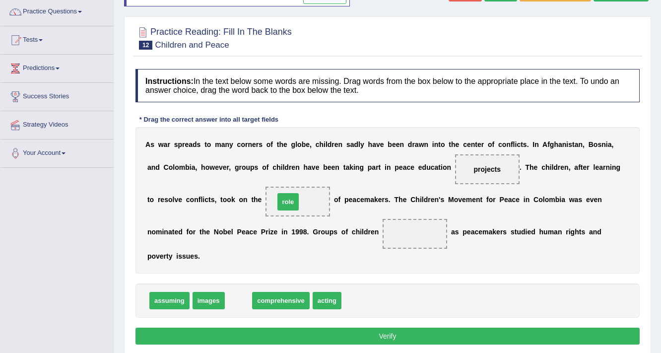
drag, startPoint x: 240, startPoint y: 297, endPoint x: 290, endPoint y: 198, distance: 110.6
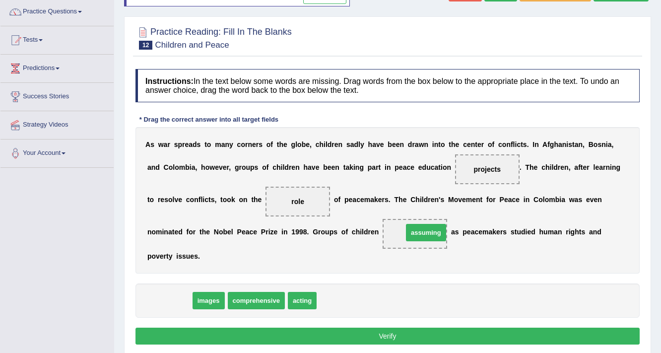
drag, startPoint x: 200, startPoint y: 282, endPoint x: 431, endPoint y: 228, distance: 238.2
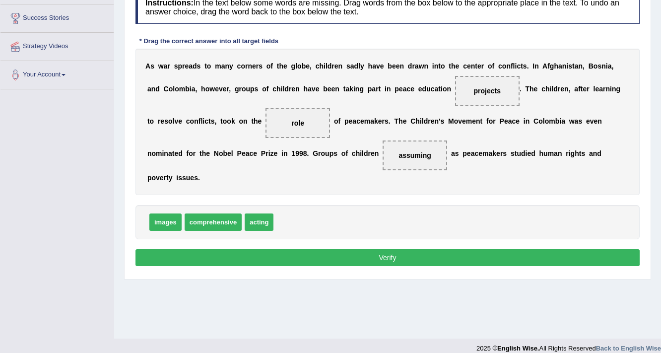
scroll to position [159, 0]
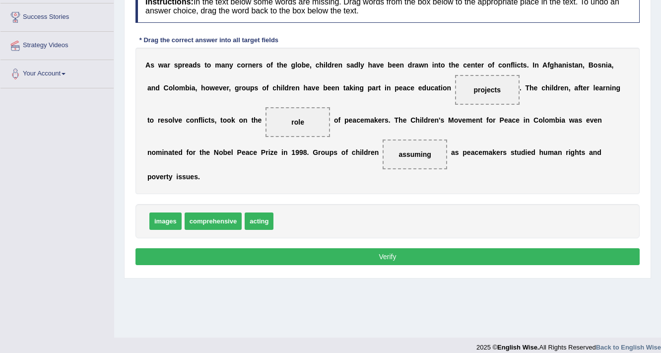
click at [388, 258] on button "Verify" at bounding box center [388, 256] width 504 height 17
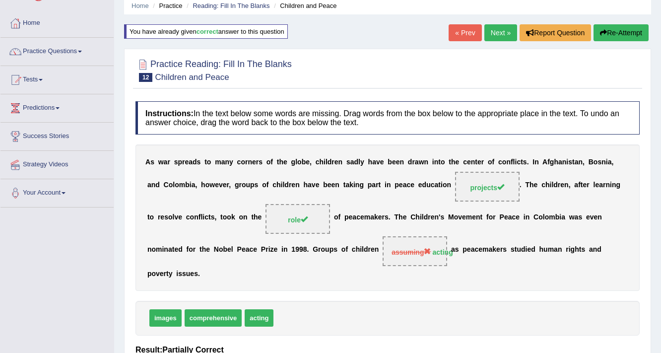
scroll to position [40, 0]
click at [505, 29] on link "Next »" at bounding box center [501, 32] width 33 height 17
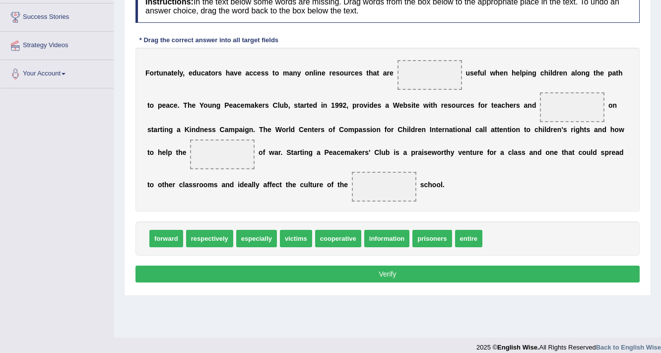
scroll to position [119, 0]
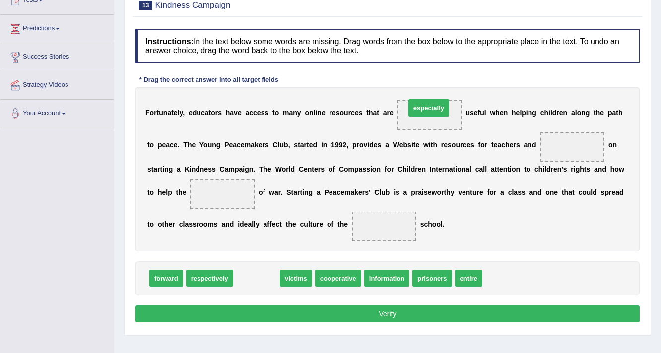
drag, startPoint x: 267, startPoint y: 264, endPoint x: 430, endPoint y: 104, distance: 228.9
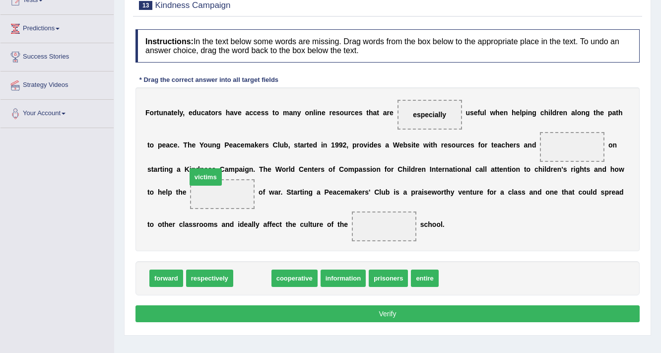
drag, startPoint x: 253, startPoint y: 281, endPoint x: 206, endPoint y: 181, distance: 110.6
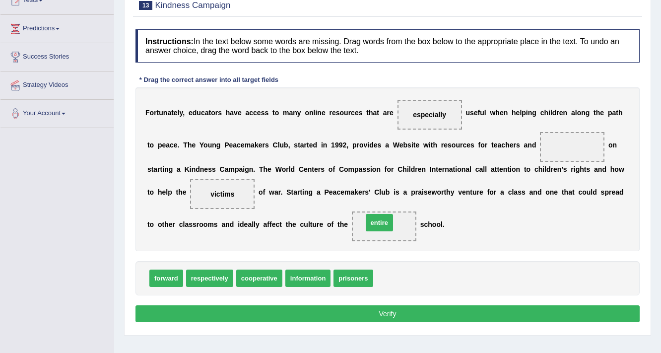
drag, startPoint x: 385, startPoint y: 272, endPoint x: 375, endPoint y: 216, distance: 56.6
drag, startPoint x: 169, startPoint y: 274, endPoint x: 595, endPoint y: 137, distance: 447.4
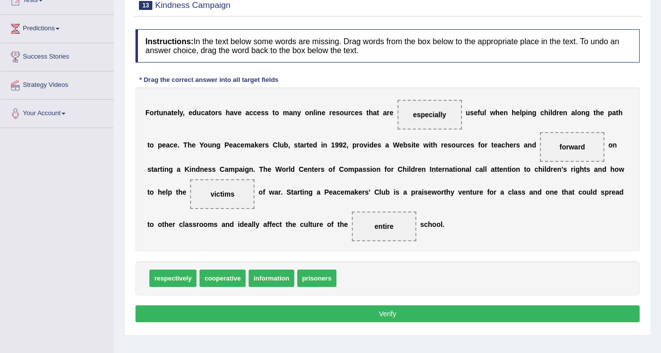
click at [355, 317] on button "Verify" at bounding box center [388, 313] width 504 height 17
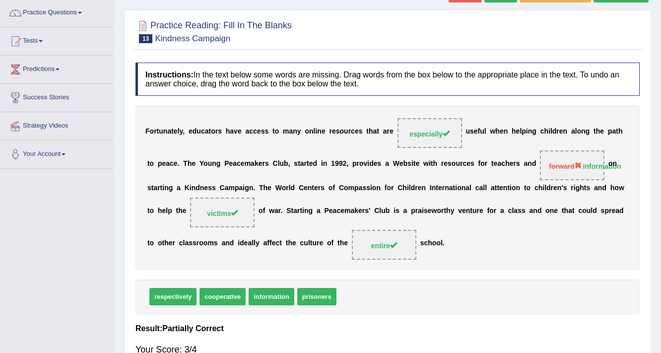
scroll to position [40, 0]
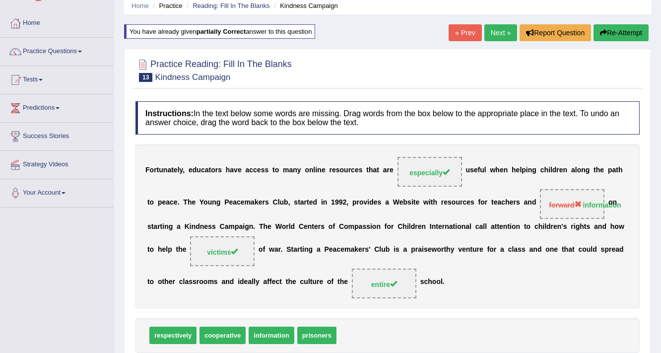
click at [493, 30] on link "Next »" at bounding box center [501, 32] width 33 height 17
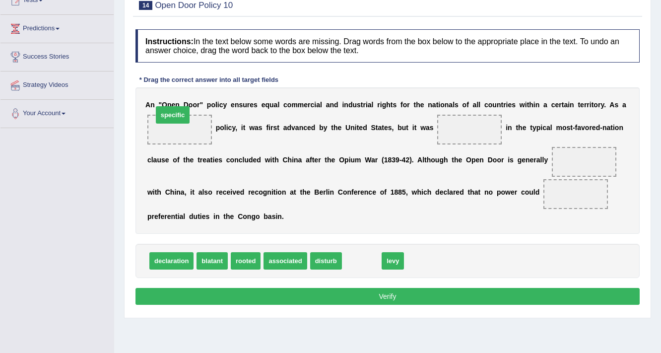
drag, startPoint x: 370, startPoint y: 258, endPoint x: 180, endPoint y: 113, distance: 239.1
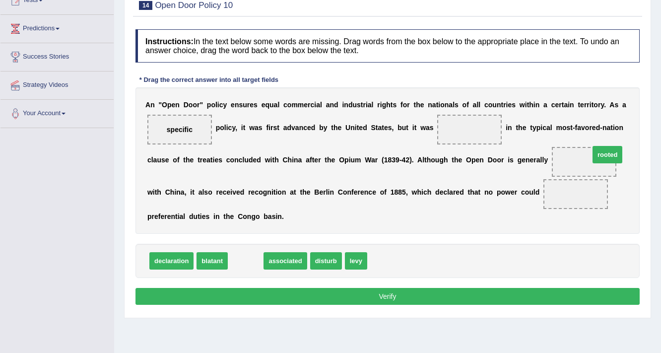
drag, startPoint x: 251, startPoint y: 261, endPoint x: 601, endPoint y: 162, distance: 364.1
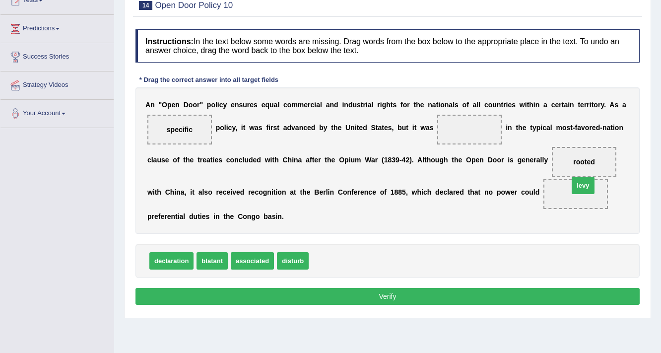
drag, startPoint x: 330, startPoint y: 263, endPoint x: 586, endPoint y: 193, distance: 265.5
drag, startPoint x: 214, startPoint y: 265, endPoint x: 453, endPoint y: 127, distance: 275.4
click at [385, 292] on button "Verify" at bounding box center [388, 296] width 504 height 17
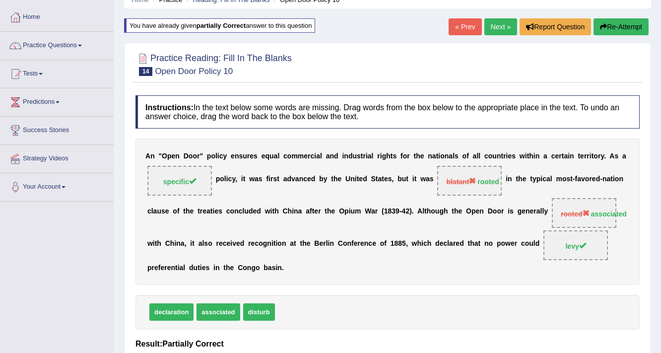
scroll to position [40, 0]
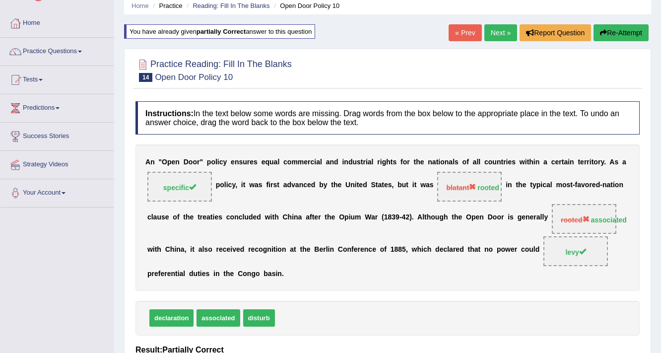
click at [493, 28] on link "Next »" at bounding box center [501, 32] width 33 height 17
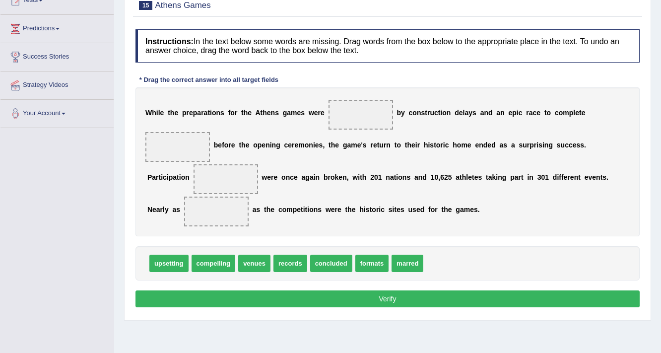
drag, startPoint x: 293, startPoint y: 271, endPoint x: 237, endPoint y: 207, distance: 85.5
click at [236, 206] on div "Instructions: In the text below some words are missing. Drag words from the box…" at bounding box center [387, 169] width 509 height 291
drag, startPoint x: 262, startPoint y: 228, endPoint x: 236, endPoint y: 181, distance: 54.2
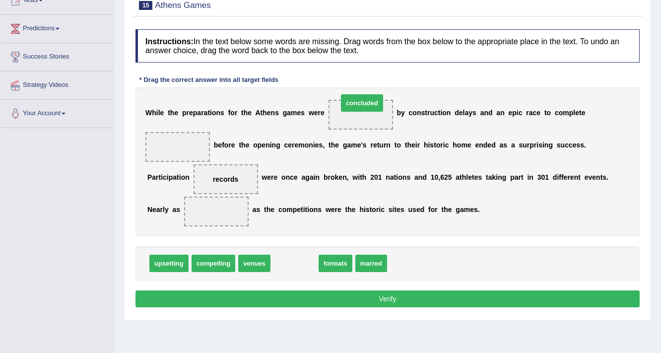
drag, startPoint x: 288, startPoint y: 258, endPoint x: 355, endPoint y: 109, distance: 163.1
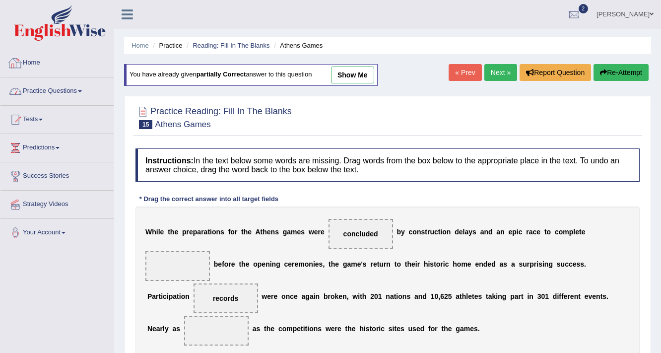
click at [64, 93] on link "Practice Questions" at bounding box center [56, 89] width 113 height 25
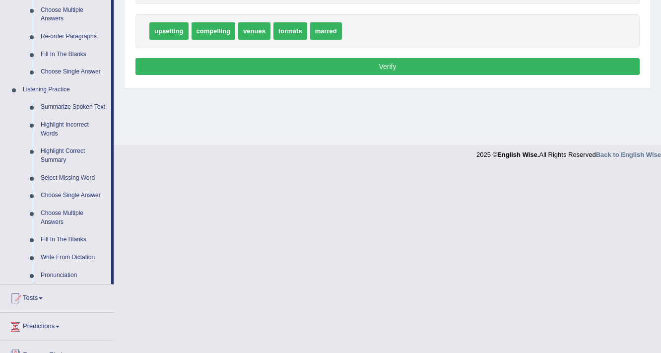
scroll to position [357, 0]
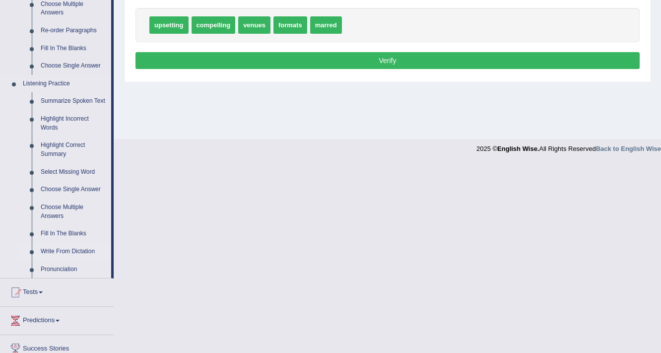
click at [69, 250] on link "Write From Dictation" at bounding box center [73, 252] width 75 height 18
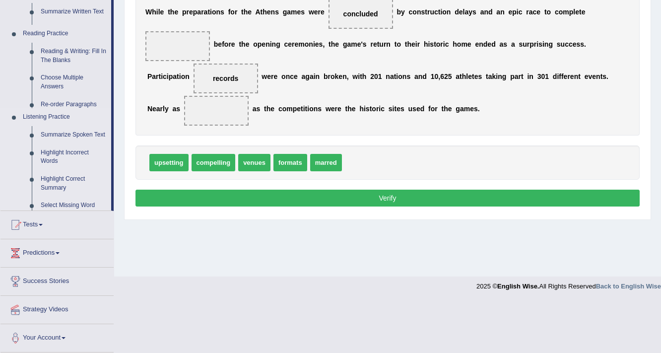
scroll to position [168, 0]
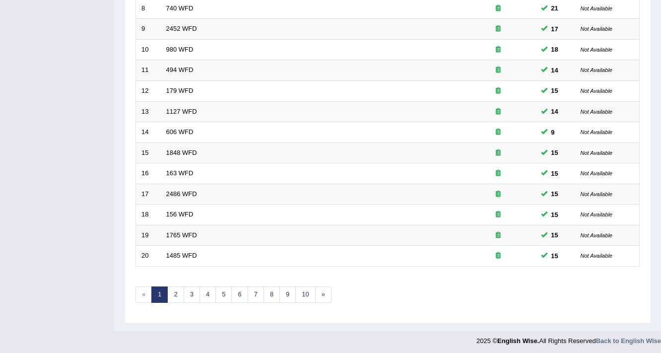
scroll to position [301, 0]
click at [179, 294] on link "2" at bounding box center [175, 294] width 16 height 16
click at [189, 295] on link "3" at bounding box center [192, 294] width 16 height 16
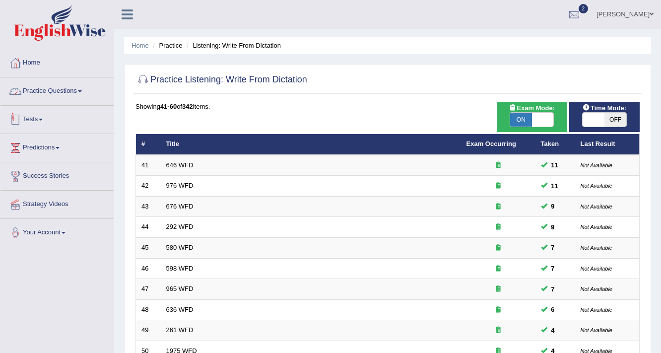
click at [64, 82] on link "Practice Questions" at bounding box center [56, 89] width 113 height 25
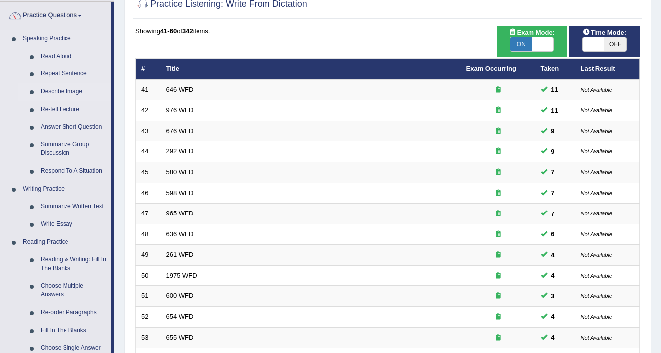
scroll to position [159, 0]
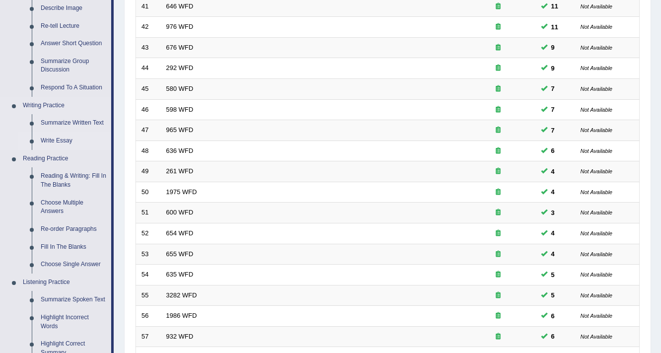
click at [59, 138] on link "Write Essay" at bounding box center [73, 141] width 75 height 18
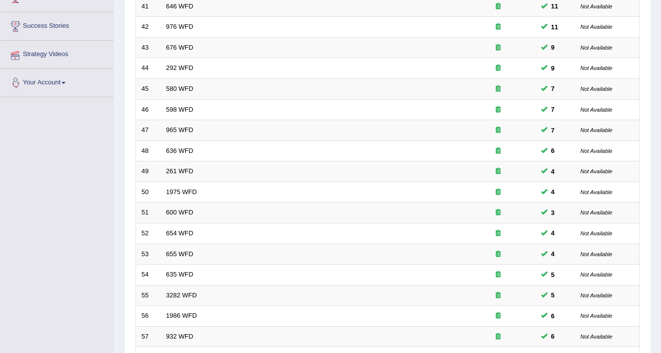
scroll to position [173, 0]
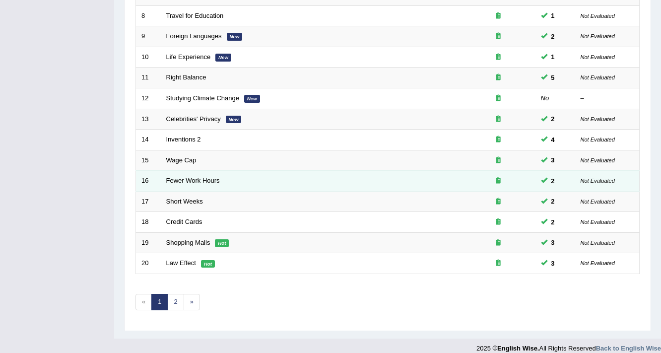
scroll to position [301, 0]
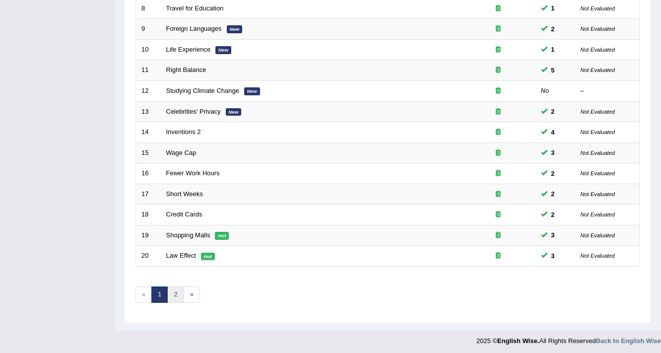
click at [174, 292] on link "2" at bounding box center [175, 294] width 16 height 16
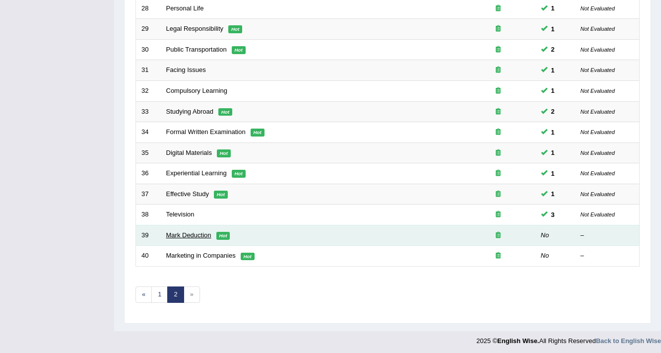
click at [193, 233] on link "Mark Deduction" at bounding box center [188, 234] width 45 height 7
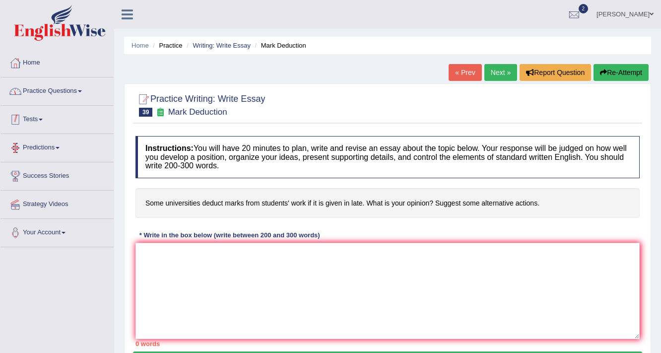
click at [34, 91] on link "Practice Questions" at bounding box center [56, 89] width 113 height 25
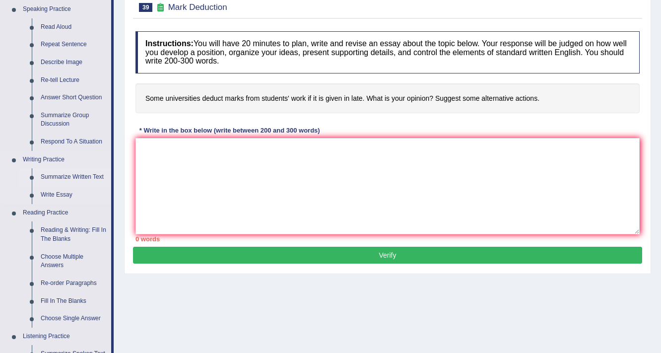
scroll to position [119, 0]
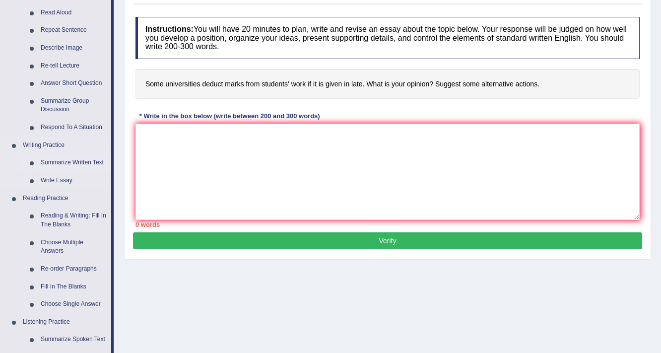
click at [64, 162] on link "Summarize Written Text" at bounding box center [73, 163] width 75 height 18
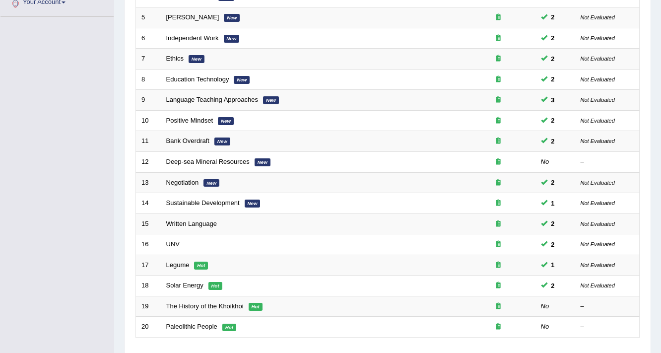
scroll to position [301, 0]
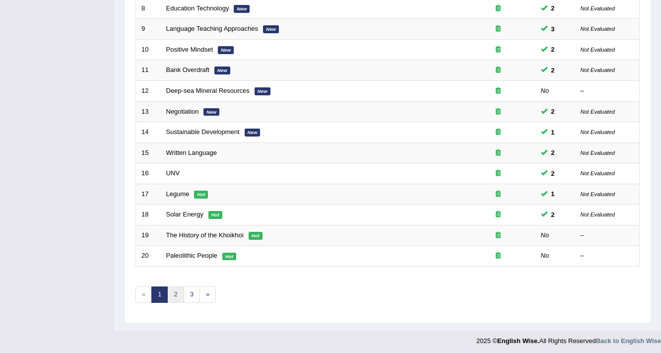
click at [175, 289] on link "2" at bounding box center [175, 294] width 16 height 16
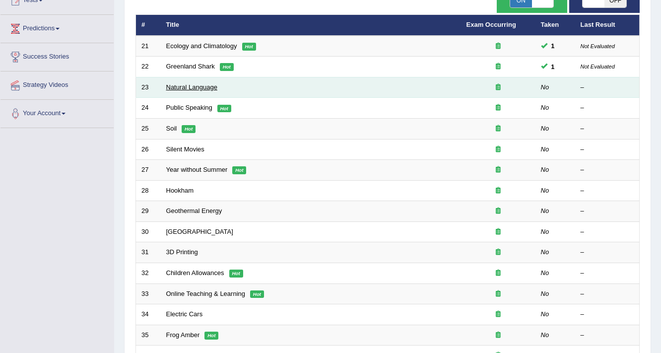
click at [187, 85] on link "Natural Language" at bounding box center [191, 86] width 51 height 7
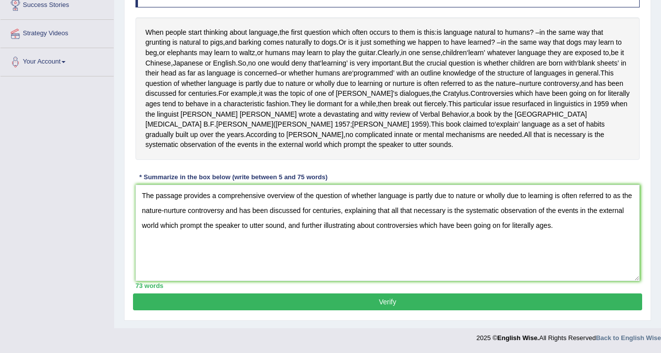
type textarea "The passage provides a comprehensive overview of the question of whether langua…"
click at [284, 299] on button "Verify" at bounding box center [387, 301] width 509 height 17
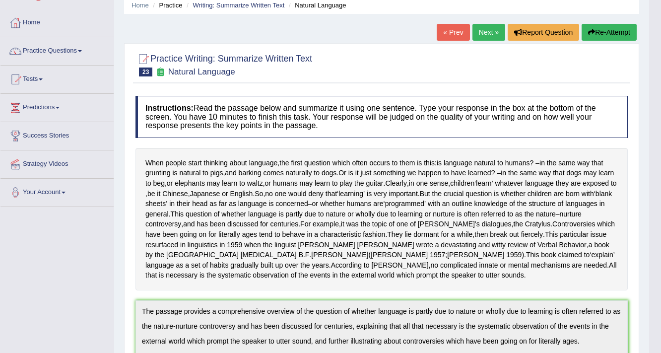
scroll to position [40, 0]
click at [483, 35] on link "Next »" at bounding box center [489, 32] width 33 height 17
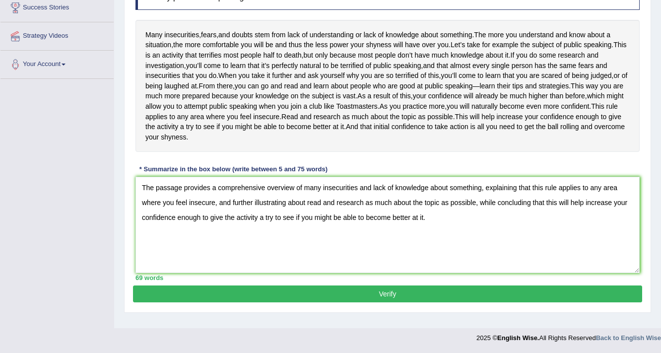
scroll to position [220, 0]
type textarea "The passage provides a comprehensive overview of many insecurities and lack of …"
click at [301, 302] on button "Verify" at bounding box center [387, 293] width 509 height 17
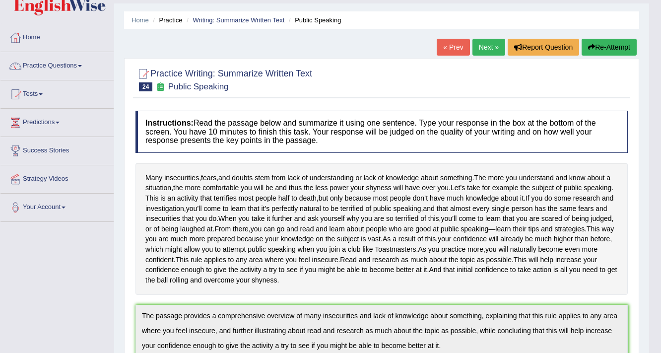
scroll to position [21, 0]
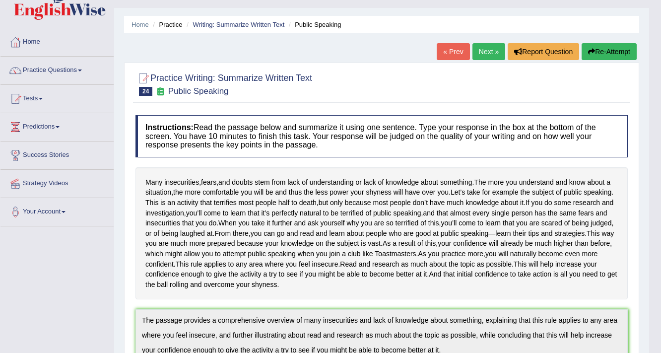
click at [485, 53] on link "Next »" at bounding box center [489, 51] width 33 height 17
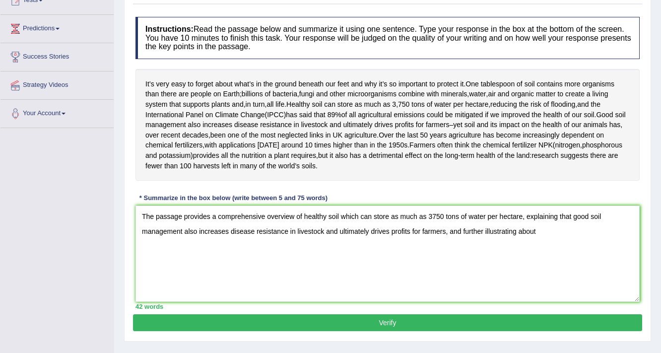
click at [466, 257] on textarea "The passage provides a comprehensive overview of healthy soil which can store a…" at bounding box center [388, 254] width 504 height 96
click at [463, 258] on textarea "The passage provides a comprehensive overview of healthy soil which can store a…" at bounding box center [388, 254] width 504 height 96
click at [533, 262] on textarea "The passage provides a comprehensive overview of healthy soil which can store a…" at bounding box center [388, 254] width 504 height 96
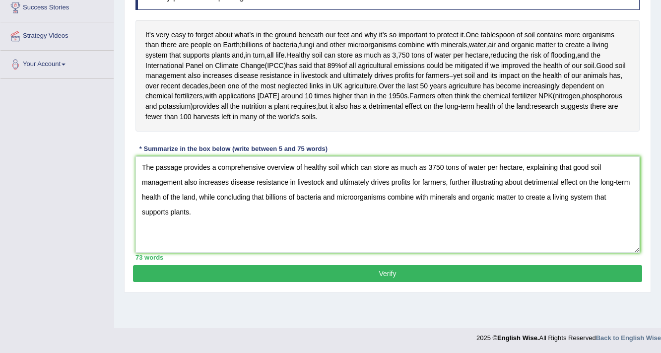
scroll to position [169, 0]
type textarea "The passage provides a comprehensive overview of healthy soil which can store a…"
click at [242, 282] on button "Verify" at bounding box center [387, 273] width 509 height 17
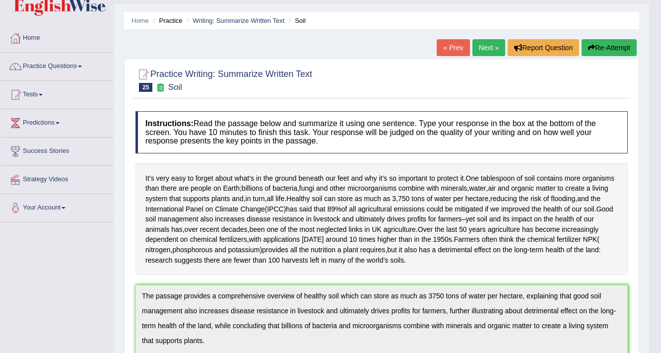
scroll to position [0, 0]
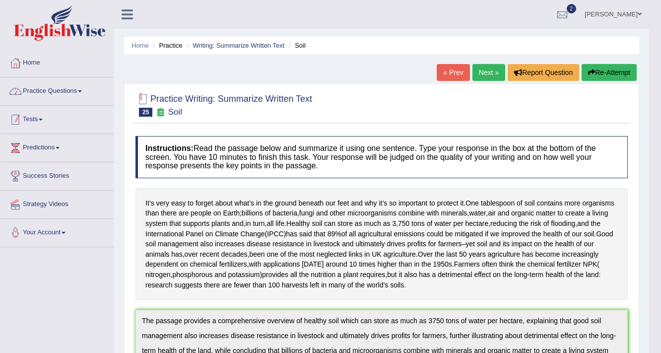
click at [66, 101] on link "Practice Questions" at bounding box center [56, 89] width 113 height 25
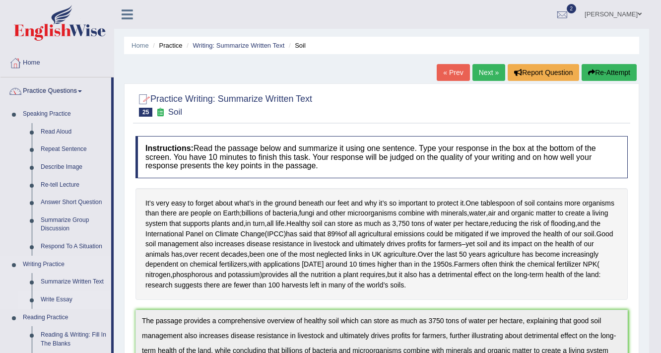
click at [58, 301] on link "Write Essay" at bounding box center [73, 300] width 75 height 18
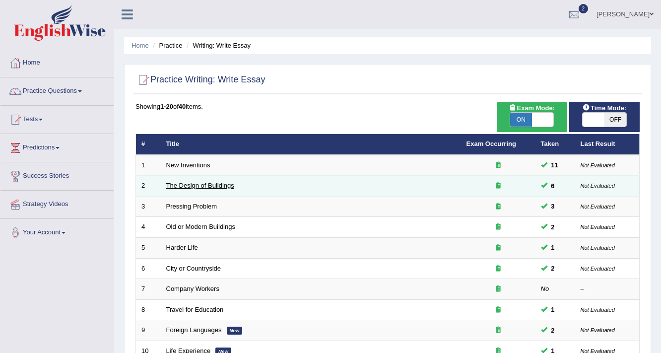
click at [218, 187] on link "The Design of Buildings" at bounding box center [200, 185] width 68 height 7
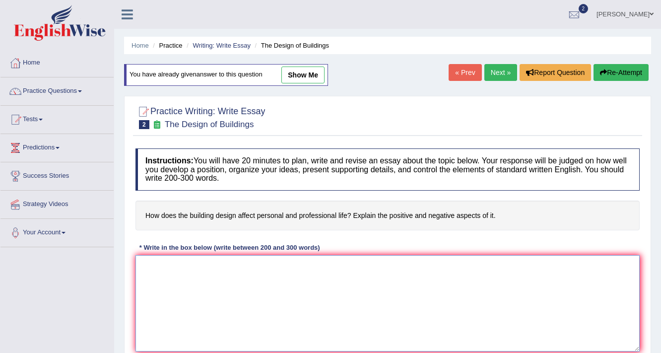
scroll to position [79, 0]
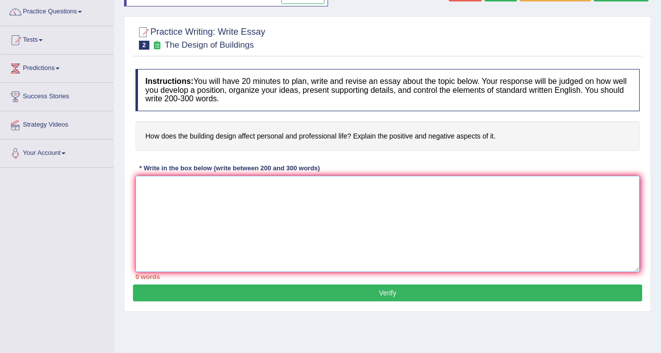
click at [212, 189] on textarea at bounding box center [388, 224] width 504 height 96
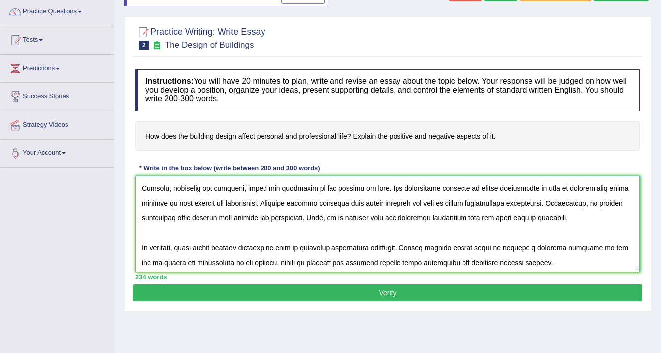
scroll to position [119, 0]
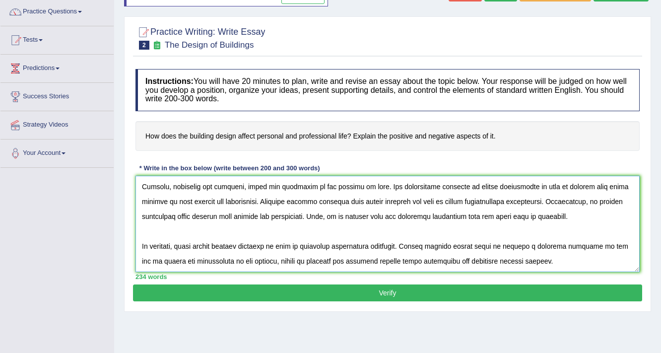
type textarea "The increasing influence of design of buildings on our lives has ignited numero…"
click at [244, 286] on button "Verify" at bounding box center [387, 292] width 509 height 17
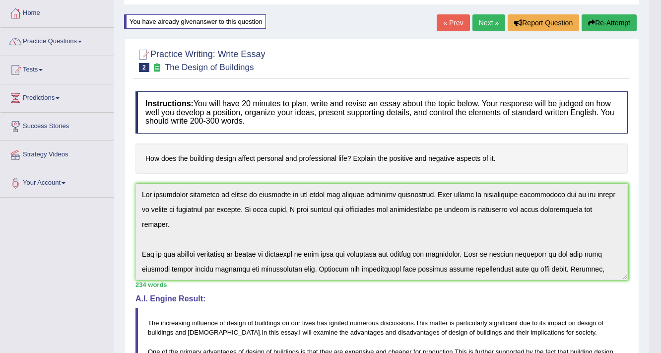
scroll to position [49, 0]
click at [602, 21] on button "Re-Attempt" at bounding box center [609, 23] width 55 height 17
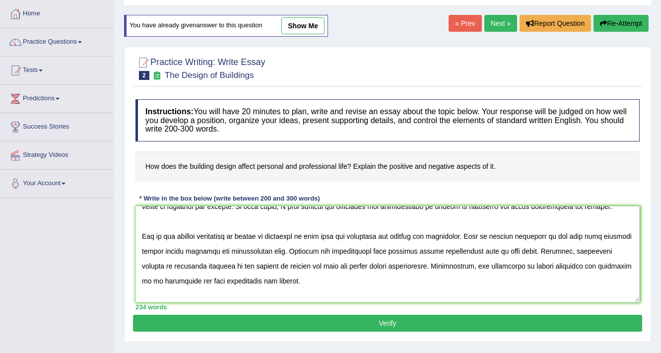
scroll to position [40, 0]
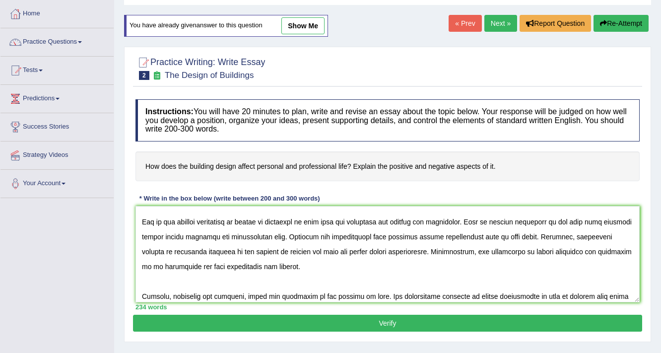
click at [439, 247] on textarea at bounding box center [388, 254] width 504 height 96
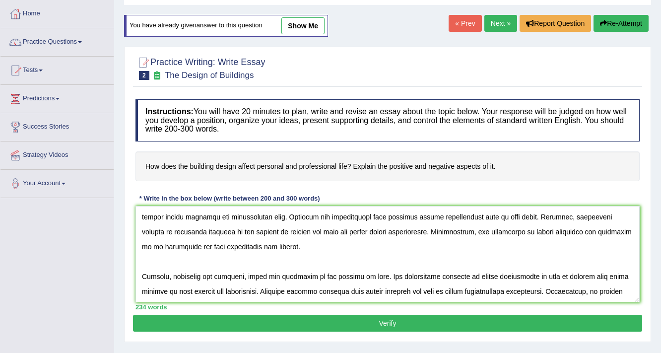
scroll to position [119, 0]
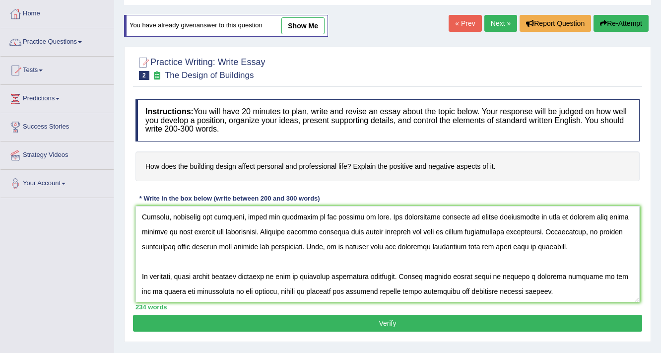
type textarea "The increasing influence of design of buildings on our lives has ignited numero…"
click at [354, 323] on button "Verify" at bounding box center [387, 323] width 509 height 17
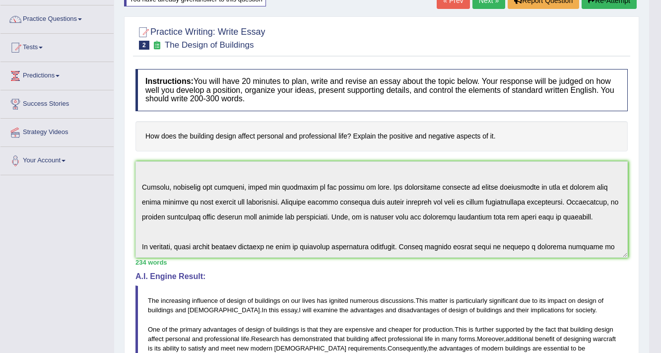
scroll to position [49, 0]
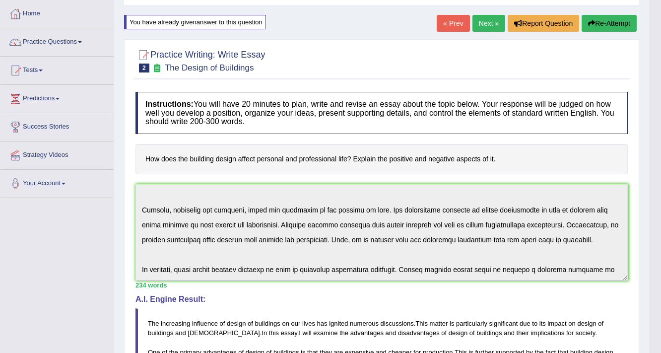
click at [482, 16] on link "Next »" at bounding box center [489, 23] width 33 height 17
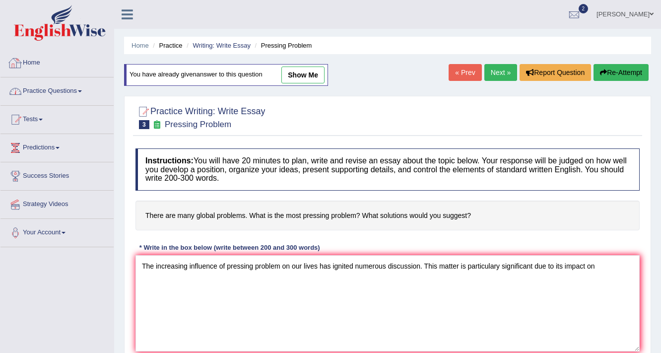
type textarea "The increasing influence of pressing problem on our lives has ignited numerous …"
click at [78, 95] on link "Practice Questions" at bounding box center [56, 89] width 113 height 25
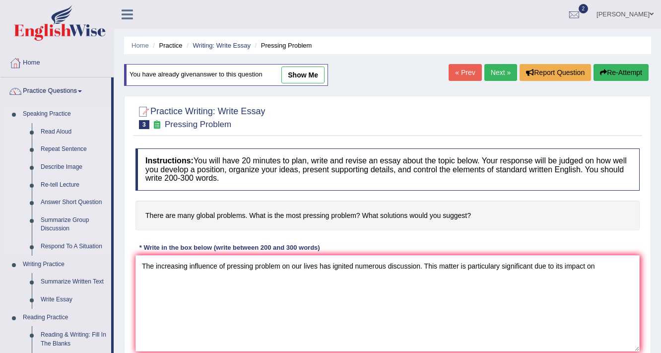
click at [65, 130] on link "Read Aloud" at bounding box center [73, 132] width 75 height 18
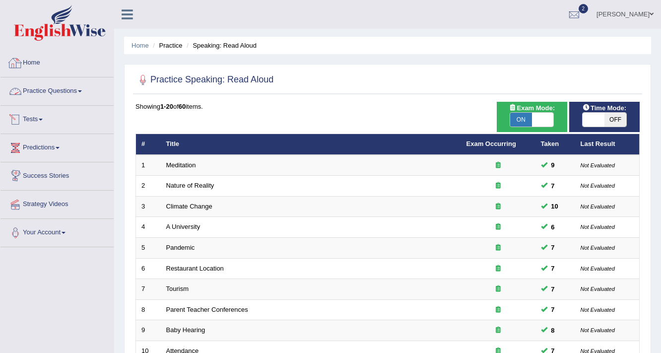
click at [76, 88] on link "Practice Questions" at bounding box center [56, 89] width 113 height 25
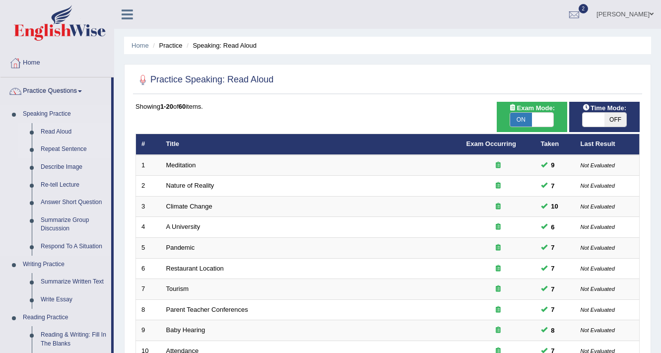
click at [65, 147] on link "Repeat Sentence" at bounding box center [73, 149] width 75 height 18
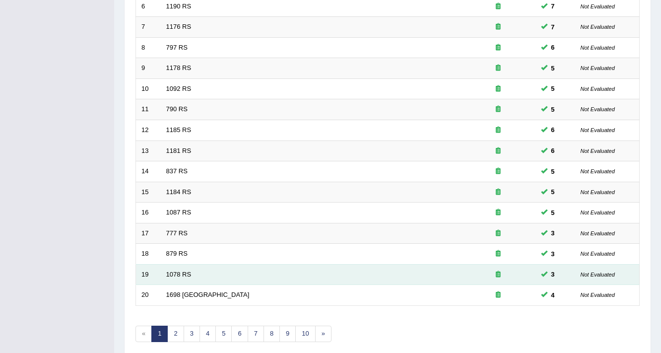
scroll to position [301, 0]
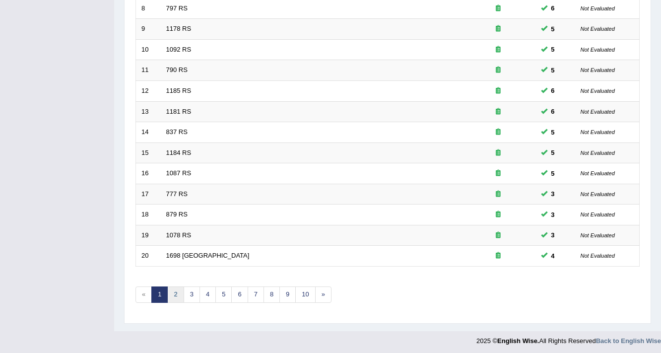
click at [176, 289] on link "2" at bounding box center [175, 294] width 16 height 16
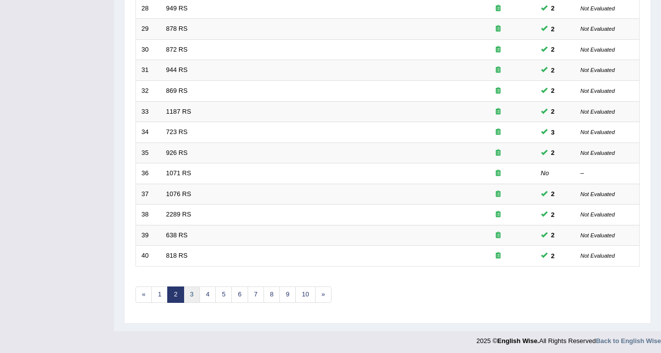
click at [194, 294] on link "3" at bounding box center [192, 294] width 16 height 16
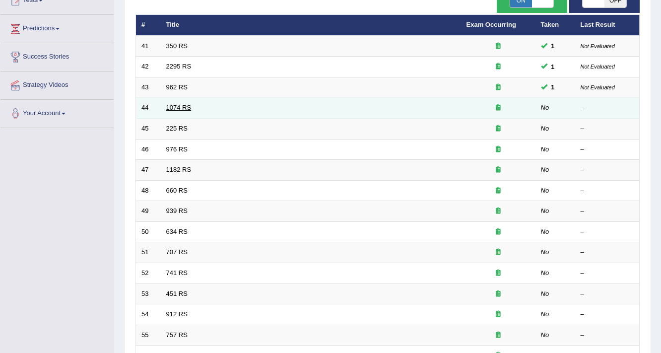
scroll to position [119, 0]
click at [178, 105] on link "1074 RS" at bounding box center [178, 107] width 25 height 7
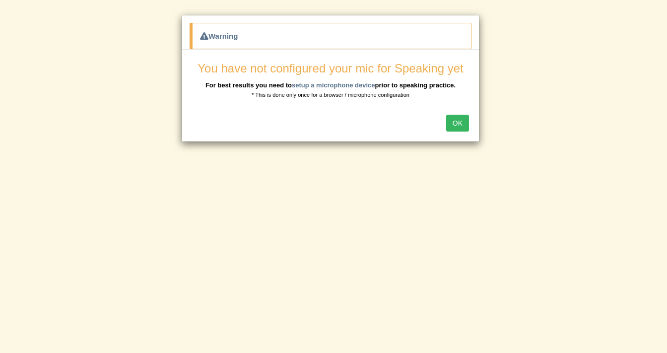
click at [457, 126] on button "OK" at bounding box center [457, 123] width 23 height 17
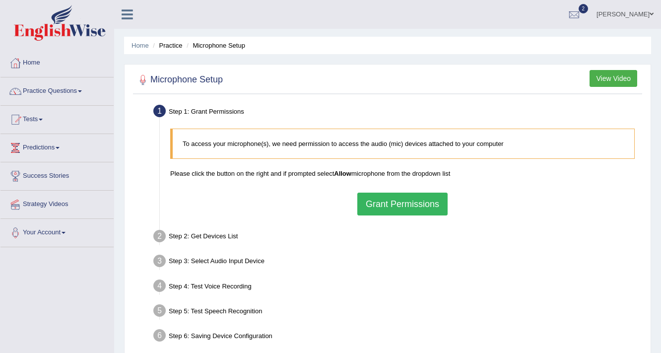
click at [428, 202] on button "Grant Permissions" at bounding box center [402, 204] width 90 height 23
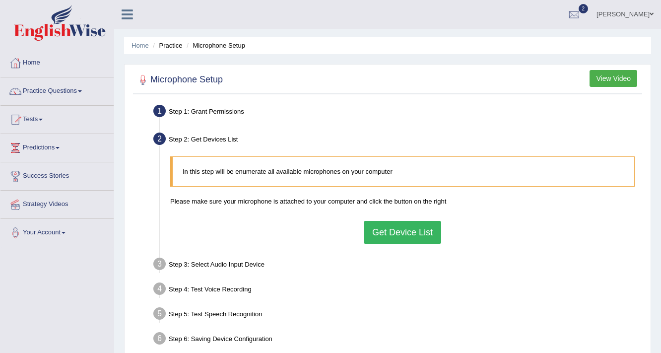
click at [414, 234] on button "Get Device List" at bounding box center [402, 232] width 77 height 23
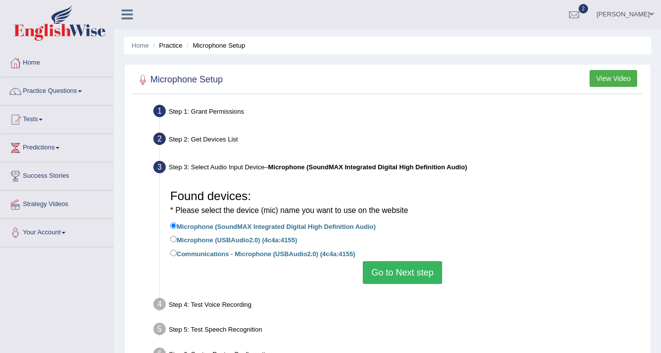
click at [422, 276] on button "Go to Next step" at bounding box center [402, 272] width 79 height 23
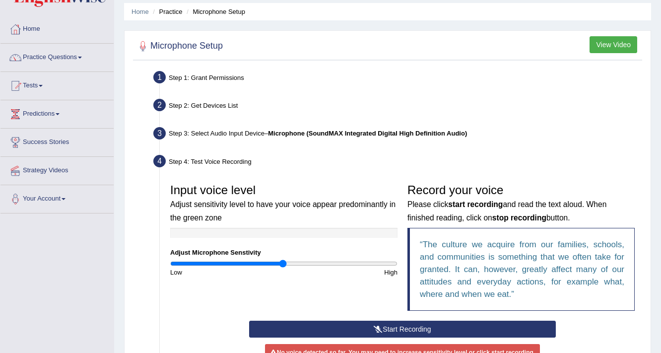
scroll to position [119, 0]
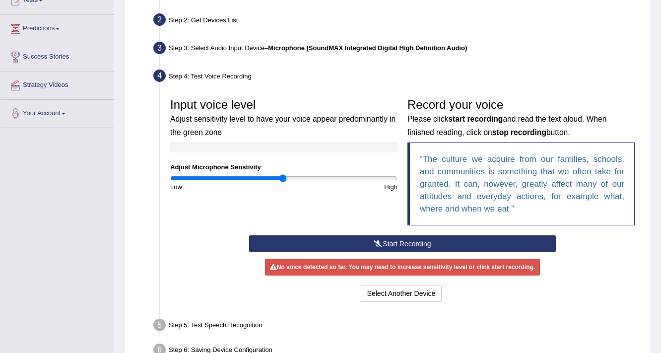
click at [385, 272] on div "No voice detected so far. You may need to increase sensitivity level or click s…" at bounding box center [402, 267] width 275 height 17
click at [372, 238] on button "Start Recording" at bounding box center [402, 243] width 306 height 17
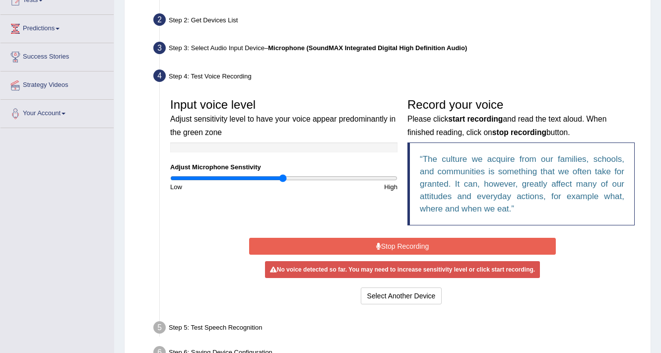
scroll to position [0, 0]
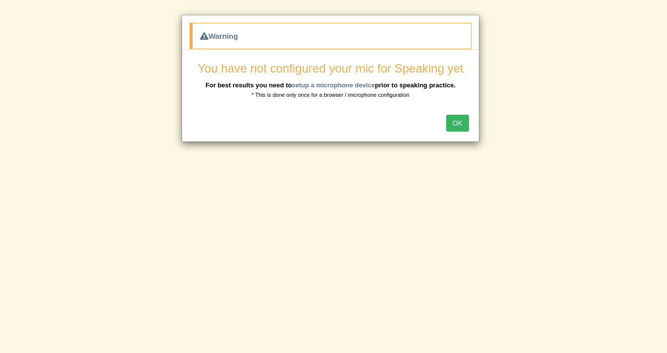
click at [465, 122] on button "OK" at bounding box center [457, 123] width 23 height 17
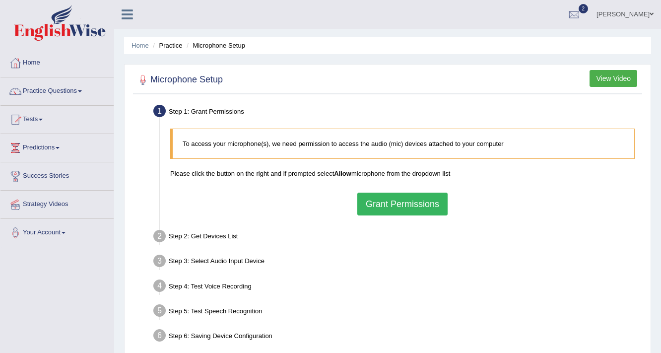
click at [422, 208] on button "Grant Permissions" at bounding box center [402, 204] width 90 height 23
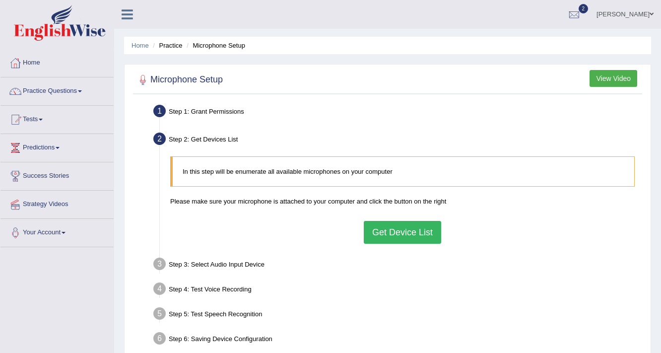
scroll to position [159, 0]
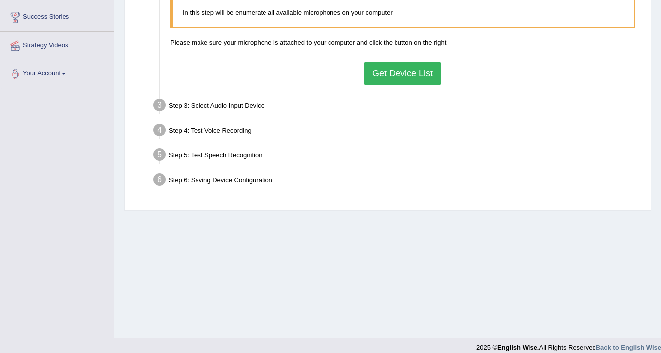
click at [399, 74] on button "Get Device List" at bounding box center [402, 73] width 77 height 23
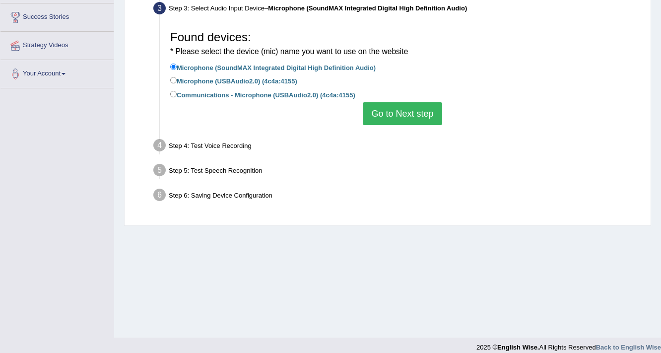
click at [181, 90] on label "Communications - Microphone (USBAudio2.0) (4c4a:4155)" at bounding box center [262, 94] width 185 height 11
click at [177, 91] on input "Communications - Microphone (USBAudio2.0) (4c4a:4155)" at bounding box center [173, 94] width 6 height 6
radio input "true"
click at [409, 120] on button "Go to Next step" at bounding box center [402, 113] width 79 height 23
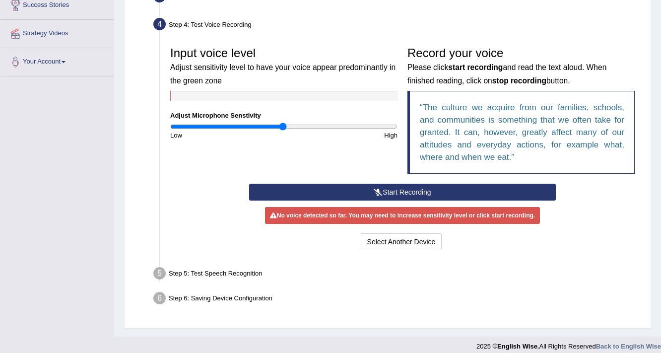
scroll to position [178, 0]
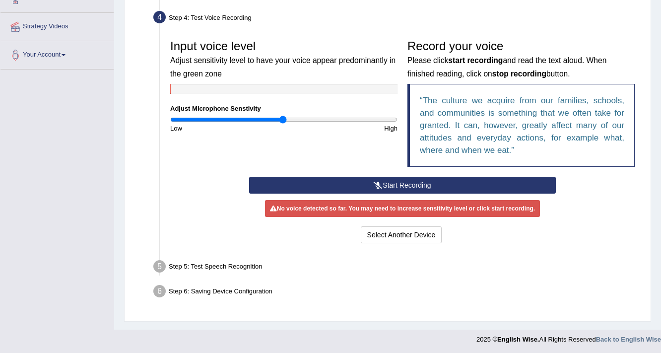
click at [375, 182] on icon at bounding box center [378, 185] width 9 height 7
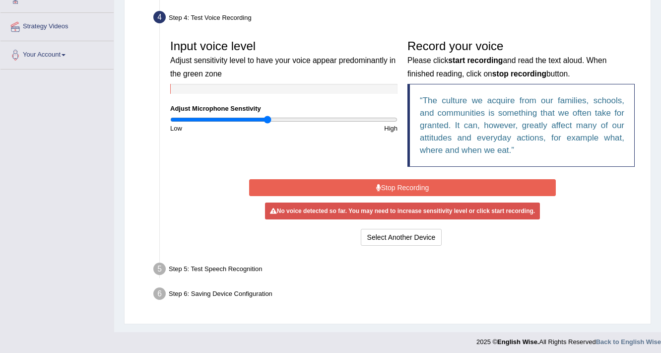
click at [268, 116] on input "range" at bounding box center [283, 120] width 227 height 8
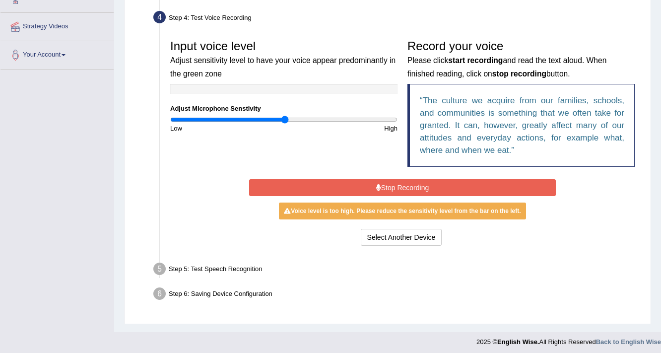
click at [285, 121] on input "range" at bounding box center [283, 120] width 227 height 8
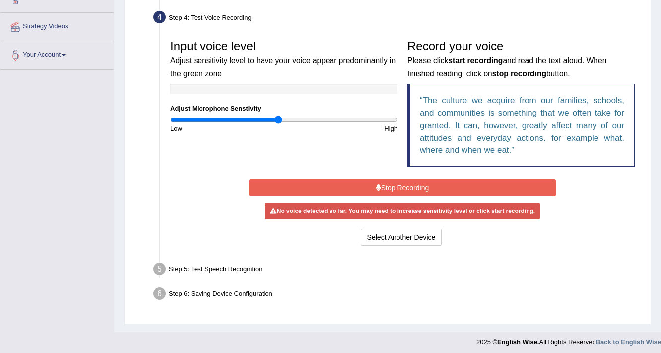
click at [279, 117] on input "range" at bounding box center [283, 120] width 227 height 8
click at [266, 116] on input "range" at bounding box center [283, 120] width 227 height 8
click at [271, 119] on input "range" at bounding box center [283, 120] width 227 height 8
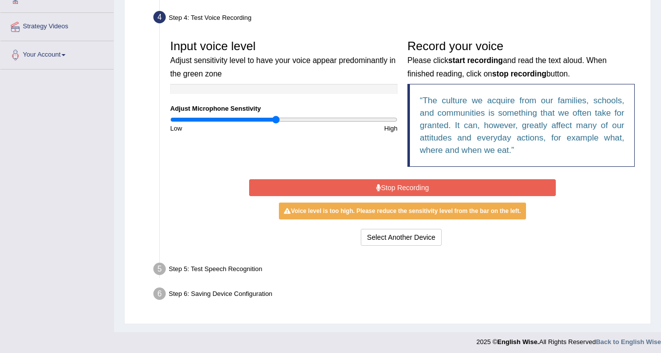
click at [276, 117] on input "range" at bounding box center [283, 120] width 227 height 8
type input "1.12"
click at [295, 122] on input "range" at bounding box center [283, 120] width 227 height 8
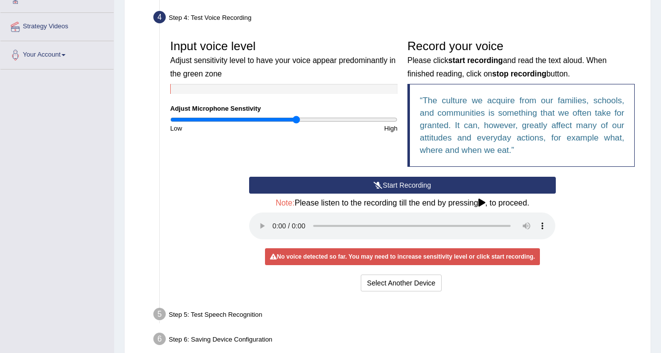
click at [364, 181] on button "Start Recording" at bounding box center [402, 185] width 306 height 17
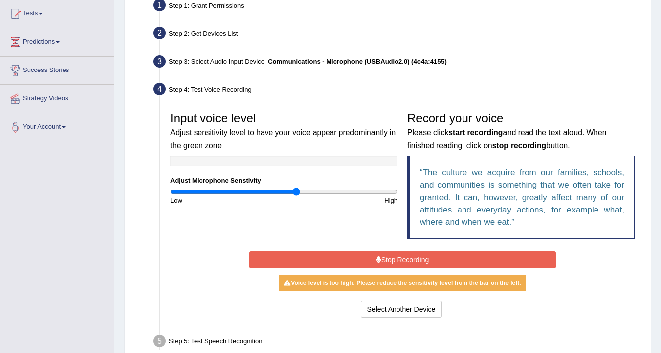
scroll to position [19, 0]
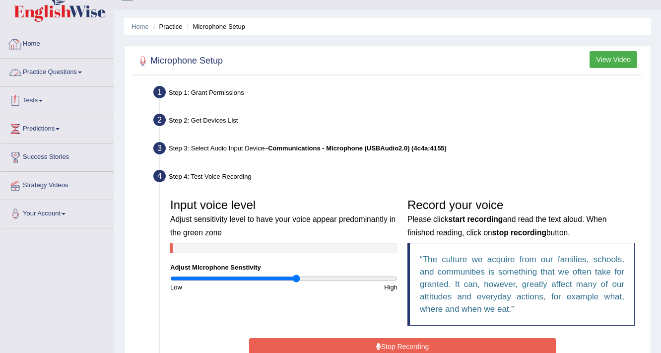
click at [64, 79] on link "Practice Questions" at bounding box center [56, 71] width 113 height 25
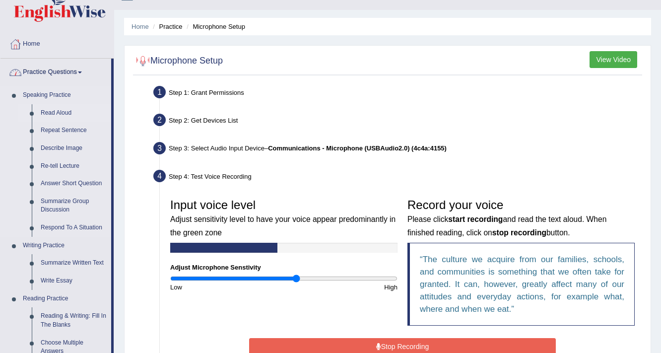
click at [53, 111] on link "Read Aloud" at bounding box center [73, 113] width 75 height 18
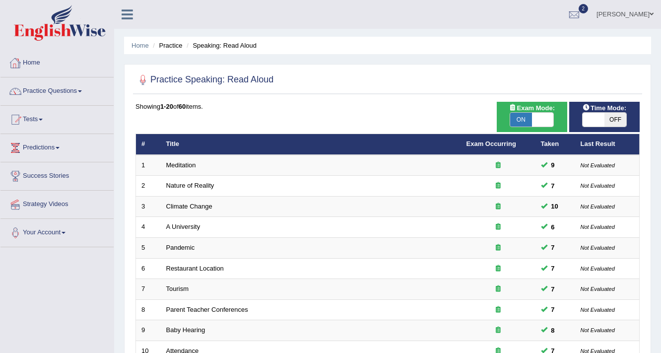
click at [56, 20] on img at bounding box center [60, 23] width 92 height 36
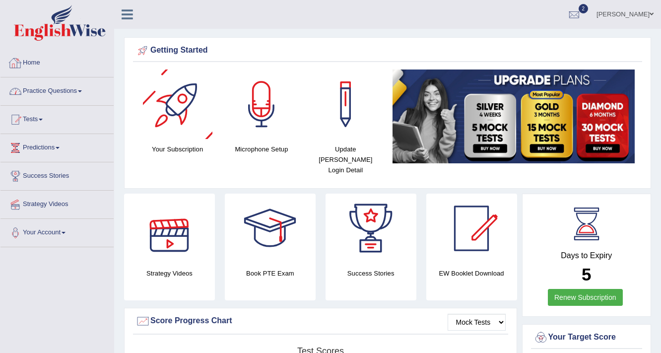
click at [62, 90] on link "Practice Questions" at bounding box center [56, 89] width 113 height 25
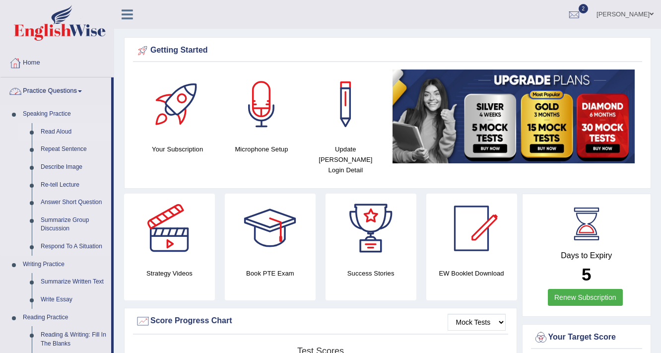
click at [62, 129] on link "Read Aloud" at bounding box center [73, 132] width 75 height 18
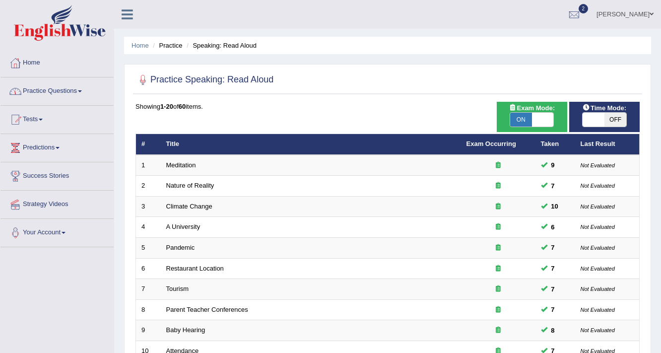
click at [71, 92] on link "Practice Questions" at bounding box center [56, 89] width 113 height 25
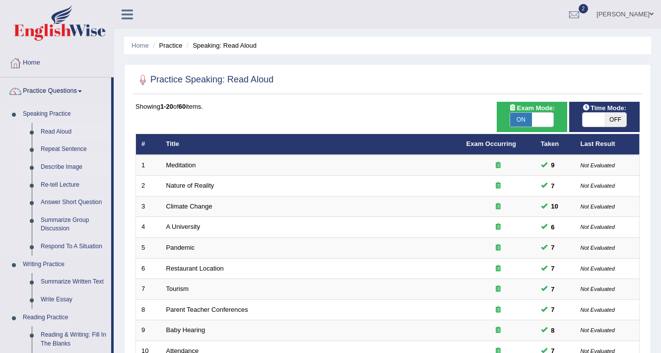
click at [66, 167] on link "Describe Image" at bounding box center [73, 167] width 75 height 18
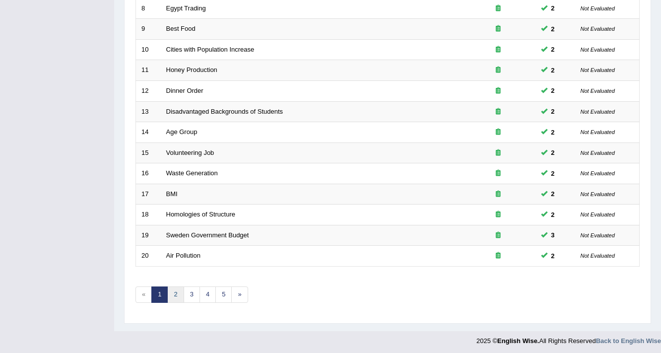
click at [173, 286] on link "2" at bounding box center [175, 294] width 16 height 16
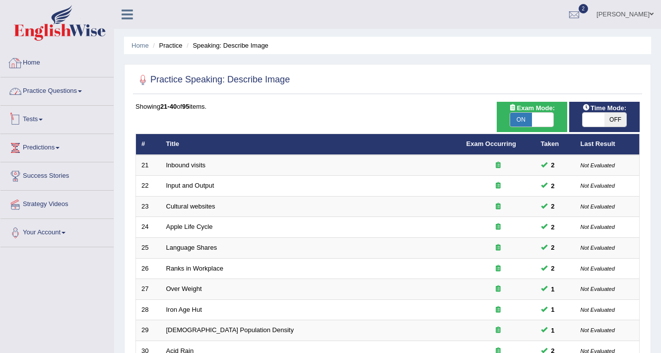
click at [68, 88] on link "Practice Questions" at bounding box center [56, 89] width 113 height 25
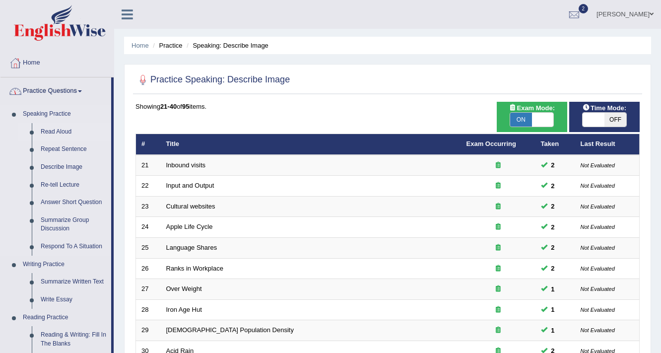
click at [61, 130] on link "Read Aloud" at bounding box center [73, 132] width 75 height 18
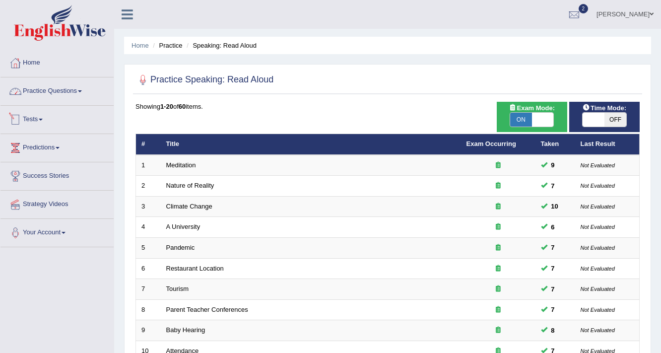
click at [73, 91] on link "Practice Questions" at bounding box center [56, 89] width 113 height 25
